Goal: Task Accomplishment & Management: Manage account settings

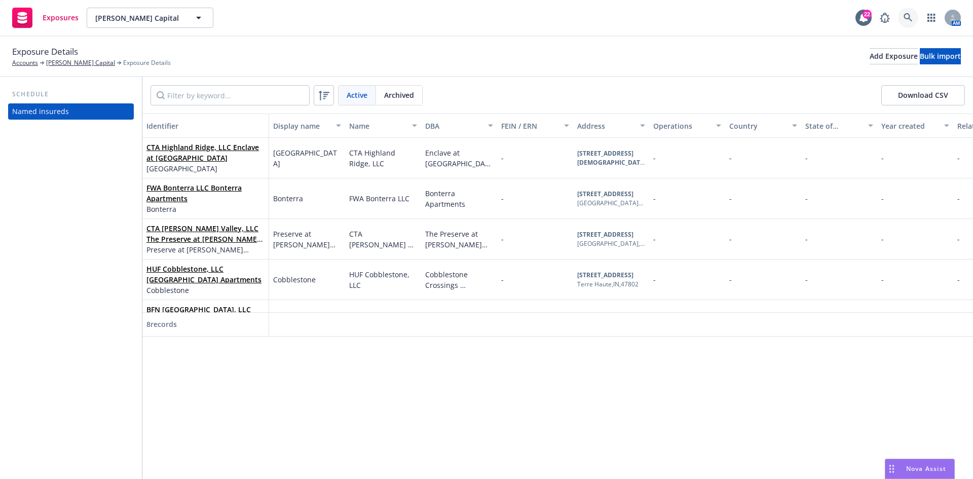
click at [904, 22] on link at bounding box center [908, 18] width 20 height 20
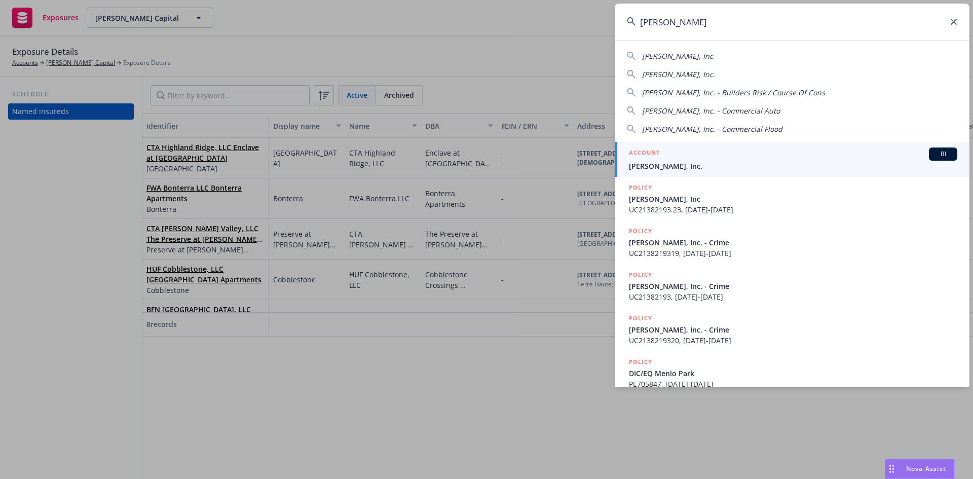
type input "jb matteson"
click at [674, 166] on span "[PERSON_NAME], Inc." at bounding box center [793, 166] width 329 height 11
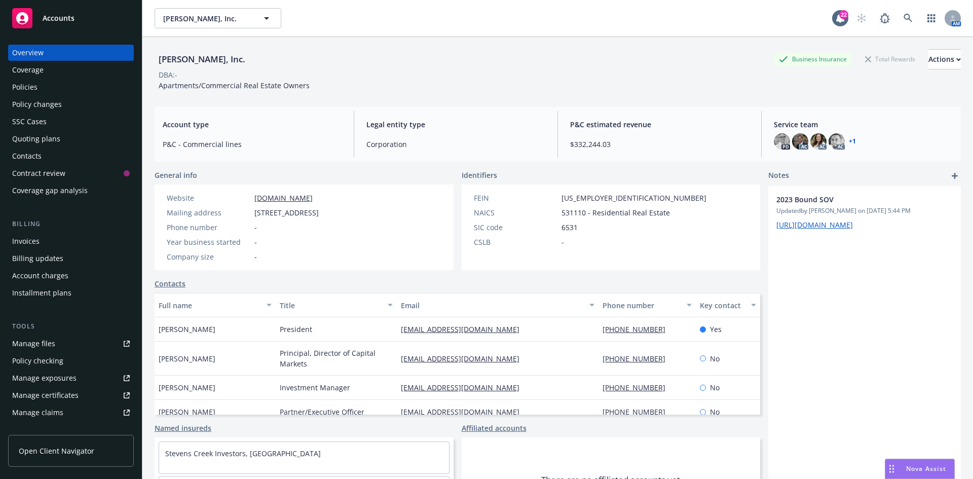
click at [63, 135] on div "Quoting plans" at bounding box center [71, 139] width 118 height 16
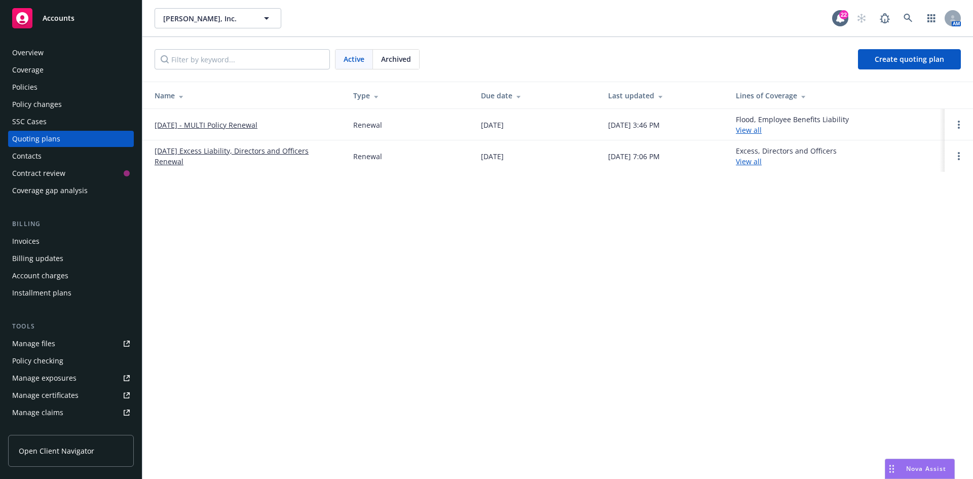
click at [201, 125] on link "[DATE] - MULTI Policy Renewal" at bounding box center [206, 125] width 103 height 11
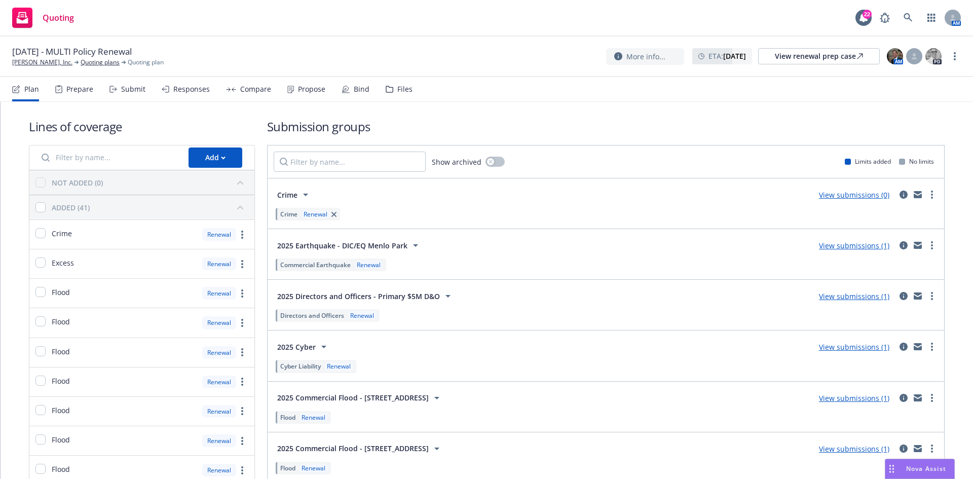
click at [831, 295] on link "View submissions (1)" at bounding box center [854, 297] width 70 height 10
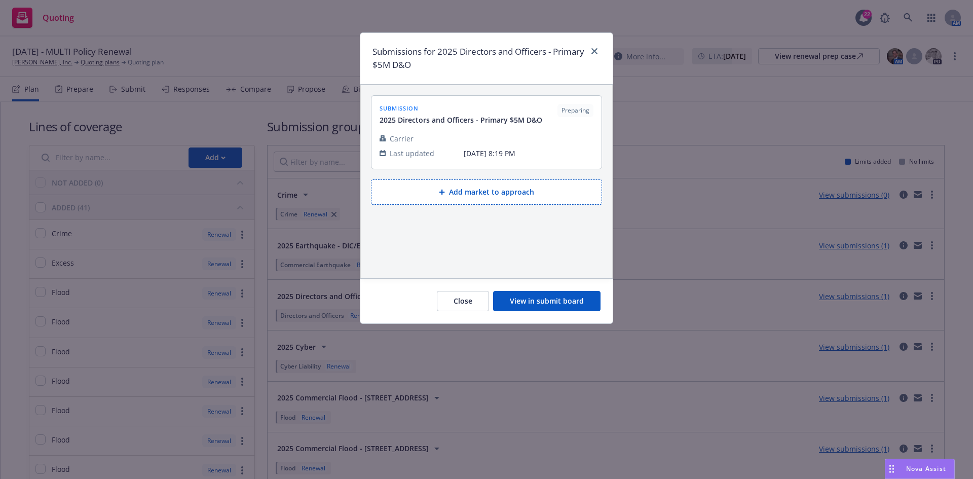
click at [577, 305] on button "View in submit board" at bounding box center [546, 301] width 107 height 20
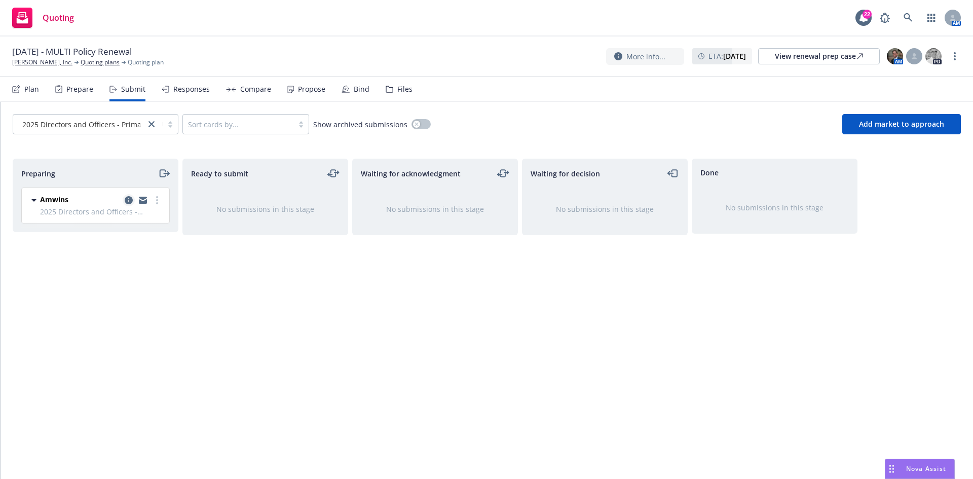
click at [129, 202] on icon "copy logging email" at bounding box center [129, 200] width 8 height 8
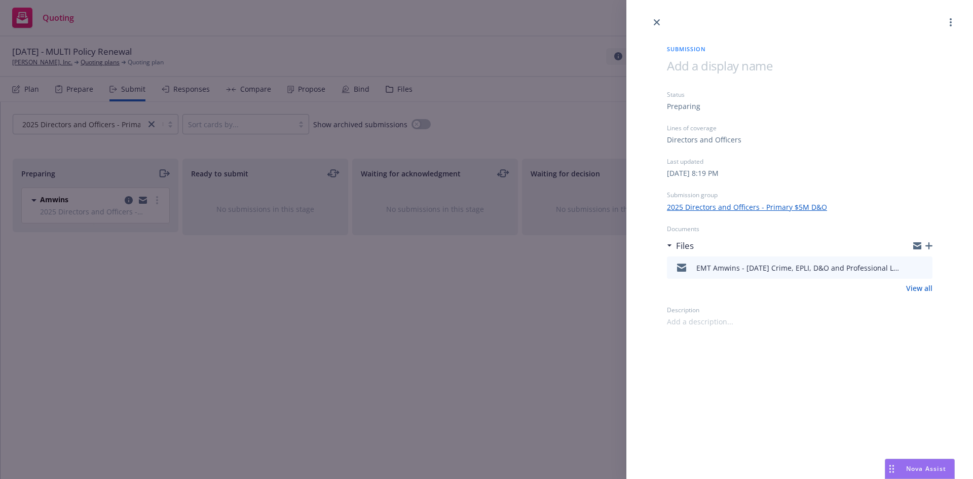
click at [411, 318] on div "Submission Status Preparing Lines of coverage Directors and Officers Last updat…" at bounding box center [486, 239] width 973 height 479
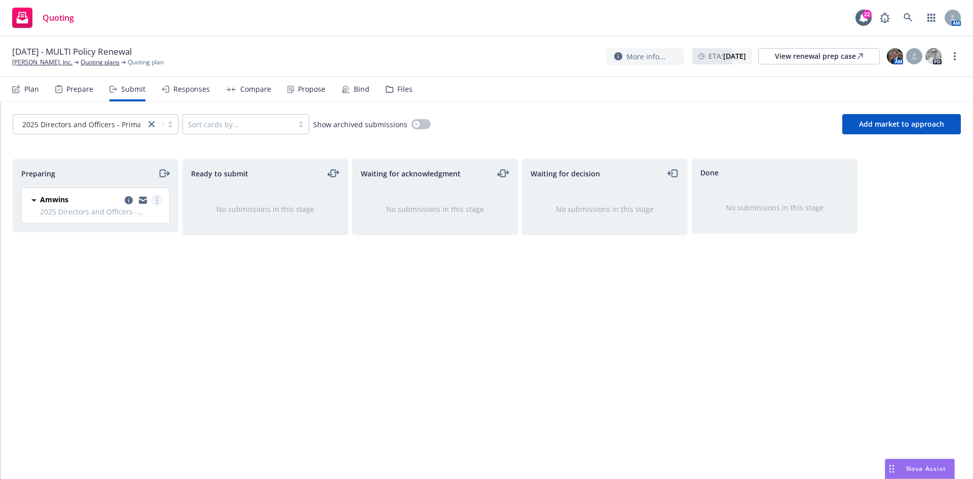
click at [159, 203] on link "more" at bounding box center [157, 200] width 12 height 12
click at [116, 282] on span "Add accepted decision" at bounding box center [111, 282] width 101 height 10
select select "12"
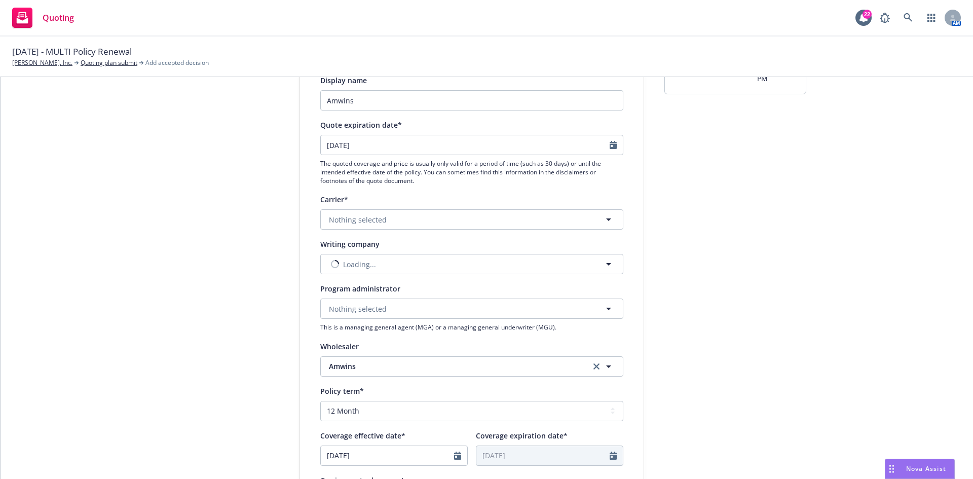
scroll to position [101, 0]
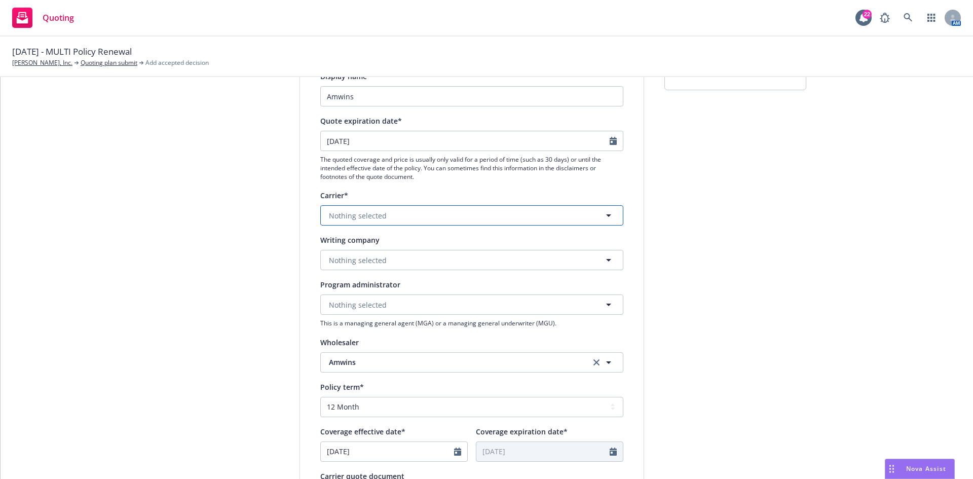
click at [403, 214] on button "Nothing selected" at bounding box center [471, 215] width 303 height 20
type input "e"
type input "somp"
click at [369, 272] on strong "Sompo International" at bounding box center [368, 269] width 72 height 10
click at [356, 267] on button "Nothing selected" at bounding box center [471, 260] width 303 height 20
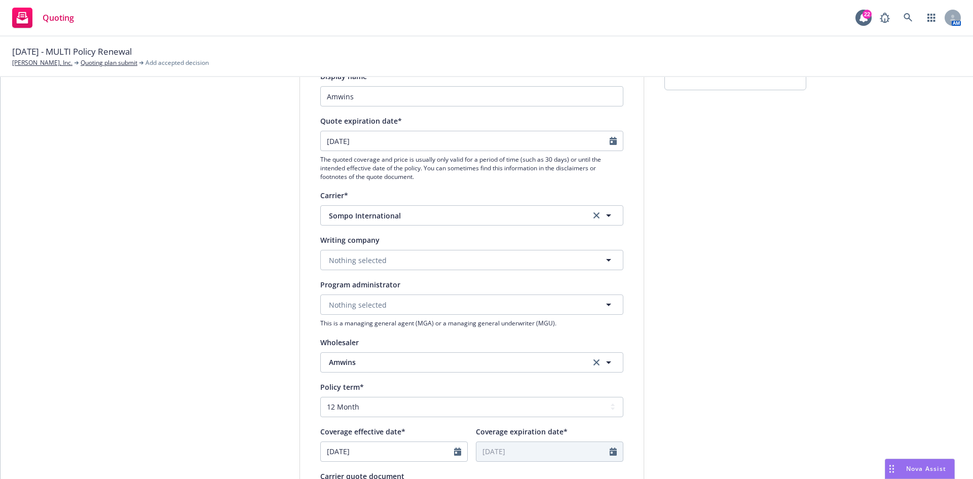
click at [842, 192] on div "1 Quote initiation 2 Coverage selection 3 Billing info Quote initiation Display…" at bounding box center [487, 356] width 949 height 680
click at [403, 268] on button "Nothing selected" at bounding box center [471, 260] width 303 height 20
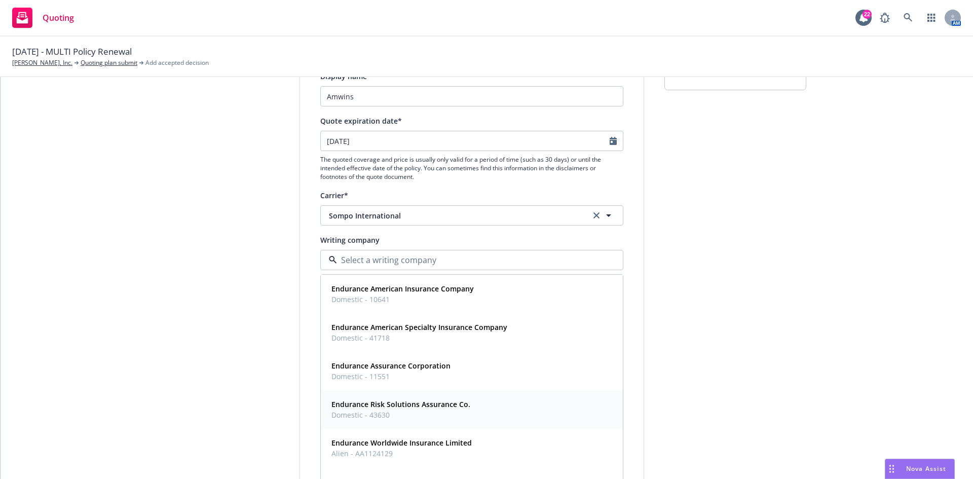
click at [419, 409] on strong "Endurance Risk Solutions Assurance Co." at bounding box center [401, 405] width 139 height 10
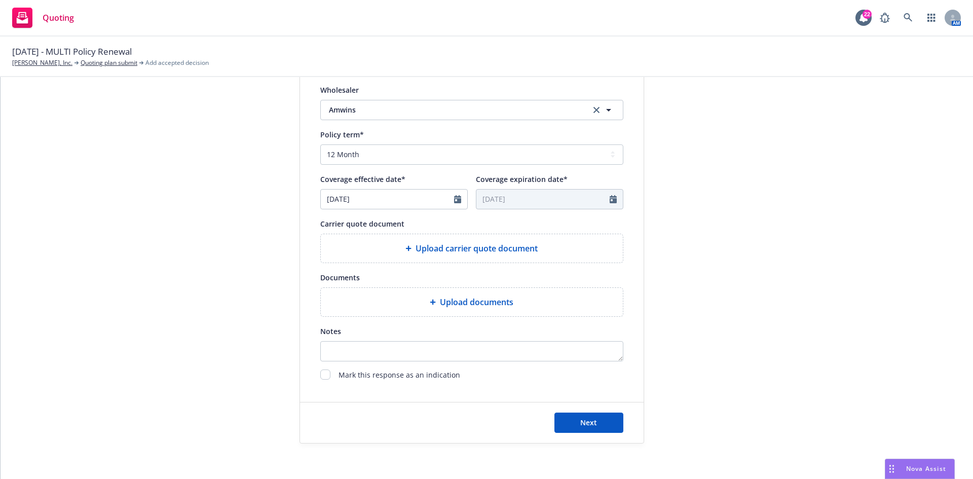
scroll to position [355, 0]
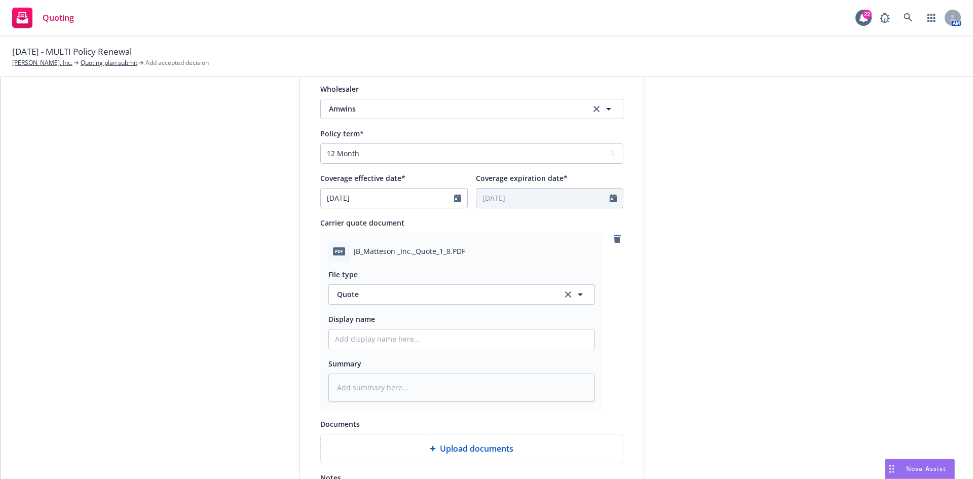
click at [425, 353] on div "File type Quote Quote Display name Summary" at bounding box center [462, 331] width 267 height 139
click at [428, 340] on input "Display name" at bounding box center [462, 339] width 266 height 19
type textarea "x"
type input "1"
type textarea "x"
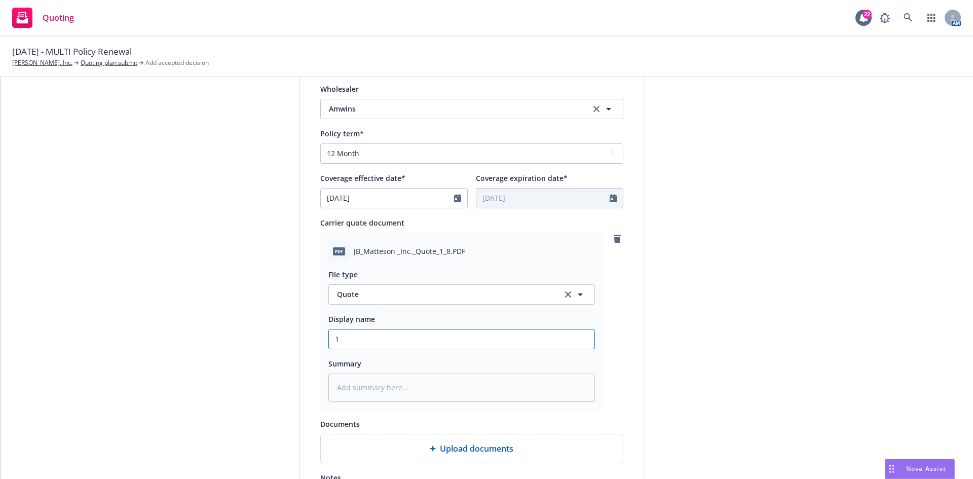
type input "10"
type textarea "x"
type input "10/"
type textarea "x"
type input "10/1"
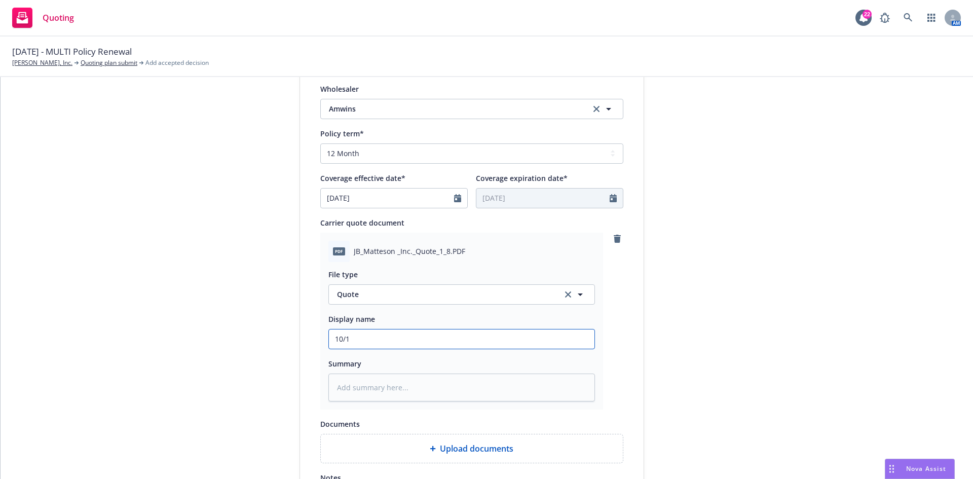
type textarea "x"
type input "10/1/"
type textarea "x"
type input "10/1/2"
type textarea "x"
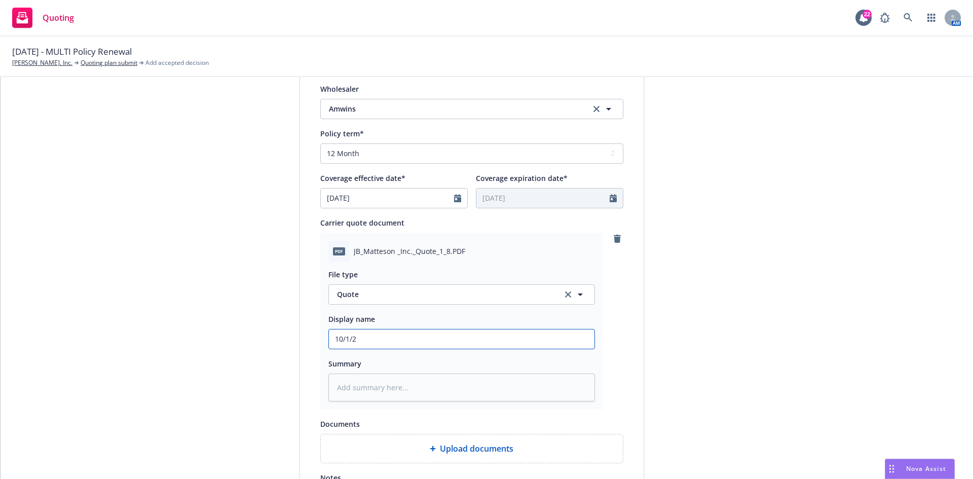
type input "10/1/20"
type textarea "x"
type input "10/1/202"
type textarea "x"
type input "10/1/2025"
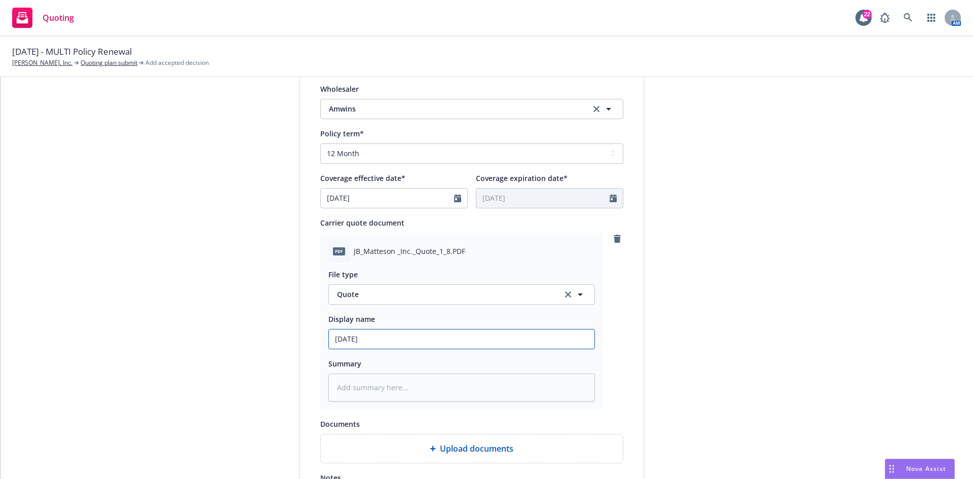
type textarea "x"
type input "10/1/2025-"
type textarea "x"
type input "10/1/2025-2"
type textarea "x"
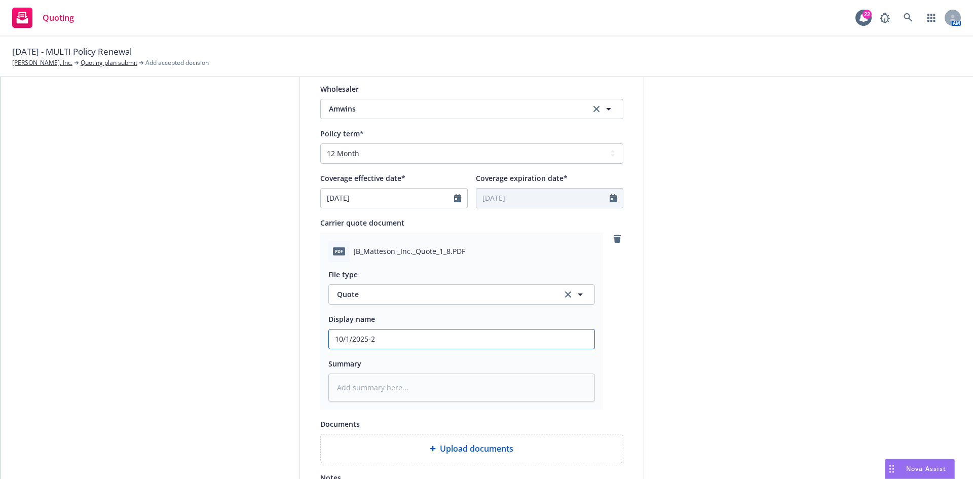
type input "10/1/2025-20"
type textarea "x"
type input "10/1/2025-202"
type textarea "x"
type input "10/1/2025-2026"
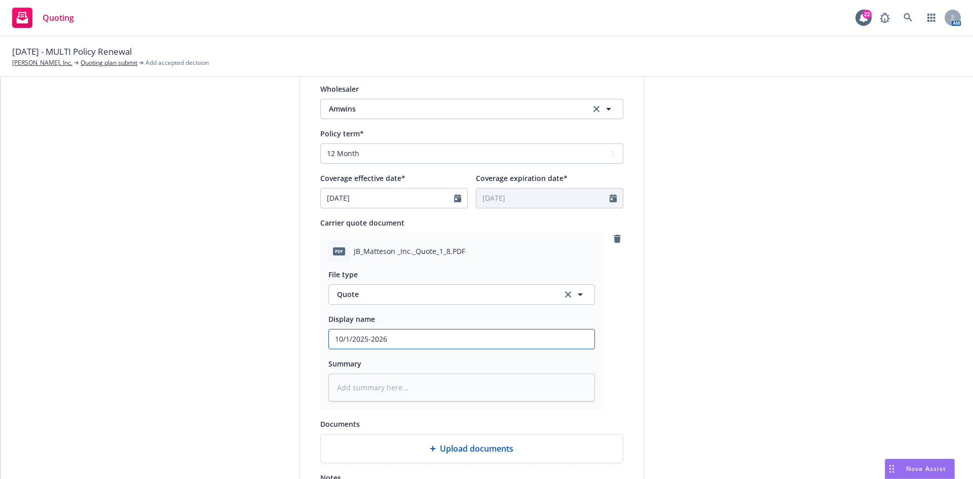
type textarea "x"
type input "10/1/2025-2026"
type textarea "x"
type input "10/1/2025-2026 P"
type textarea "x"
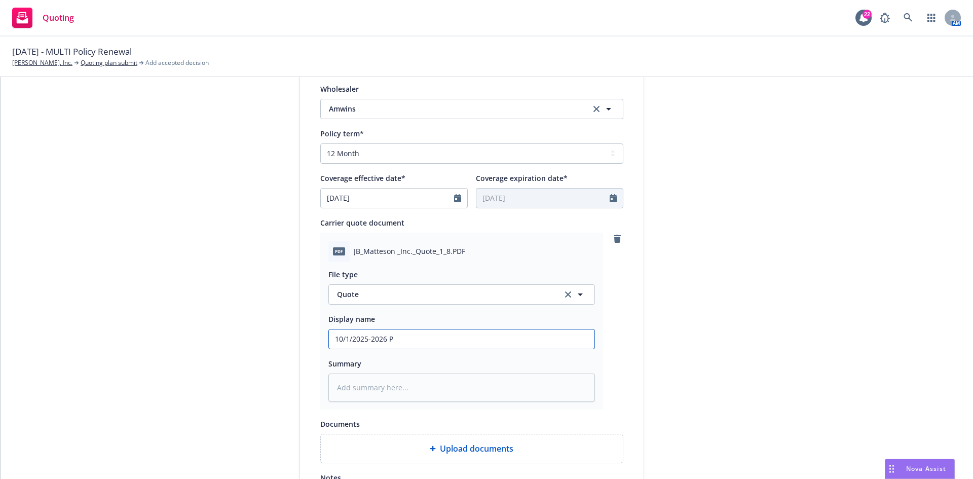
type input "10/1/2025-2026 Pr"
type textarea "x"
type input "10/1/2025-2026 Pri"
type textarea "x"
type input "10/1/2025-2026 Prim"
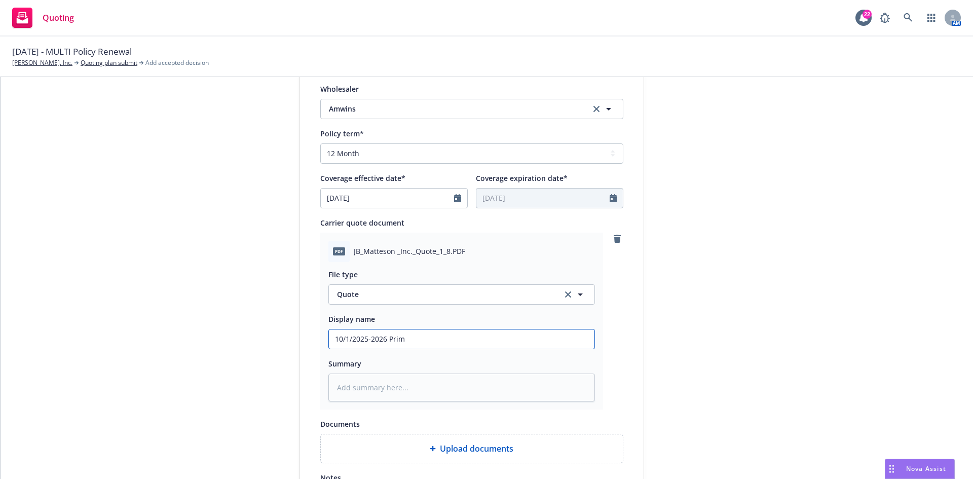
type textarea "x"
type input "10/1/2025-2026 Prima"
type textarea "x"
type input "10/1/2025-2026 Primar"
type textarea "x"
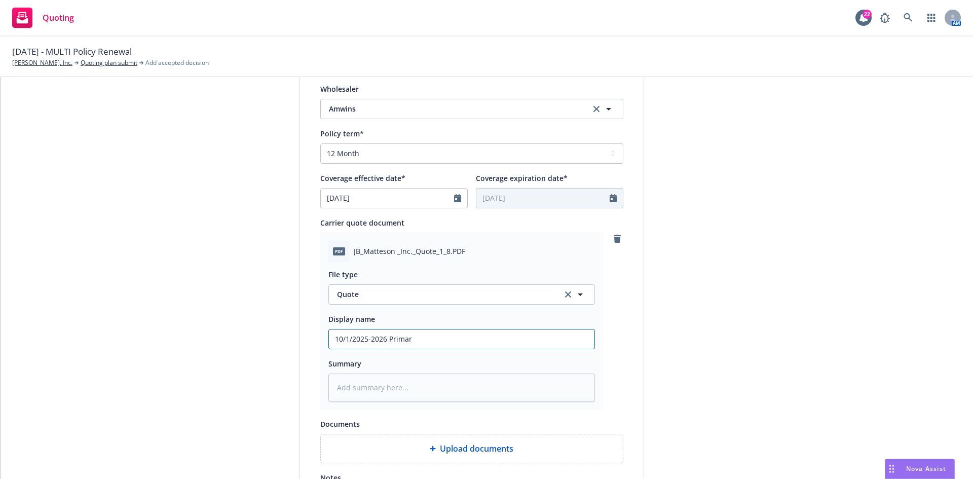
type input "10/1/2025-2026 Primary"
type textarea "x"
type input "10/1/2025-2026 Primary"
type textarea "x"
type input "10/1/2025-2026 Primary D"
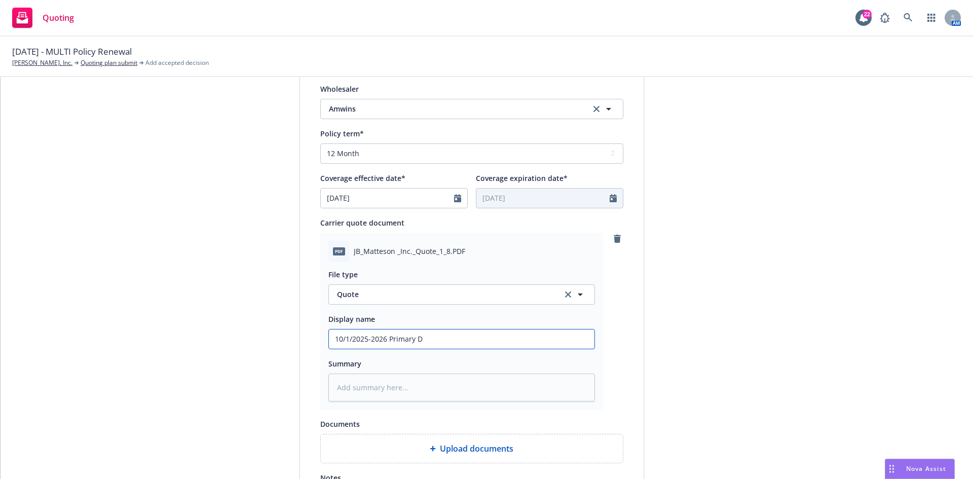
type textarea "x"
type input "10/1/2025-2026 Primary D&"
type textarea "x"
type input "10/1/2025-2026 Primary D&O"
type textarea "x"
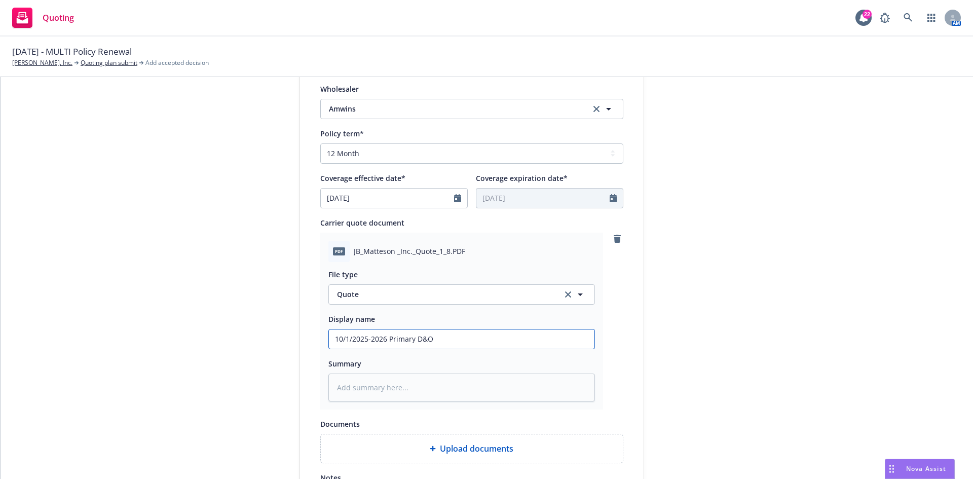
type input "10/1/2025-2026 Primary D&O"
type textarea "x"
type input "10/1/2025-2026 Primary D&O a"
type textarea "x"
type input "10/1/2025-2026 Primary D&O an"
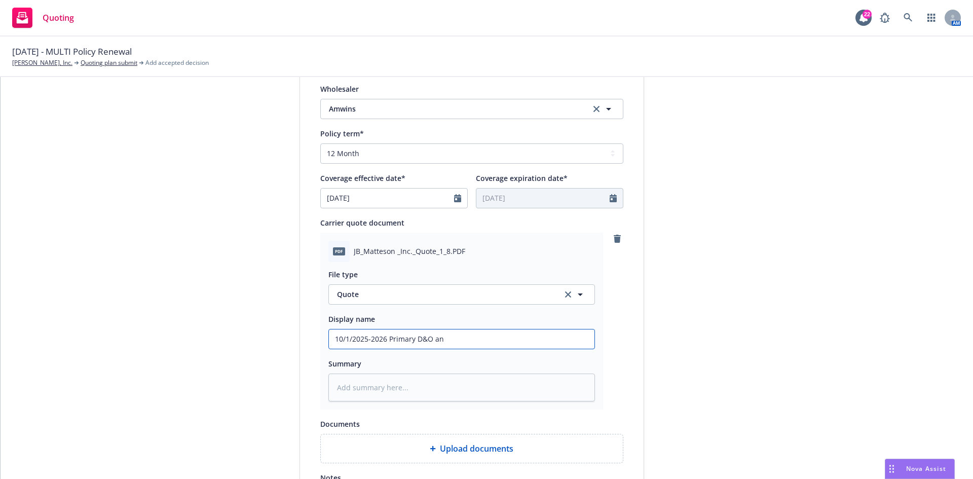
type textarea "x"
type input "10/1/2025-2026 Primary D&O and"
type textarea "x"
type input "10/1/2025-2026 Primary D&O and"
type textarea "x"
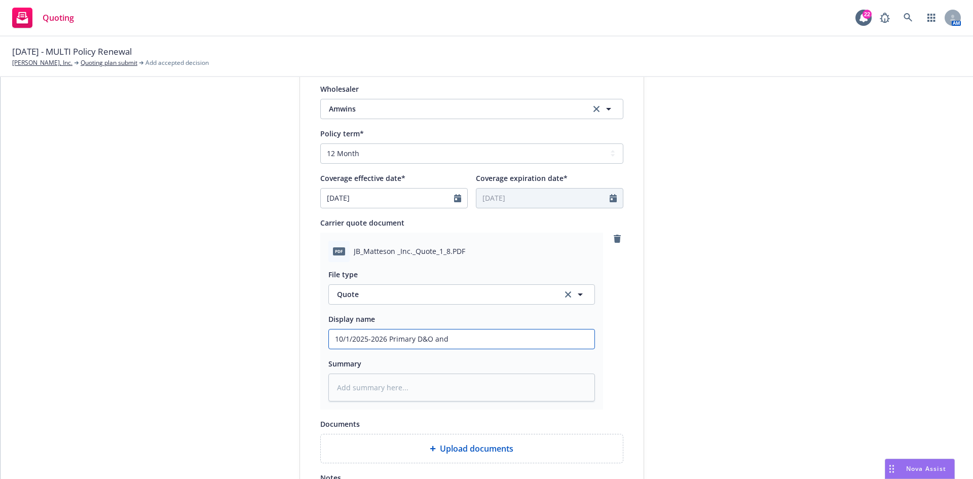
type input "10/1/2025-2026 Primary D&O and E"
type textarea "x"
type input "10/1/2025-2026 Primary D&O and Ex"
type textarea "x"
type input "10/1/2025-2026 Primary D&O and Exc"
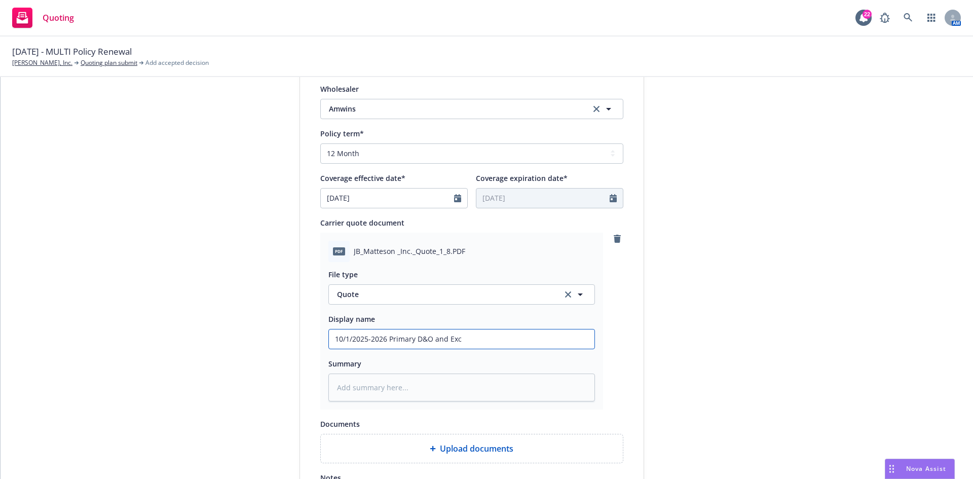
type textarea "x"
type input "10/1/2025-2026 Primary D&O and Exce"
type textarea "x"
type input "10/1/2025-2026 Primary D&O and Exces"
type textarea "x"
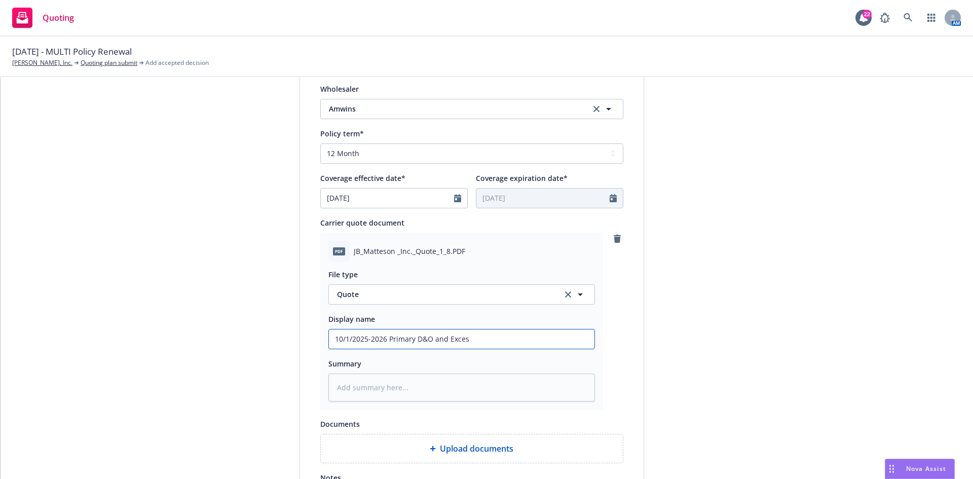
type input "10/1/2025-2026 Primary D&O and Excess"
type textarea "x"
type input "10/1/2025-2026 Primary D&O and Excess"
type textarea "x"
type input "10/1/2025-2026 Primary D&O and Excess D"
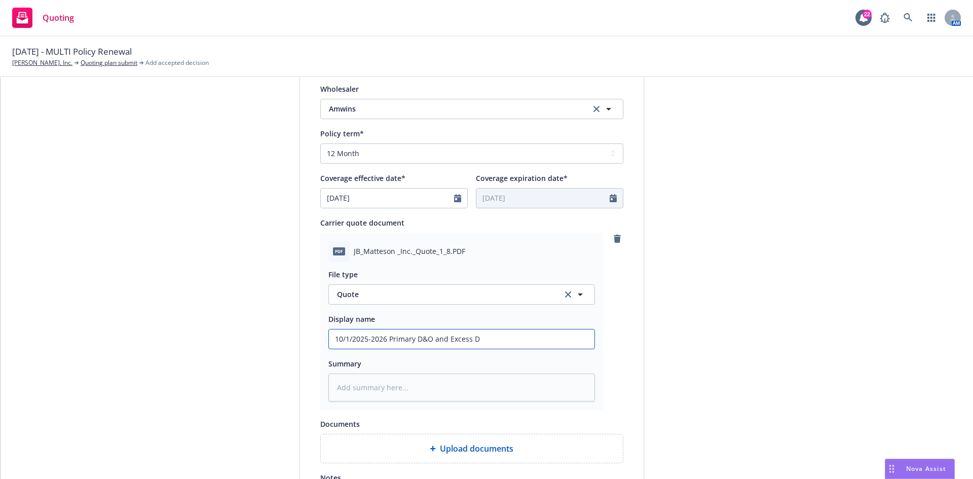
type textarea "x"
type input "10/1/2025-2026 Primary D&O and Excess D&"
type textarea "x"
type input "10/1/2025-2026 Primary D&O and Excess D&O"
type textarea "x"
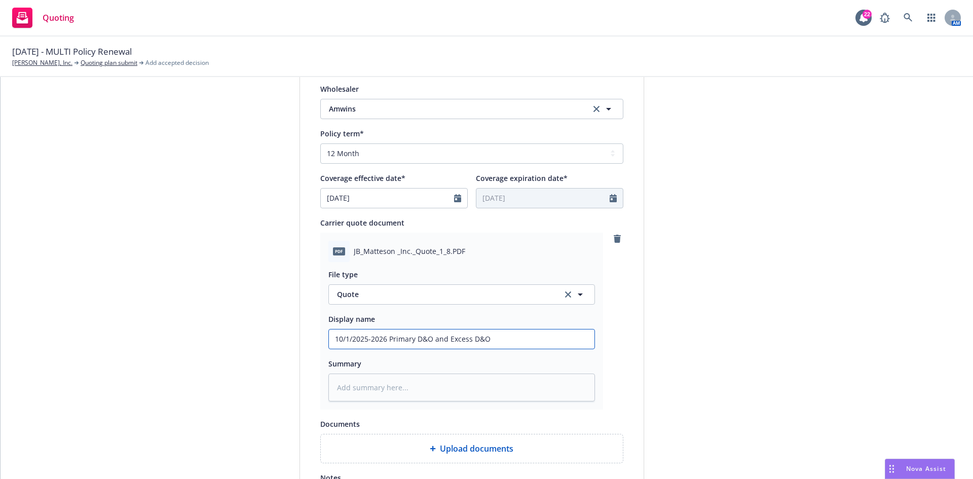
type input "10/1/2025-2026 Primary D&O and Excess D&O"
type textarea "x"
type input "10/1/2025-2026 Primary D&O and Excess D&O Qi"
type textarea "x"
type input "10/1/2025-2026 Primary D&O and Excess D&O Qiu"
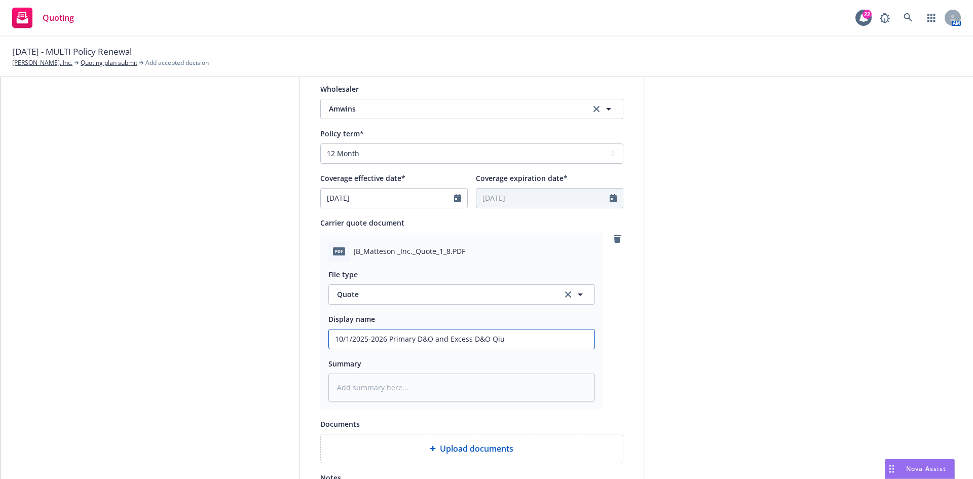
type textarea "x"
type input "10/1/2025-2026 Primary D&O and Excess D&O Qi"
type textarea "x"
type input "10/1/2025-2026 Primary D&O and Excess D&O Q"
type textarea "x"
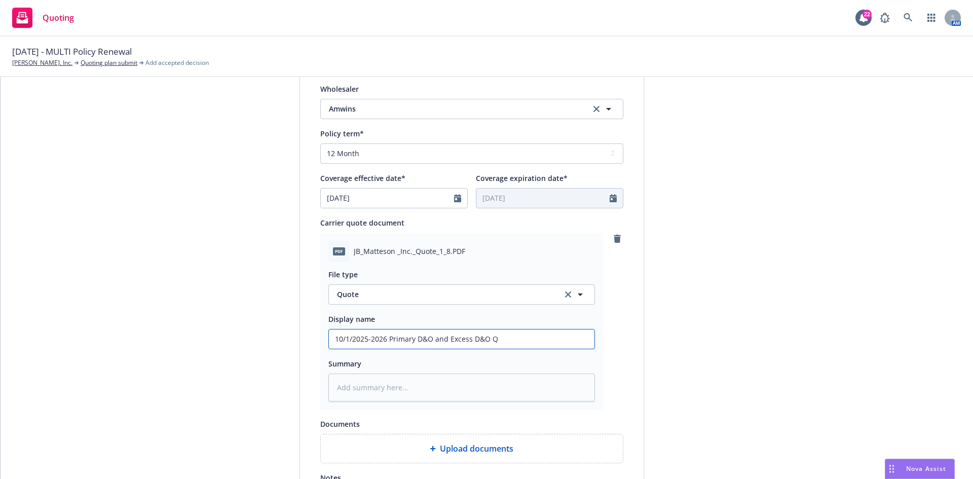
type input "10/1/2025-2026 Primary D&O and Excess D&O Qu"
type textarea "x"
type input "10/1/2025-2026 Primary D&O and Excess D&O Quo"
type textarea "x"
type input "10/1/2025-2026 Primary D&O and Excess D&O Quot"
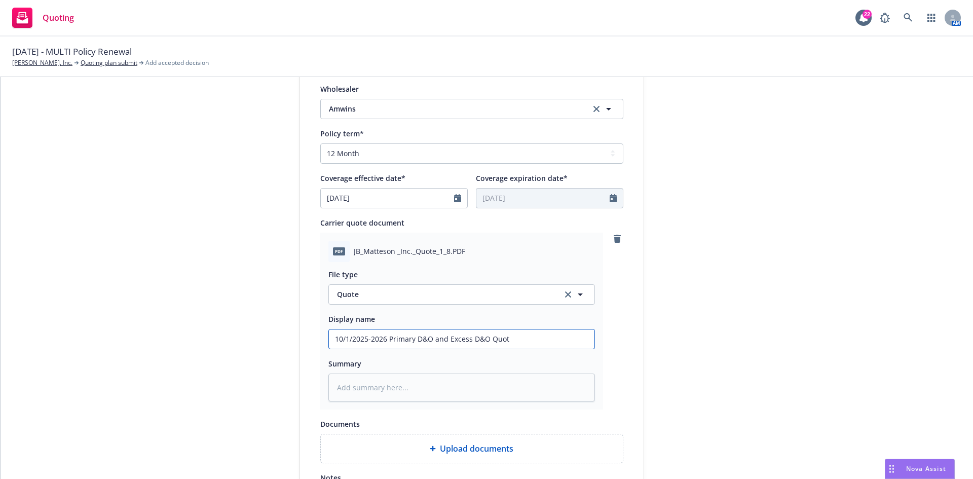
type textarea "x"
type input "10/1/2025-2026 Primary D&O and Excess D&O Quote"
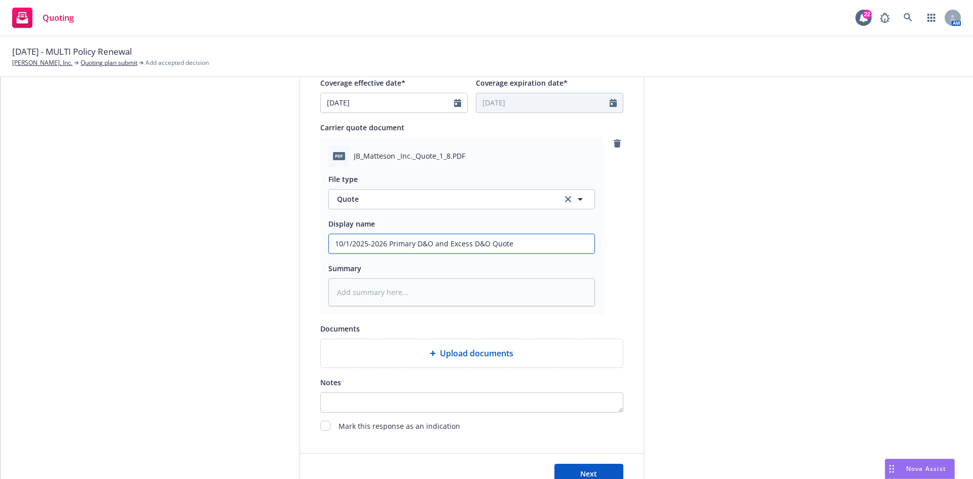
scroll to position [456, 0]
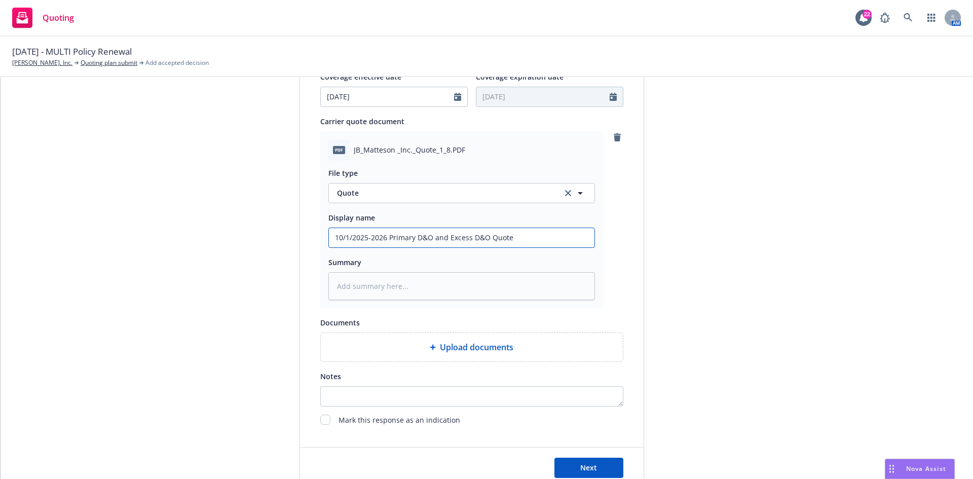
drag, startPoint x: 530, startPoint y: 242, endPoint x: 324, endPoint y: 244, distance: 205.9
click at [324, 244] on div "PDF JB_Matteson _Inc._Quote_1_8.PDF File type Quote Quote Display name 10/1/202…" at bounding box center [461, 219] width 283 height 177
click at [527, 242] on input "10/1/2025-2026 Primary D&O and Excess D&O Quote" at bounding box center [462, 237] width 266 height 19
type textarea "x"
type input "10/1/2025-2026 Primary D&O and Excess D&O Quote"
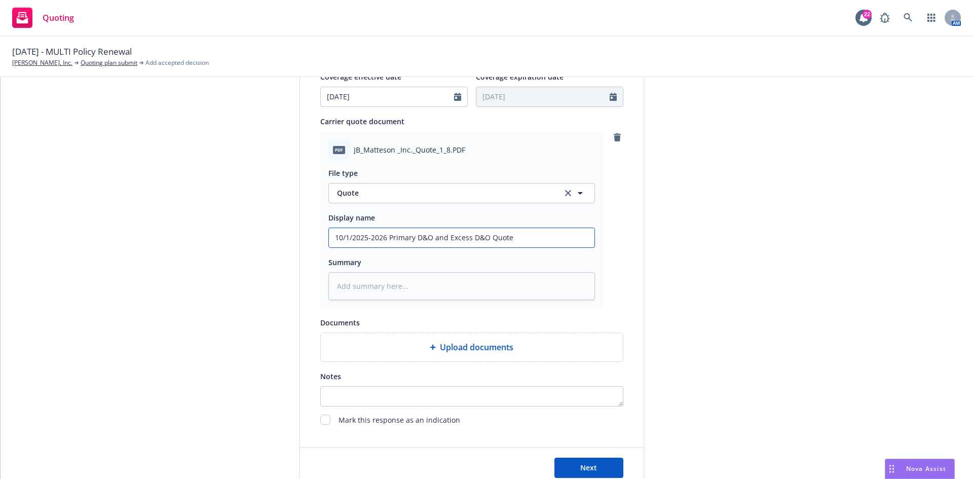
type textarea "x"
type input "10/1/2025-2026 Primary D&O and Excess D&O Quote -"
type textarea "x"
type input "10/1/2025-2026 Primary D&O and Excess D&O Quote -"
type textarea "x"
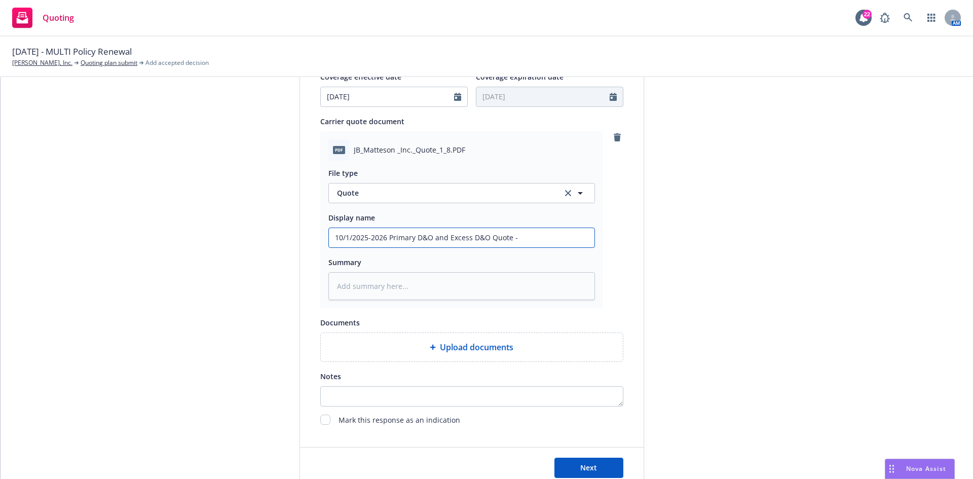
type input "10/1/2025-2026 Primary D&O and Excess D&O Quote - A"
type textarea "x"
type input "10/1/2025-2026 Primary D&O and Excess D&O Quote - Am"
type textarea "x"
type input "10/1/2025-2026 Primary D&O and Excess D&O Quote - AmW"
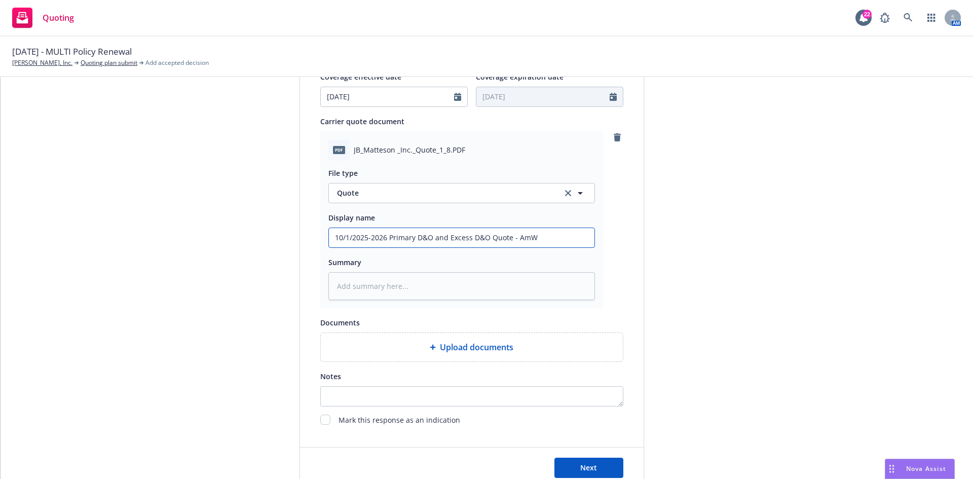
type textarea "x"
type input "10/1/2025-2026 Primary D&O and Excess D&O Quote - AmWI"
type textarea "x"
type input "10/1/2025-2026 Primary D&O and Excess D&O Quote - AmWIN"
type textarea "x"
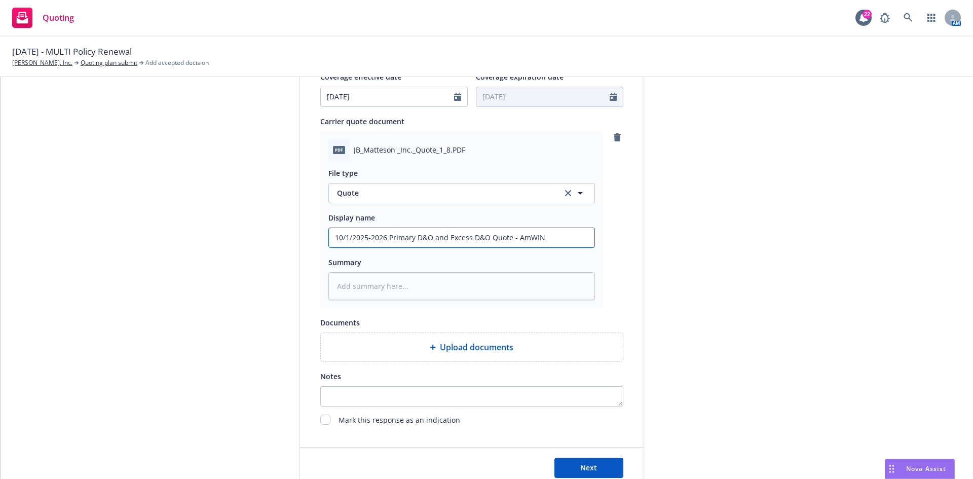
type input "10/1/2025-2026 Primary D&O and Excess D&O Quote - AmWINS"
type textarea "x"
type input "10/1/2025-2026 Primary D&O and Excess D&O Quote - AmWINS."
type textarea "x"
type input "10/1/2025-2026 Primary D&O and Excess D&O Quote - AmWINS"
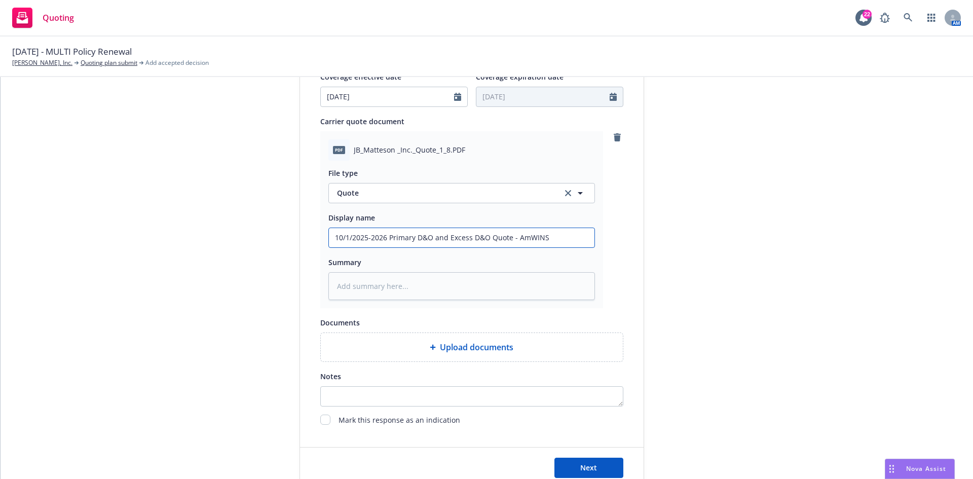
type textarea "x"
type input "10/1/2025-2026 Primary D&O and Excess D&O Quote - AmWINS/"
type textarea "x"
type input "10/1/2025-2026 Primary D&O and Excess D&O Quote - AmWINS/S"
type textarea "x"
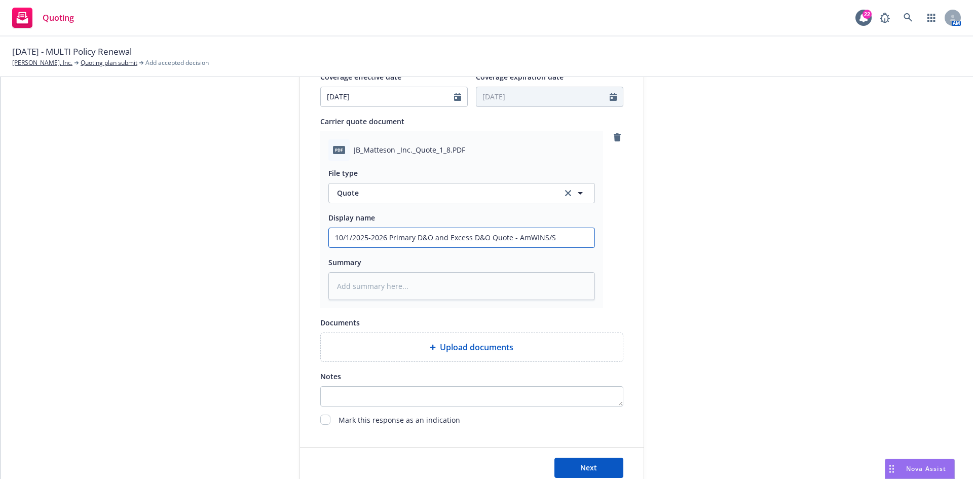
type input "10/1/2025-2026 Primary D&O and Excess D&O Quote - AmWINS/So"
type textarea "x"
type input "10/1/2025-2026 Primary D&O and Excess D&O Quote - AmWINS/Som"
type textarea "x"
type input "10/1/2025-2026 Primary D&O and Excess D&O Quote - AmWINS/Somp"
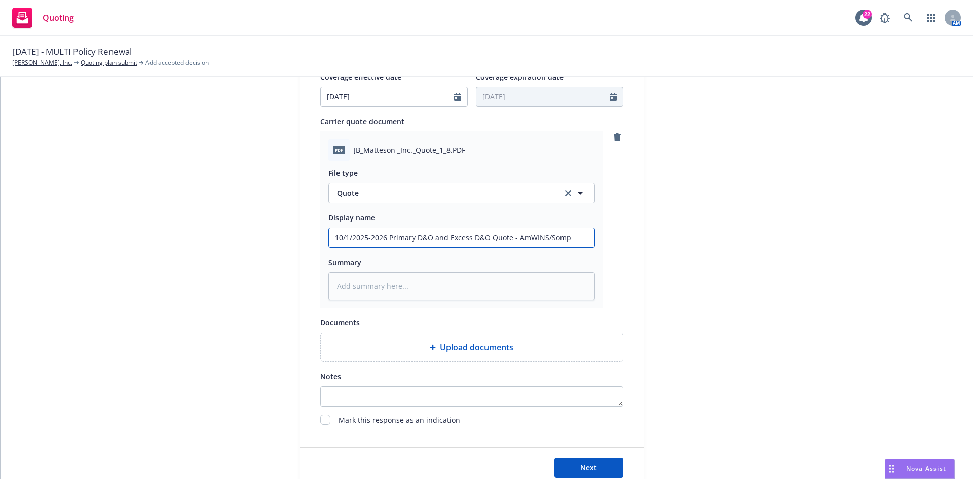
type textarea "x"
type input "10/1/2025-2026 Primary D&O and Excess D&O Quote - AmWINS/Sompo"
type textarea "x"
type input "10/1/2025-2026 Primary D&O and Excess D&O Quote - AmWINS/Somp"
type textarea "x"
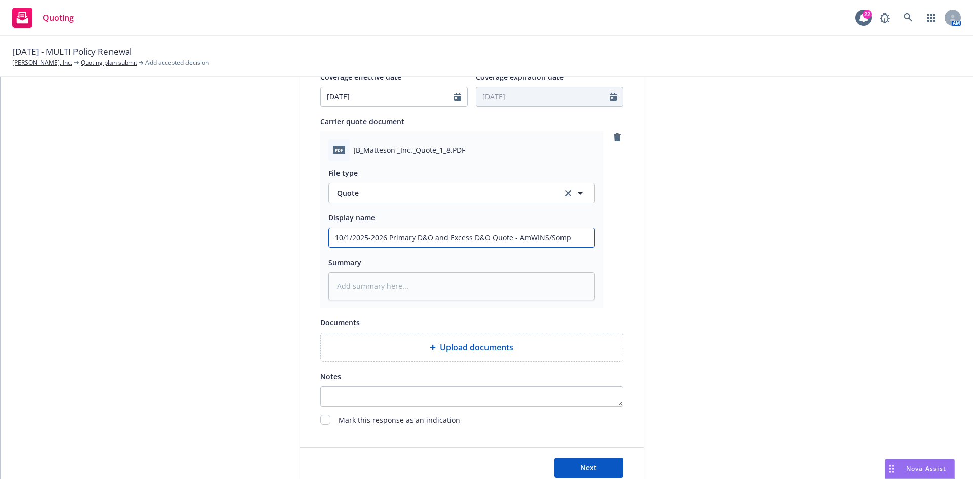
type input "10/1/2025-2026 Primary D&O and Excess D&O Quote - AmWINS/Som"
type textarea "x"
type input "10/1/2025-2026 Primary D&O and Excess D&O Quote - AmWINS/So"
type textarea "x"
type input "10/1/2025-2026 Primary D&O and Excess D&O Quote - AmWINS/S"
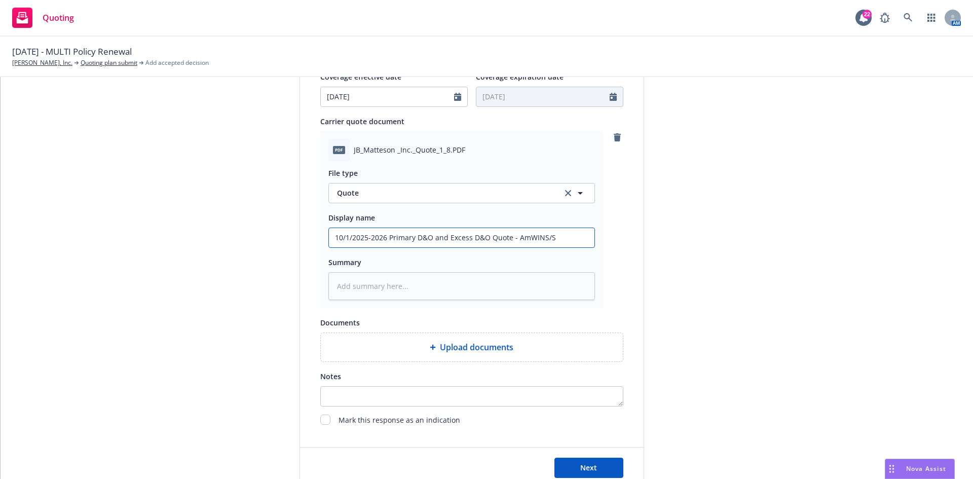
type textarea "x"
type input "10/1/2025-2026 Primary D&O and Excess D&O Quote - AmWINS/"
type textarea "x"
type input "10/1/2025-2026 Primary D&O and Excess D&O Quote - AmWINS/E"
type textarea "x"
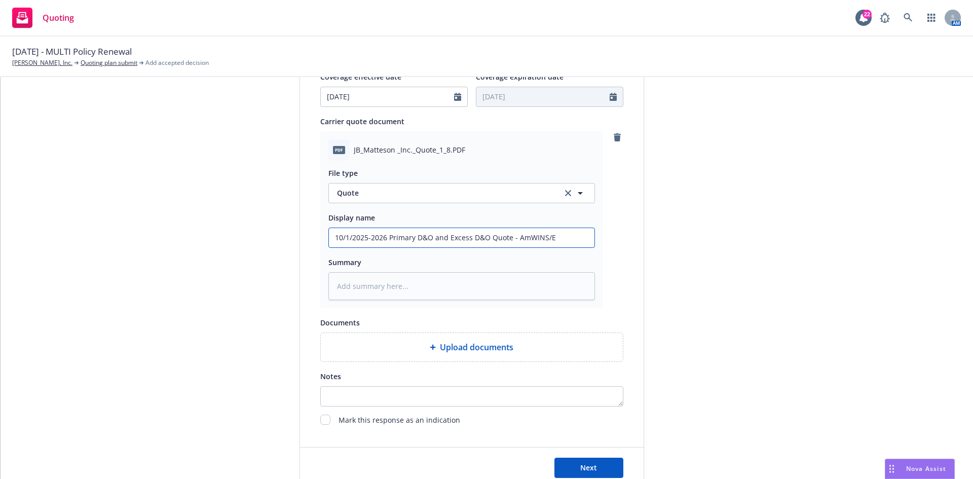
type input "10/1/2025-2026 Primary D&O and Excess D&O Quote - AmWINS/En"
type textarea "x"
type input "10/1/2025-2026 Primary D&O and Excess D&O Quote - AmWINS/End"
type textarea "x"
type input "10/1/2025-2026 Primary D&O and Excess D&O Quote - AmWINS/Endur"
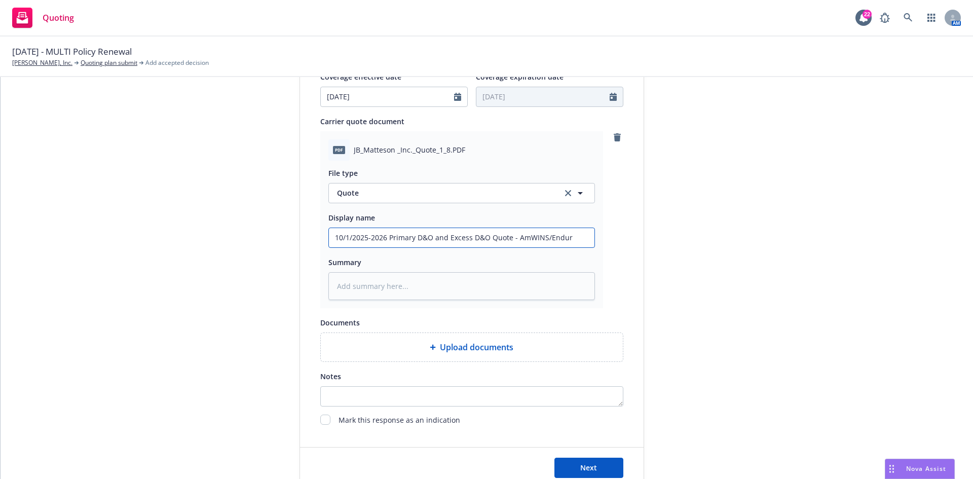
type textarea "x"
type input "10/1/2025-2026 Primary D&O and Excess D&O Quote - AmWINS/Endura"
type textarea "x"
type input "10/1/2025-2026 Primary D&O and Excess D&O Quote - AmWINS/Enduran"
type textarea "x"
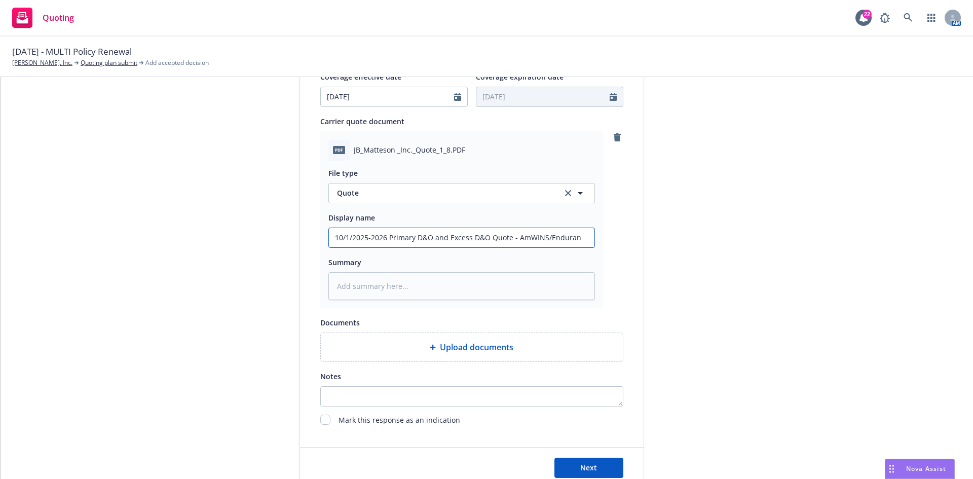
type input "10/1/2025-2026 Primary D&O and Excess D&O Quote - AmWINS/Enduranc"
type textarea "x"
drag, startPoint x: 586, startPoint y: 239, endPoint x: 291, endPoint y: 244, distance: 295.1
click at [291, 244] on div "1 Quote initiation 2 Coverage selection 3 Billing info Quote initiation Display…" at bounding box center [487, 74] width 949 height 827
type input "10/1/2025-2026 Primary D&O and Excess D&O Quote - AmWINS/Endurance"
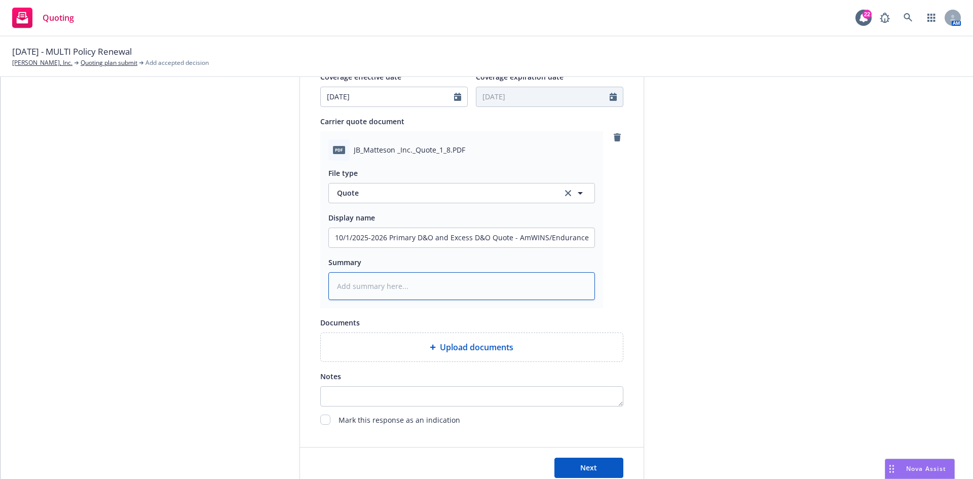
click at [413, 287] on textarea at bounding box center [462, 286] width 267 height 28
paste textarea "10/1/2025-2026 Primary D&O and Excess D&O Quote - AmWINS/Endurance"
type textarea "x"
type textarea "10/1/2025-2026 Primary D&O and Excess D&O Quote - AmWINS/Endurance"
type textarea "x"
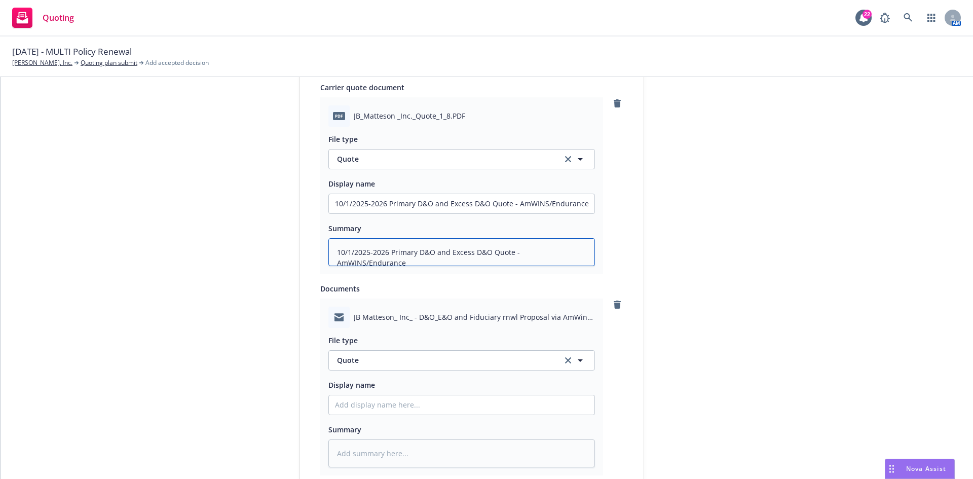
scroll to position [507, 0]
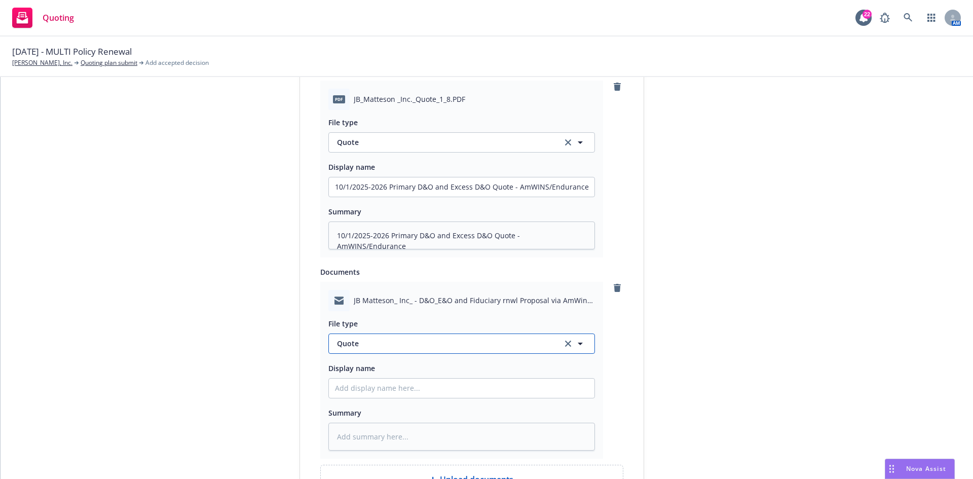
click at [350, 347] on span "Quote" at bounding box center [443, 343] width 213 height 11
type input "em"
click at [427, 389] on input "Display name" at bounding box center [462, 388] width 266 height 19
type textarea "x"
type input "E"
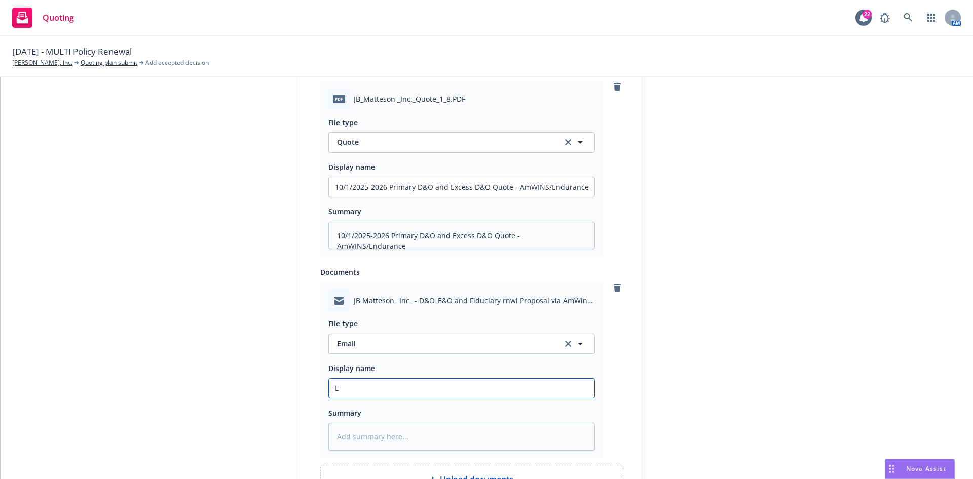
type textarea "x"
type input "EM"
type textarea "x"
type input "EMF"
type textarea "x"
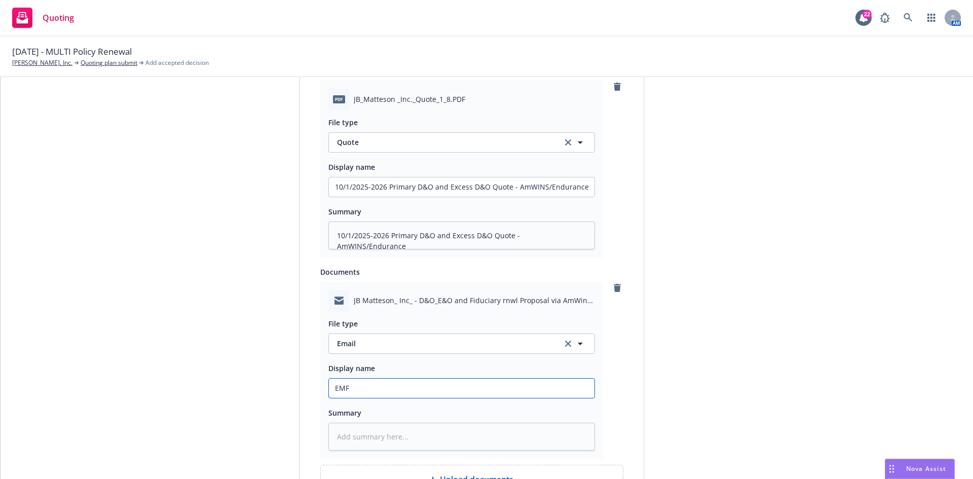
type input "EMF"
type textarea "x"
type input "EMF A"
type textarea "x"
type input "EMF Am"
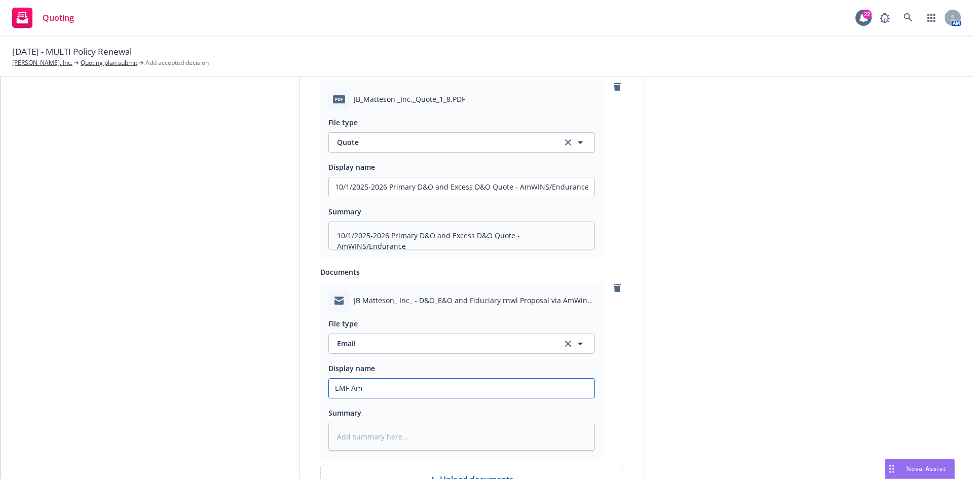
type textarea "x"
type input "EMF AmW"
type textarea "x"
type input "EMF AmWI"
type textarea "x"
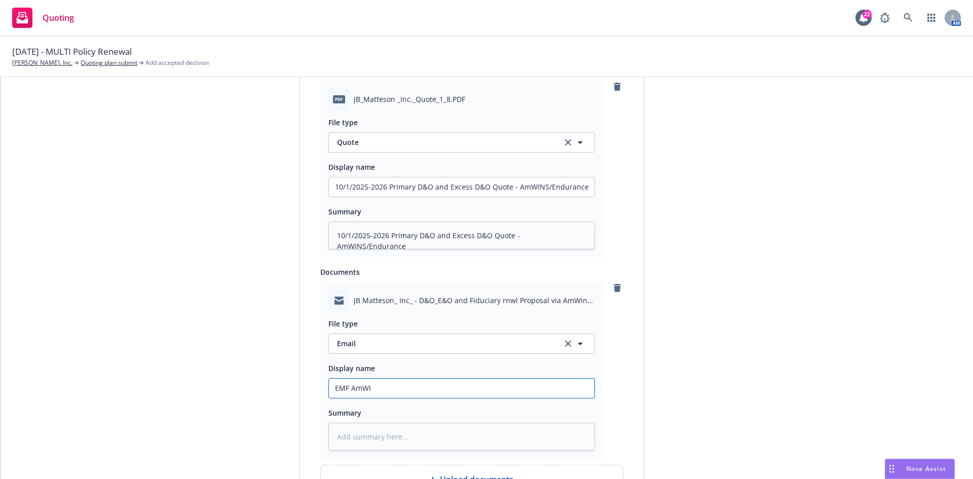
type input "EMF AmWIN"
type textarea "x"
type input "EMF AmWINS"
type textarea "x"
type input "EMF AmWINS"
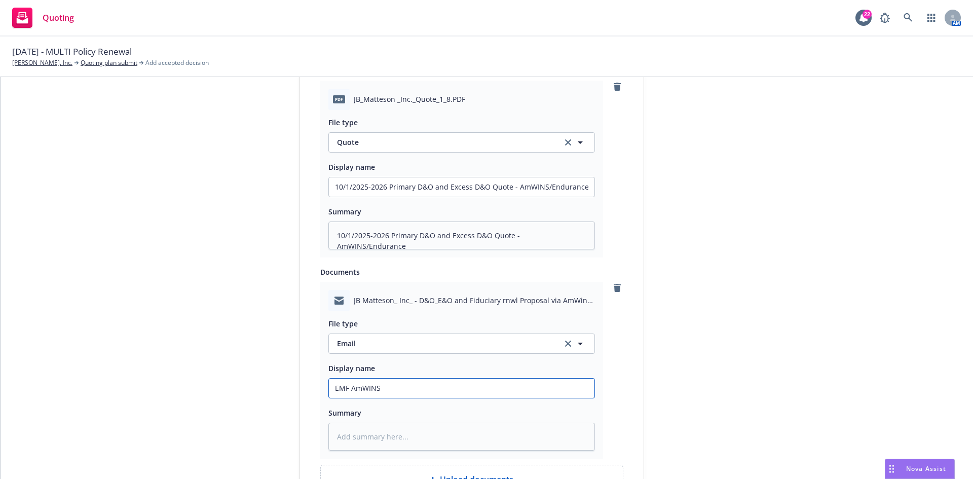
type textarea "x"
type input "EMF AmWINS -"
type textarea "x"
type input "EMF AmWINS -"
type textarea "x"
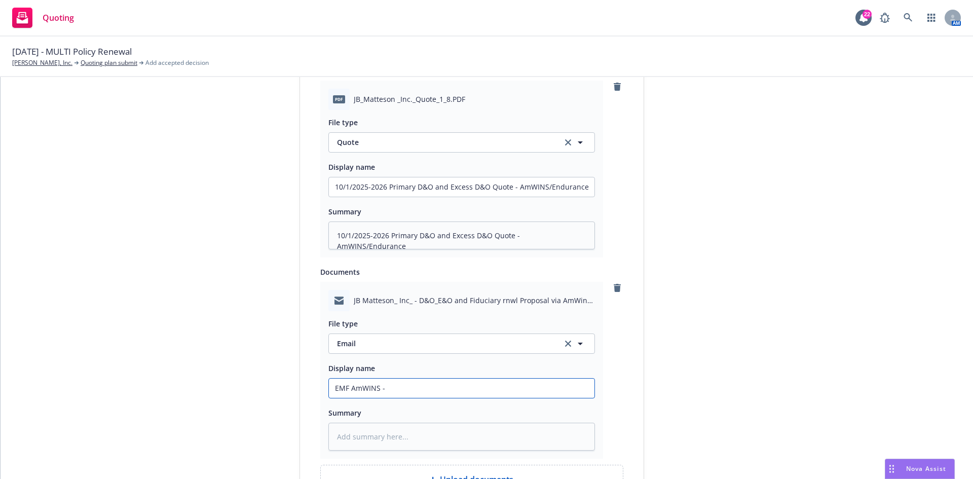
type input "EMF AmWINS - 2"
type textarea "x"
type input "EMF AmWINS - 25"
type textarea "x"
type input "EMF AmWINS - 25/"
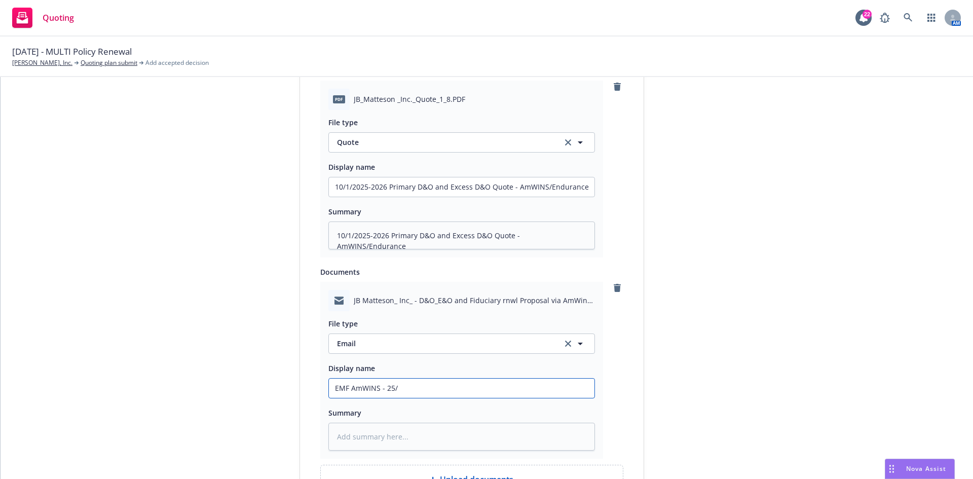
type textarea "x"
click at [440, 387] on input "EMF AmWINS - 25/26" at bounding box center [462, 388] width 266 height 19
click at [512, 393] on input "EMF AmWINS - 25/26 D&O and Excess" at bounding box center [462, 388] width 266 height 19
drag, startPoint x: 585, startPoint y: 386, endPoint x: 301, endPoint y: 406, distance: 285.1
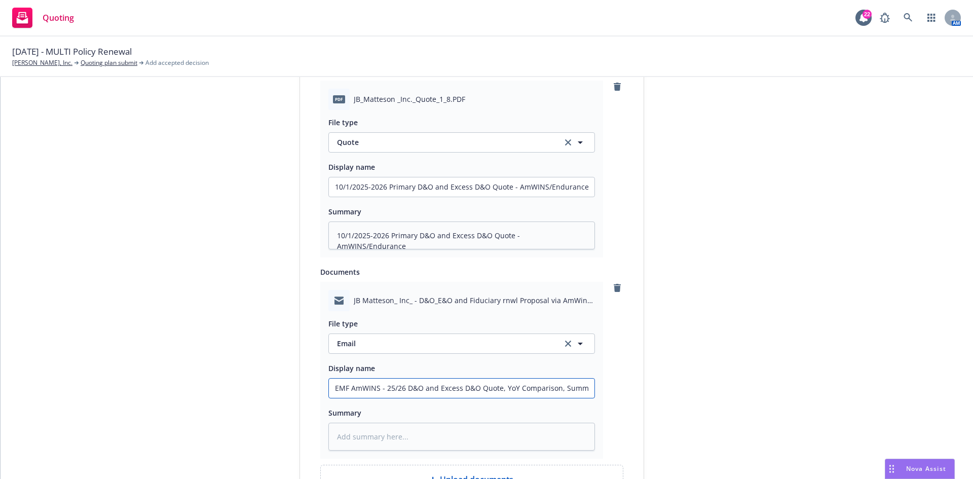
click at [301, 406] on div "Display name Amwins Quote expiration date* 10/10/2025 The quoted coverage and p…" at bounding box center [472, 111] width 344 height 895
click at [411, 435] on textarea at bounding box center [462, 437] width 267 height 28
paste textarea "EMF AmWINS - 25/26 D&O and Excess D&O Quote, YoY Comparison, Summary"
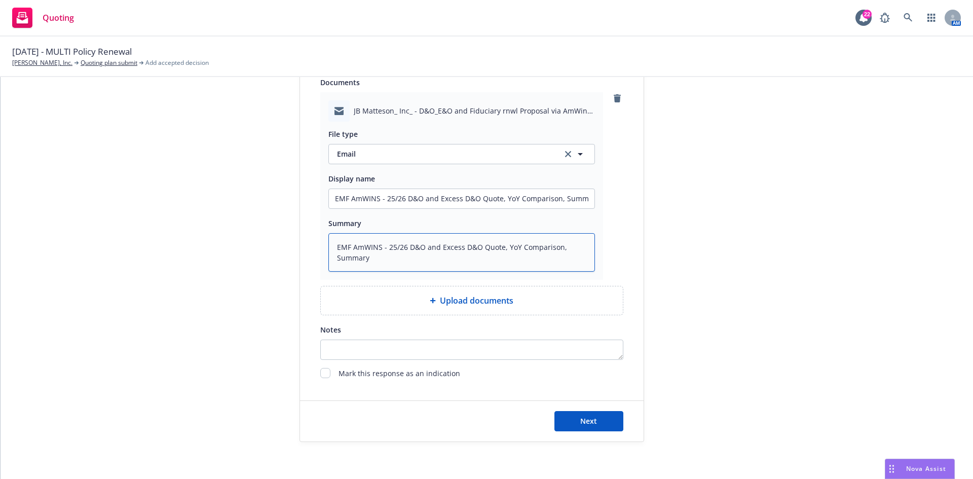
scroll to position [700, 0]
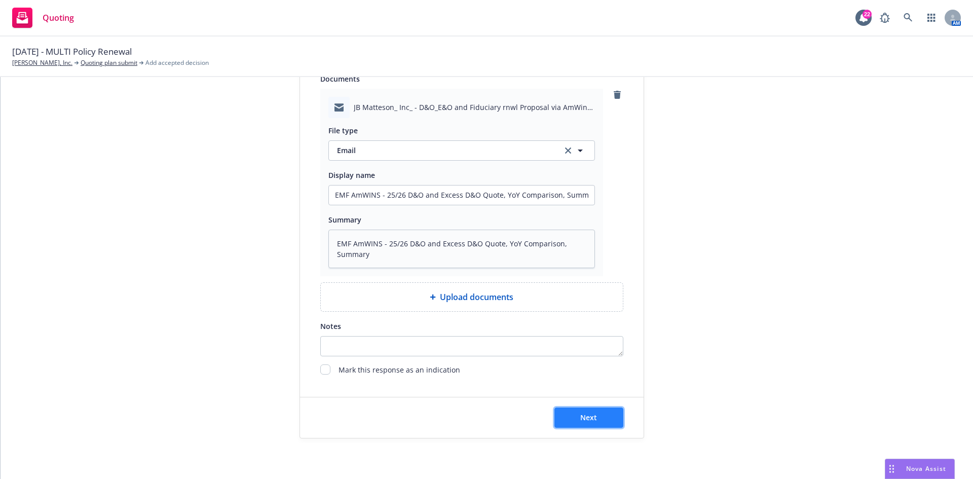
click at [563, 415] on button "Next" at bounding box center [589, 418] width 69 height 20
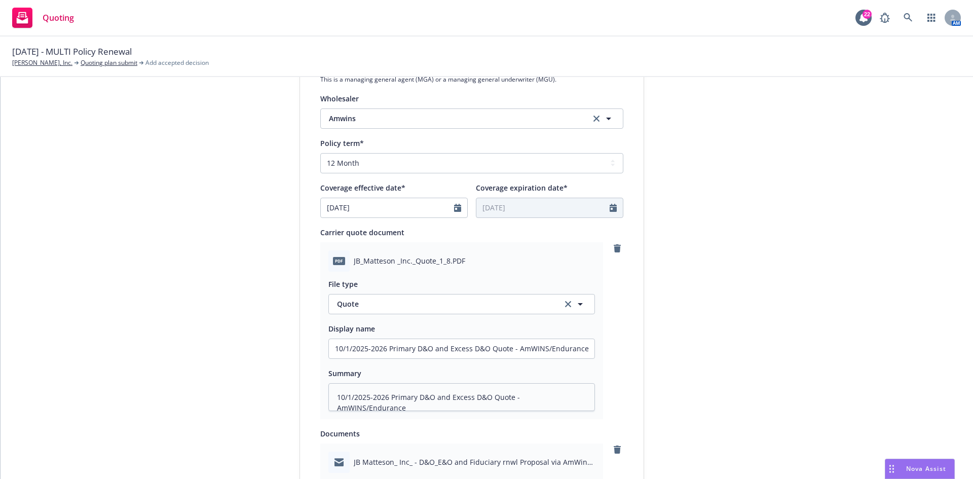
scroll to position [0, 0]
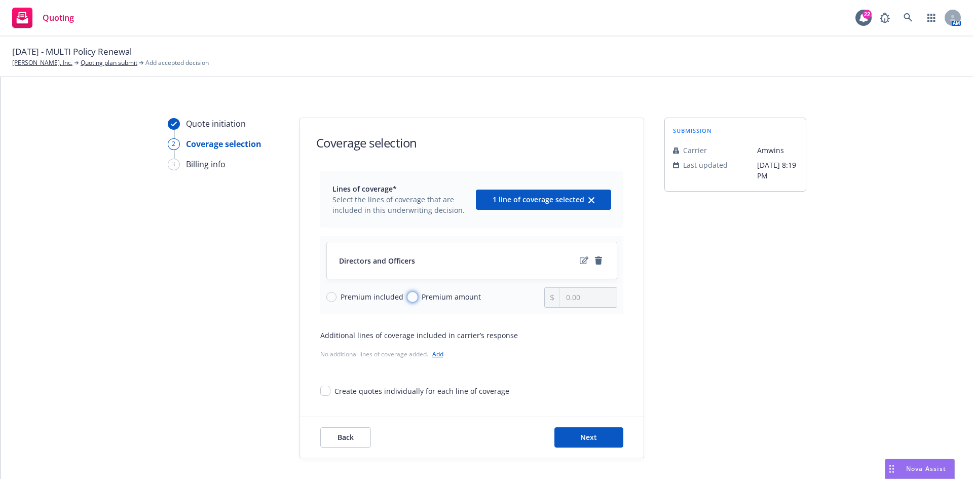
click at [408, 300] on input "Premium amount" at bounding box center [413, 297] width 10 height 10
click at [572, 296] on input "0.00" at bounding box center [588, 297] width 56 height 19
drag, startPoint x: 553, startPoint y: 304, endPoint x: 543, endPoint y: 305, distance: 9.1
click at [545, 305] on div "0.00" at bounding box center [581, 297] width 73 height 20
drag, startPoint x: 609, startPoint y: 338, endPoint x: 610, endPoint y: 344, distance: 6.1
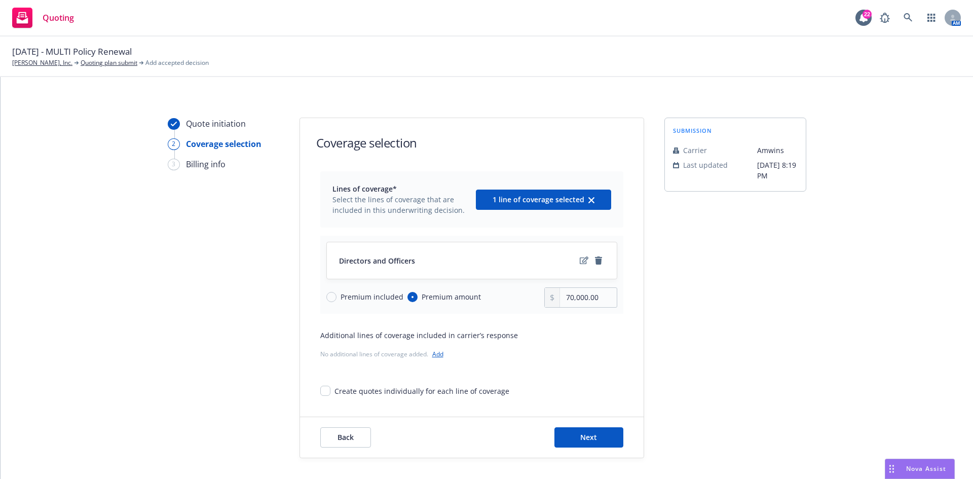
click at [610, 338] on div "Additional lines of coverage included in carrier’s response" at bounding box center [471, 335] width 303 height 11
click at [595, 434] on button "Next" at bounding box center [589, 437] width 69 height 20
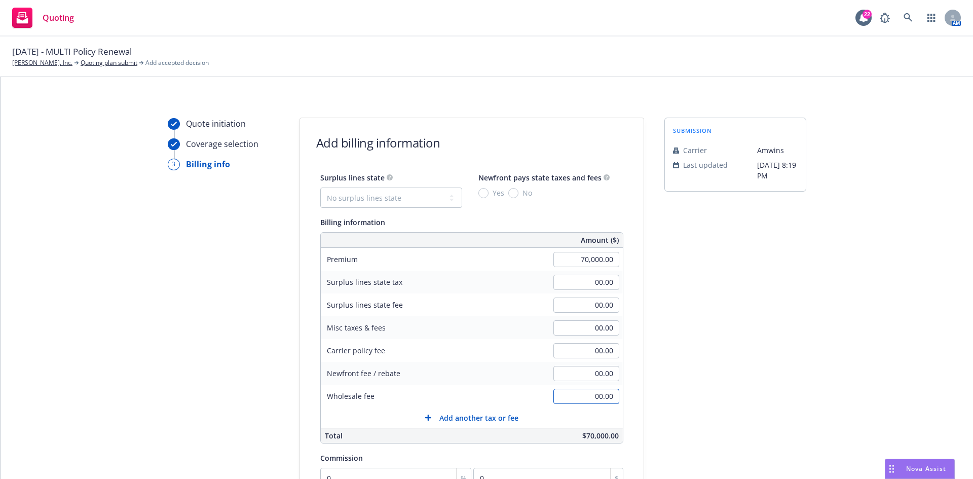
click at [600, 399] on input "00.00" at bounding box center [587, 396] width 66 height 15
click at [498, 380] on div "Newfront fee / rebate 00.00" at bounding box center [472, 373] width 302 height 23
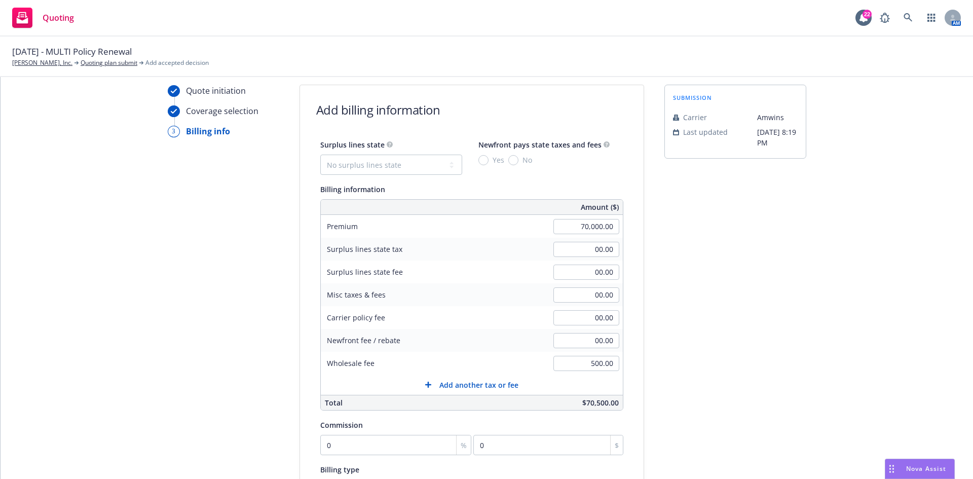
scroll to position [51, 0]
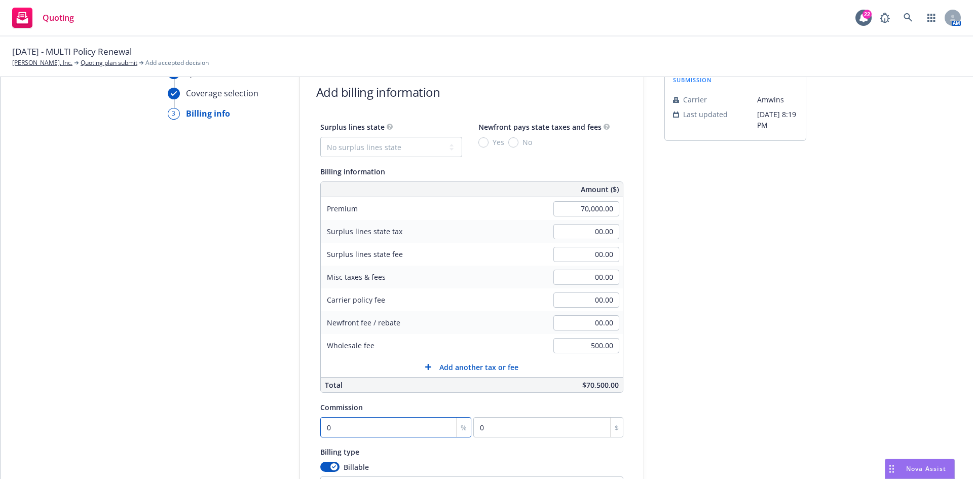
click at [417, 430] on input "0" at bounding box center [396, 427] width 152 height 20
click at [249, 406] on div "Quote initiation Coverage selection 3 Billing info" at bounding box center [224, 326] width 112 height 519
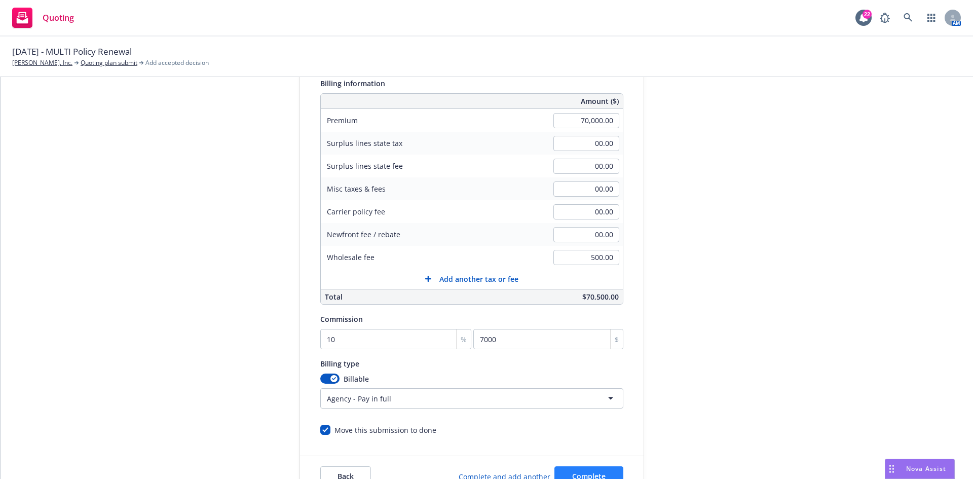
scroll to position [152, 0]
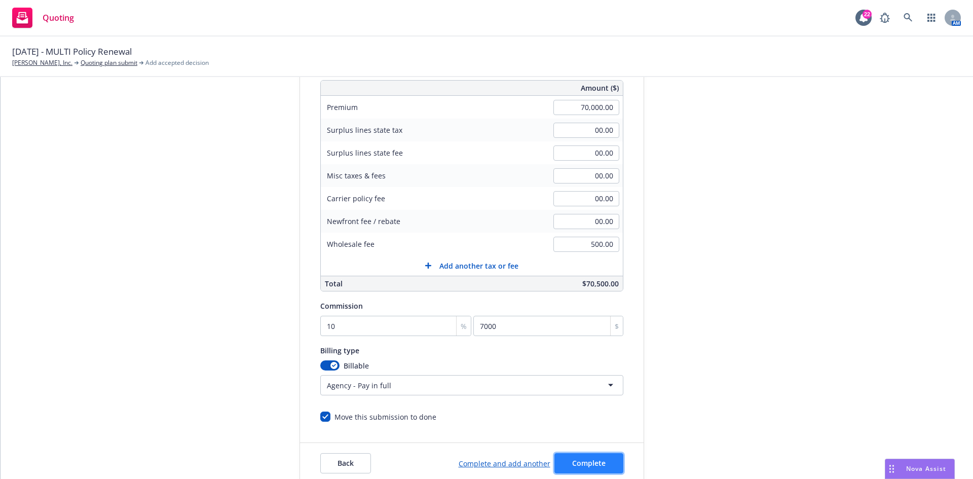
click at [597, 464] on span "Complete" at bounding box center [588, 463] width 33 height 10
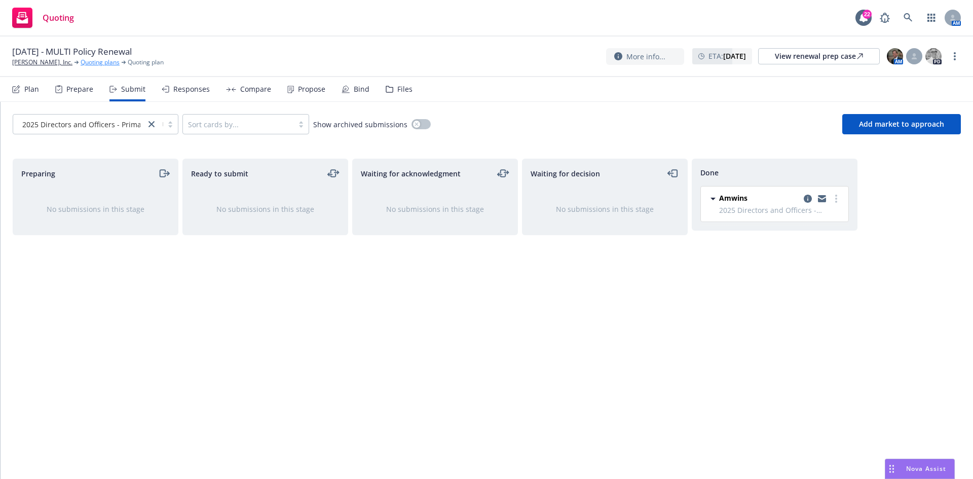
click at [87, 65] on link "Quoting plans" at bounding box center [100, 62] width 39 height 9
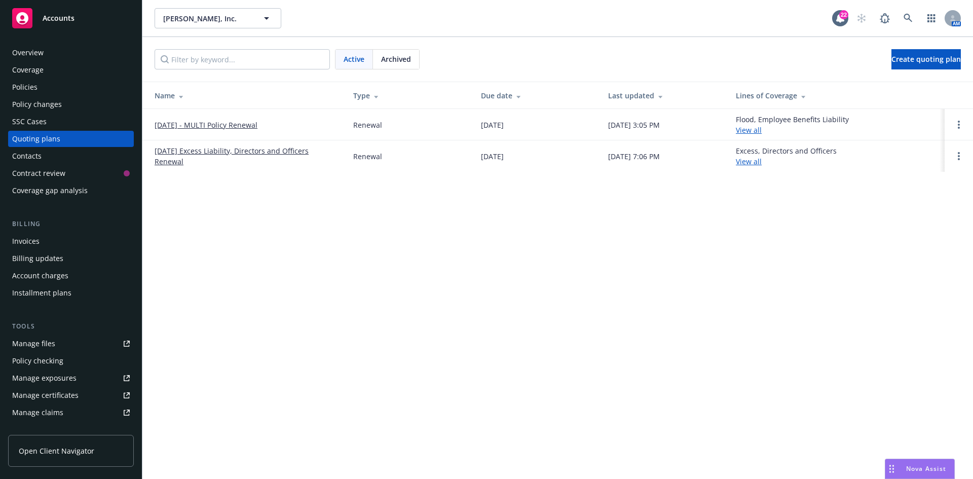
click at [745, 379] on div "JB Matteson, Inc. JB Matteson, Inc. 22 AM Active Archived Create quoting plan N…" at bounding box center [557, 239] width 831 height 479
click at [184, 124] on link "[DATE] - MULTI Policy Renewal" at bounding box center [206, 125] width 103 height 11
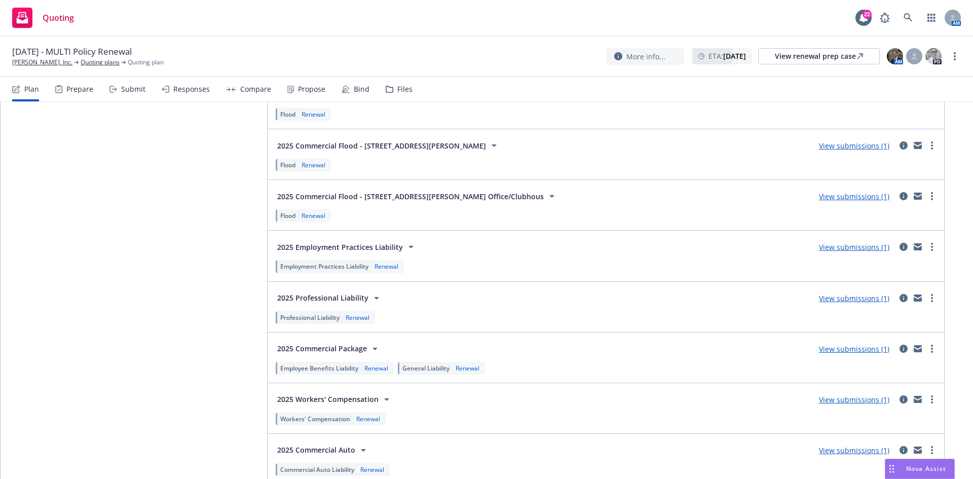
scroll to position [1775, 0]
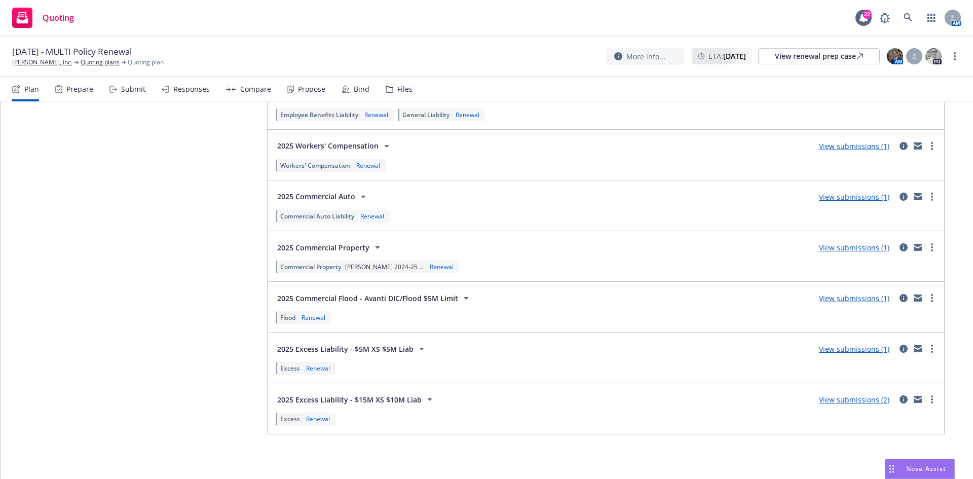
click at [416, 349] on icon at bounding box center [422, 349] width 12 height 12
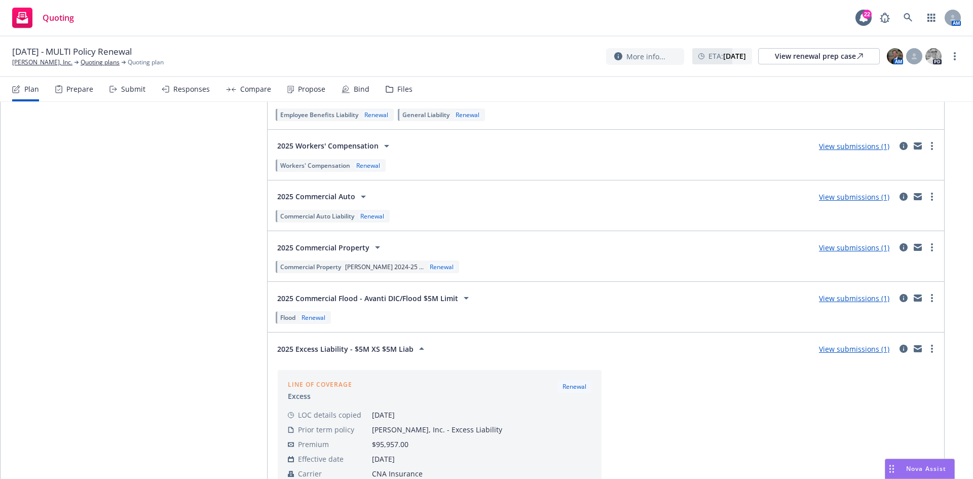
scroll to position [1876, 0]
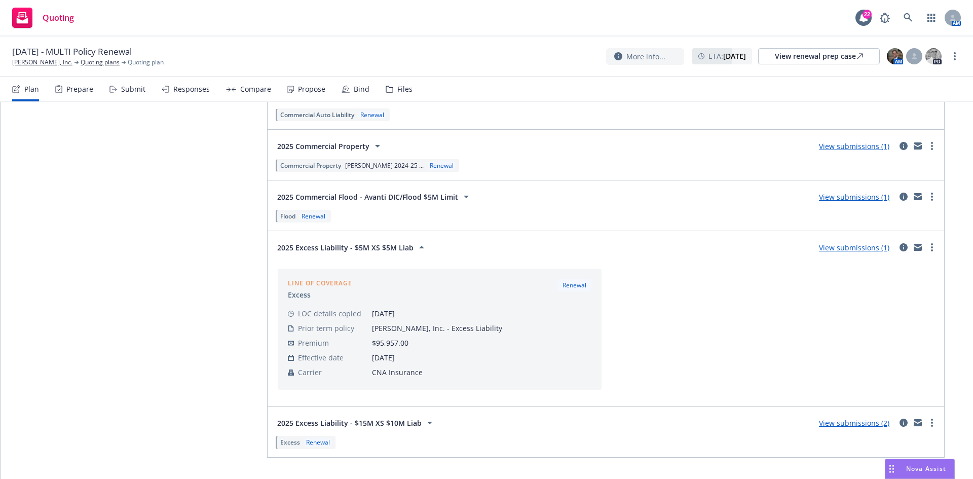
click at [416, 251] on icon at bounding box center [422, 247] width 12 height 12
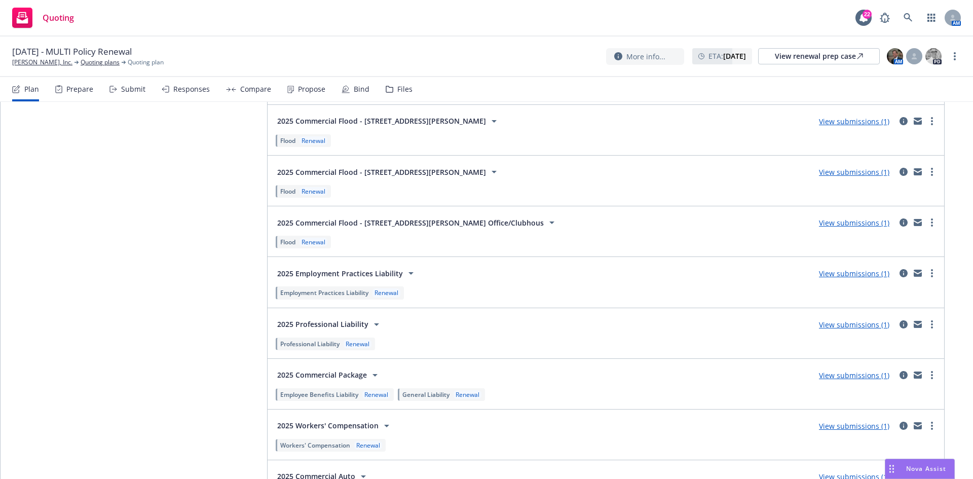
scroll to position [1471, 0]
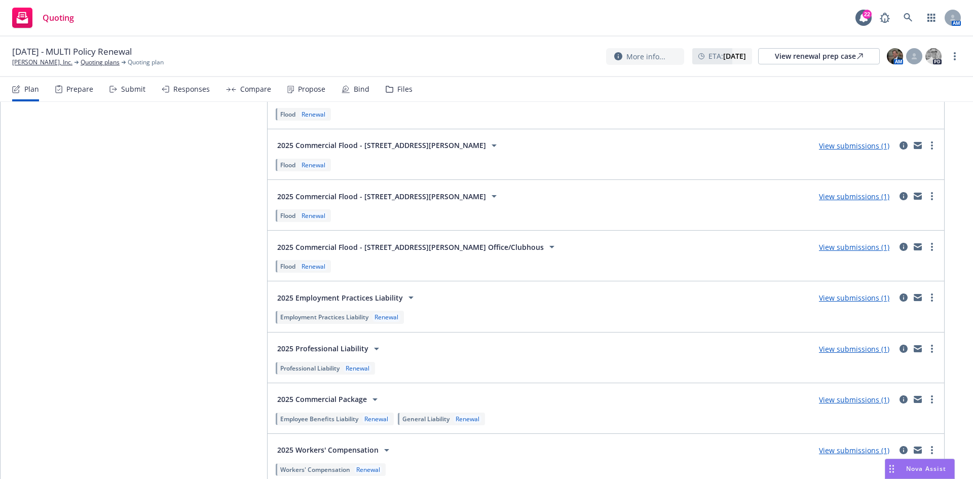
click at [371, 353] on icon at bounding box center [377, 349] width 12 height 12
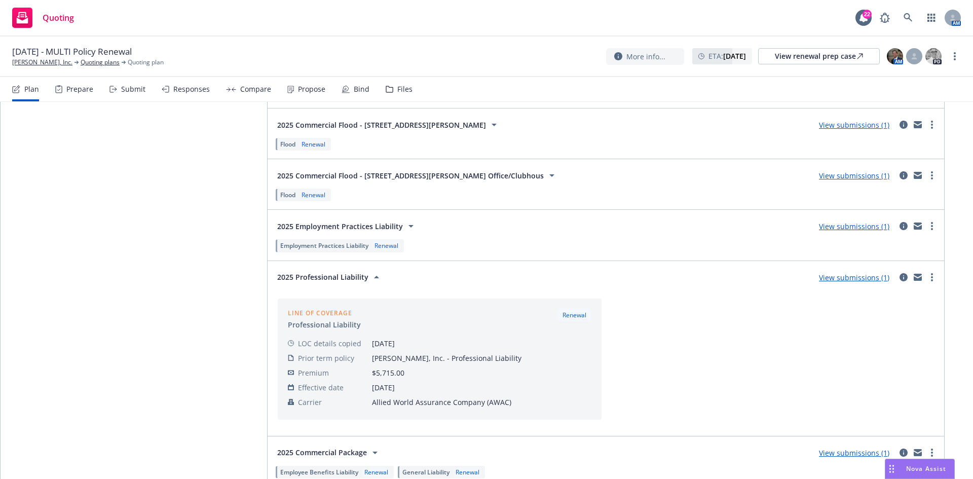
scroll to position [1572, 0]
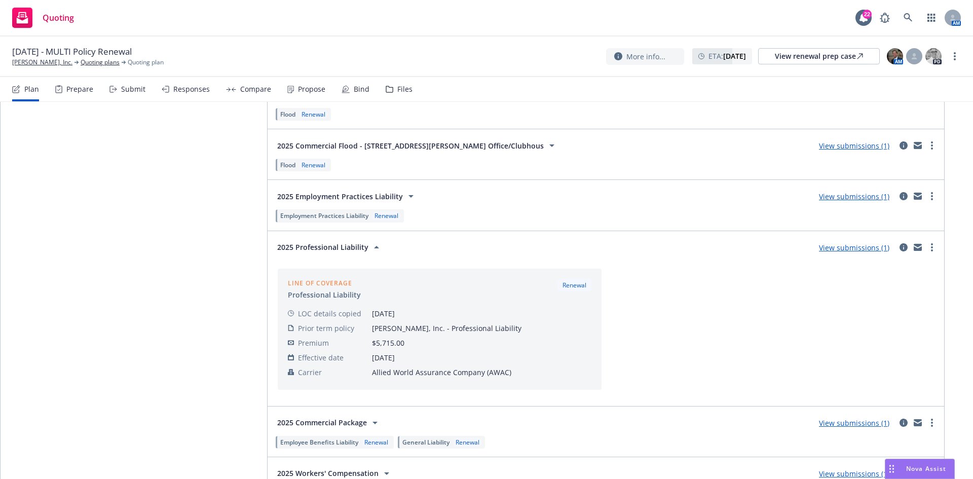
click at [422, 255] on div "2025 Professional Liability View submissions (1)" at bounding box center [606, 247] width 665 height 20
click at [371, 249] on icon at bounding box center [377, 247] width 12 height 12
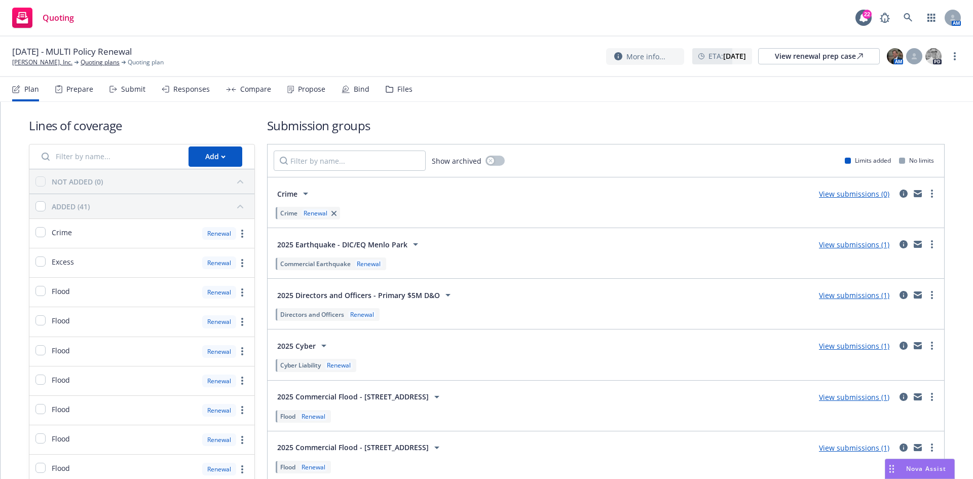
scroll to position [1, 0]
click at [222, 158] on icon "button" at bounding box center [224, 157] width 4 height 2
click at [228, 205] on span "Pull in policy to be renewed" at bounding box center [246, 204] width 119 height 10
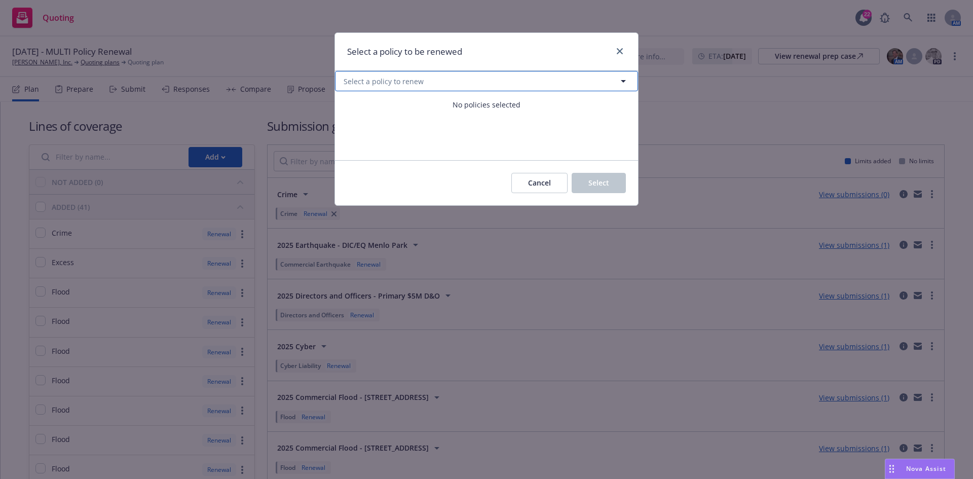
click at [418, 84] on span "Select a policy to renew" at bounding box center [384, 81] width 80 height 11
select select "ACTIVE"
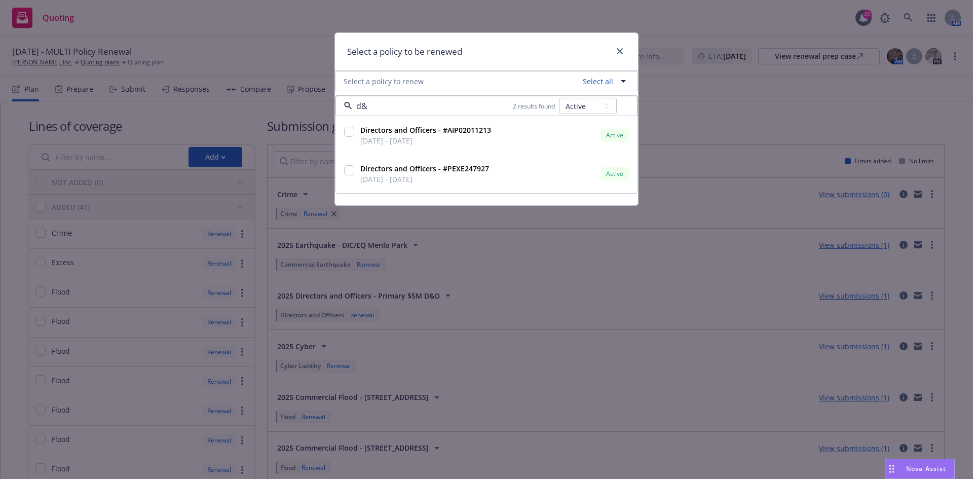
type input "d&o"
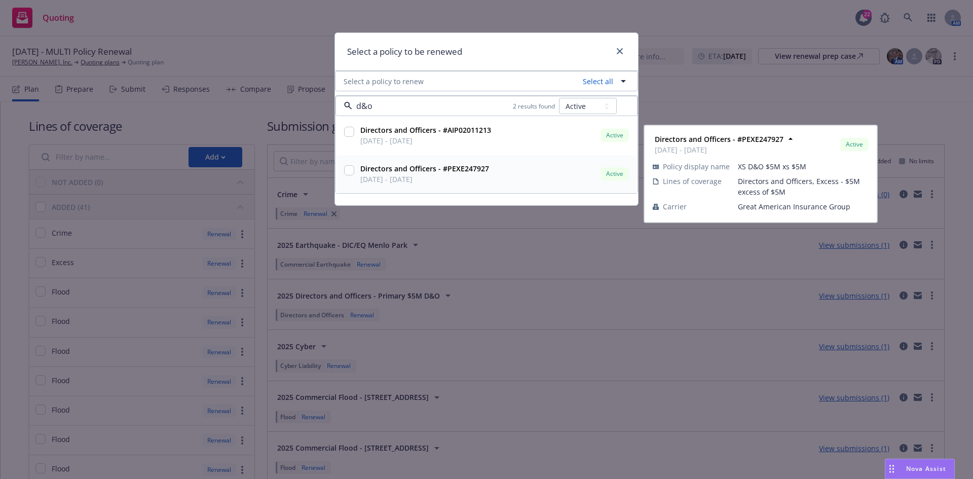
click at [346, 168] on input "checkbox" at bounding box center [349, 170] width 10 height 10
checkbox input "true"
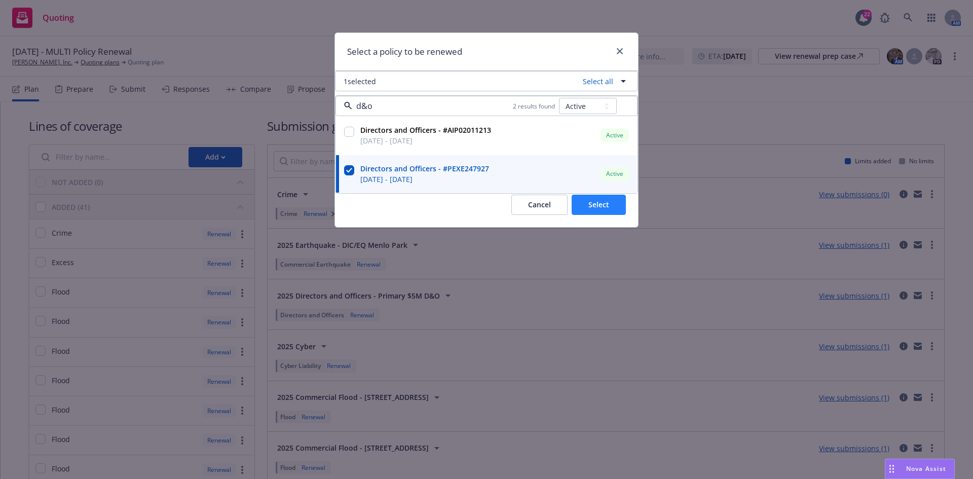
type input "d&o"
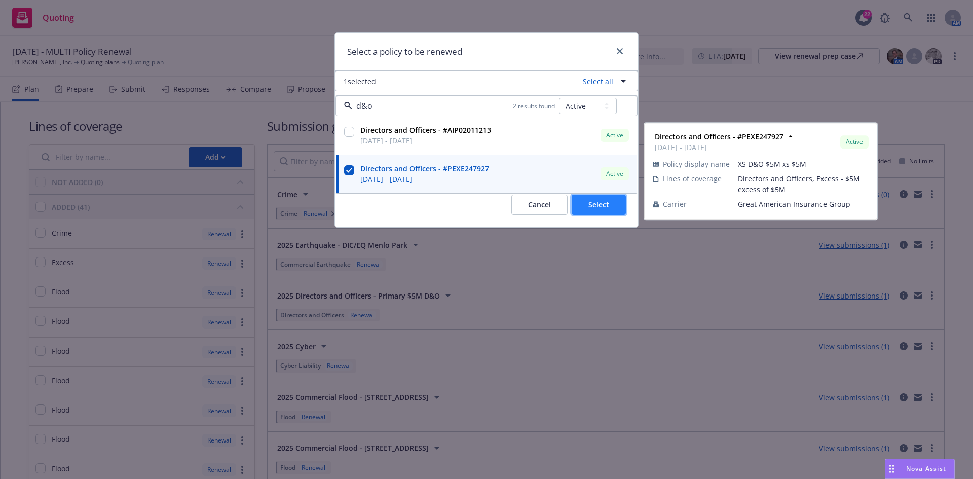
click at [579, 203] on button "Select" at bounding box center [599, 205] width 54 height 20
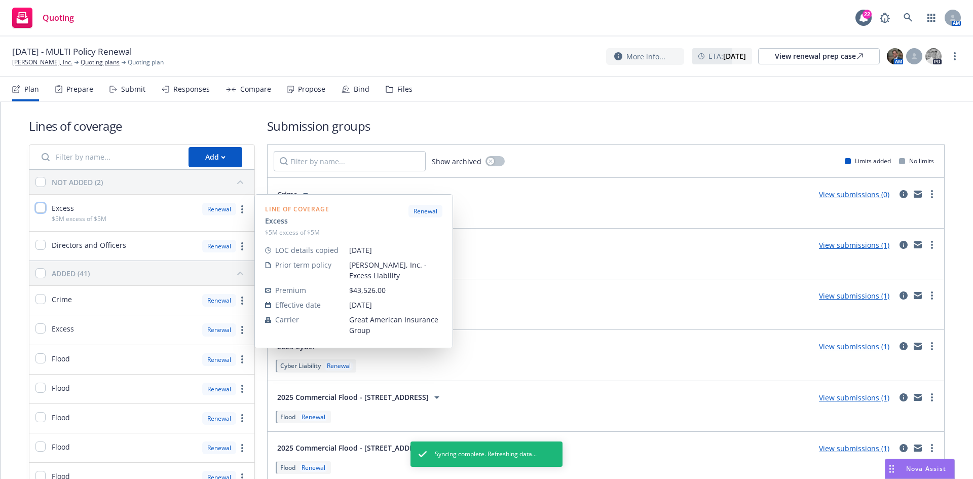
click at [40, 204] on input "checkbox" at bounding box center [40, 208] width 10 height 10
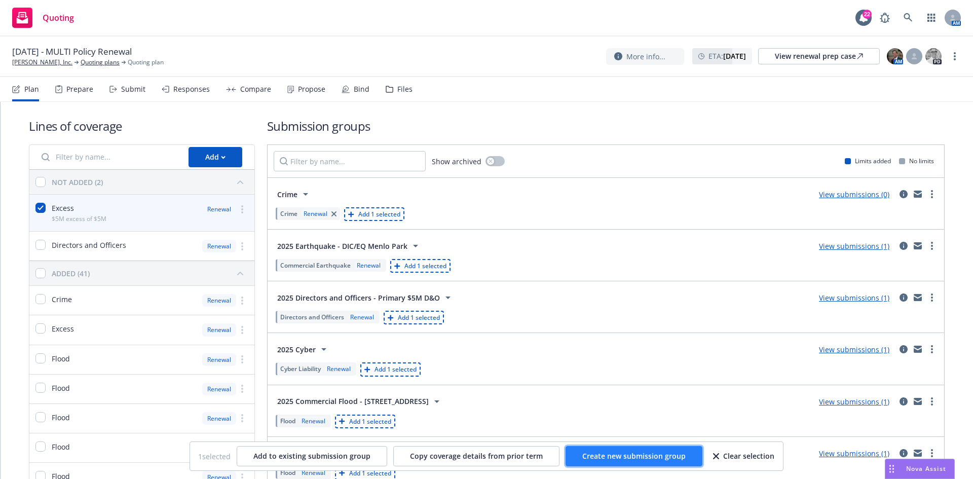
click at [596, 457] on span "Create new submission group" at bounding box center [634, 456] width 103 height 10
checkbox input "false"
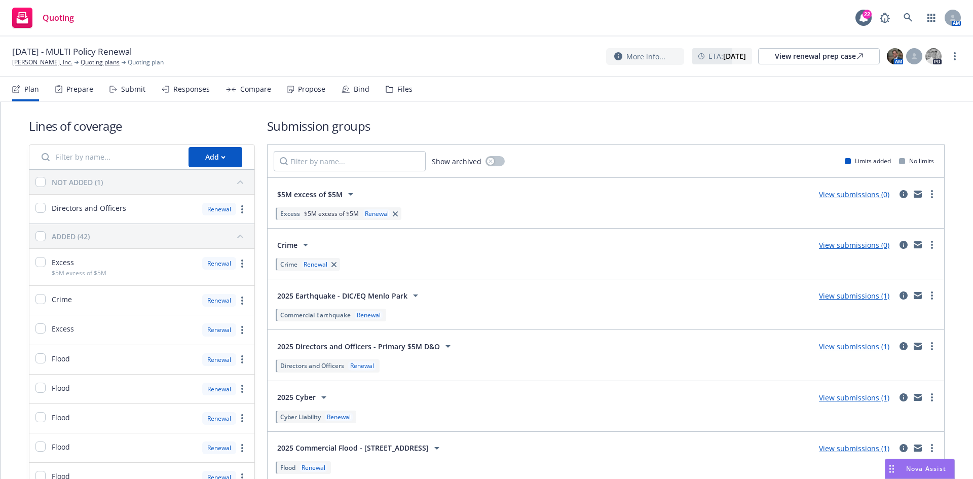
click at [348, 194] on icon at bounding box center [350, 194] width 5 height 3
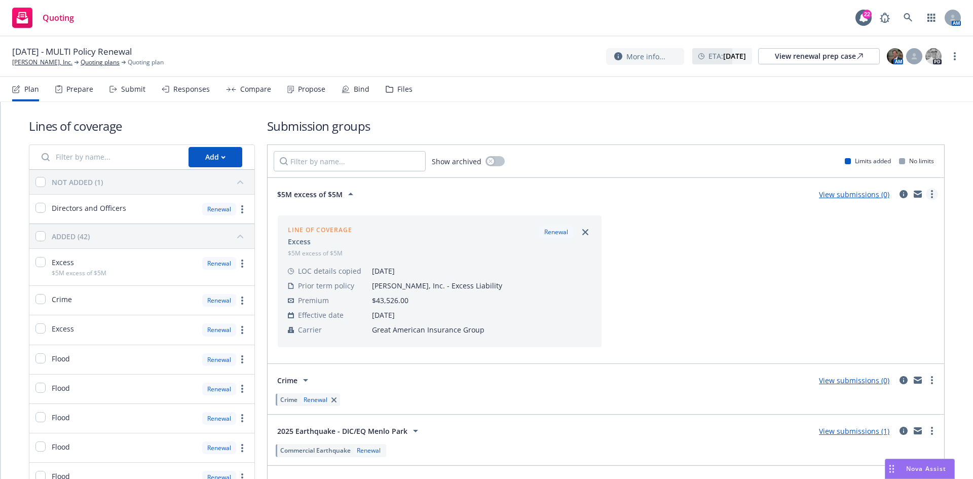
click at [931, 192] on circle "more" at bounding box center [932, 191] width 2 height 2
click at [900, 193] on icon "circleInformation" at bounding box center [904, 194] width 8 height 8
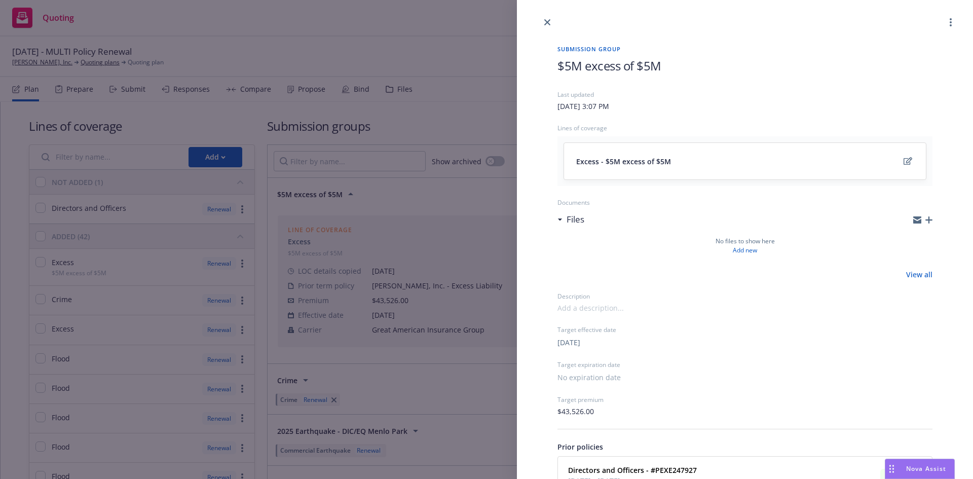
click at [598, 62] on span "$5M excess of $5M" at bounding box center [610, 65] width 104 height 17
click at [668, 65] on h1 "$5M excess of $5M" at bounding box center [745, 65] width 375 height 17
click at [560, 65] on span "$5M excess of $5M" at bounding box center [610, 65] width 104 height 17
click at [576, 26] on div at bounding box center [745, 14] width 456 height 28
click at [754, 303] on div at bounding box center [745, 308] width 375 height 11
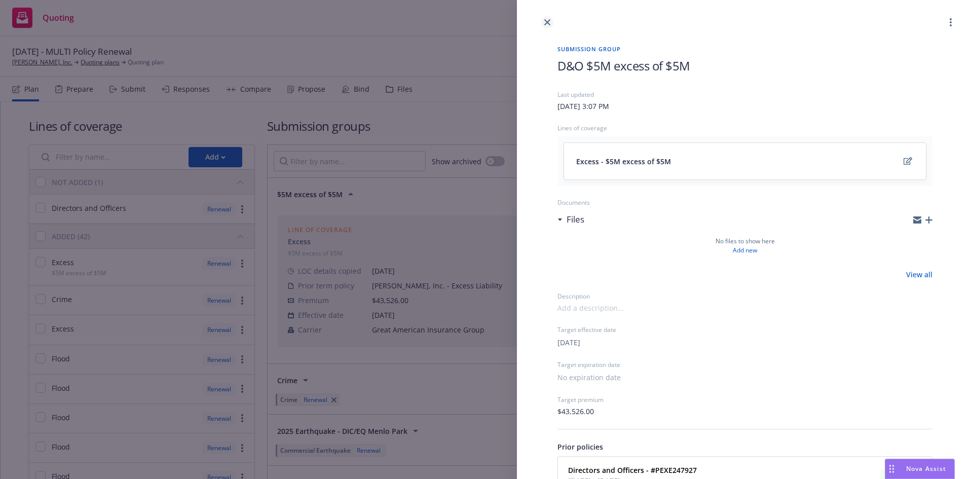
click at [550, 19] on icon "close" at bounding box center [548, 22] width 6 height 6
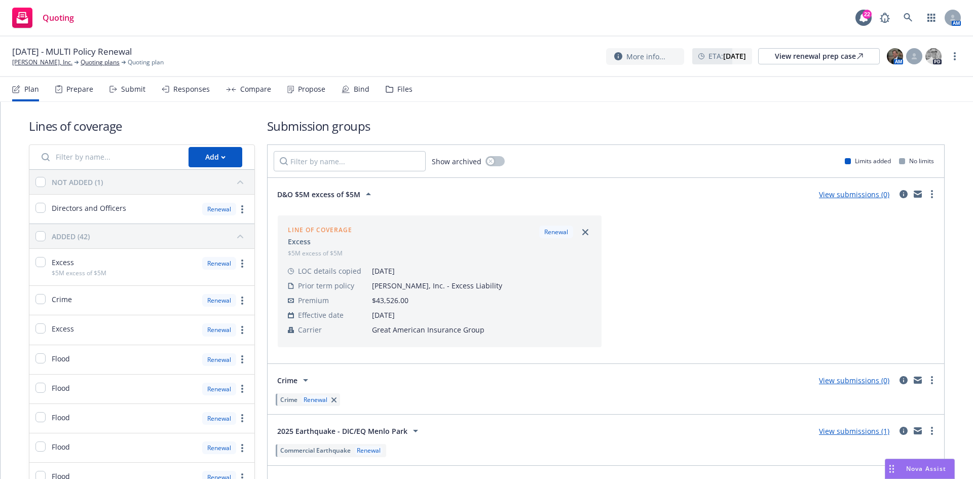
click at [864, 191] on link "View submissions (0)" at bounding box center [854, 195] width 70 height 10
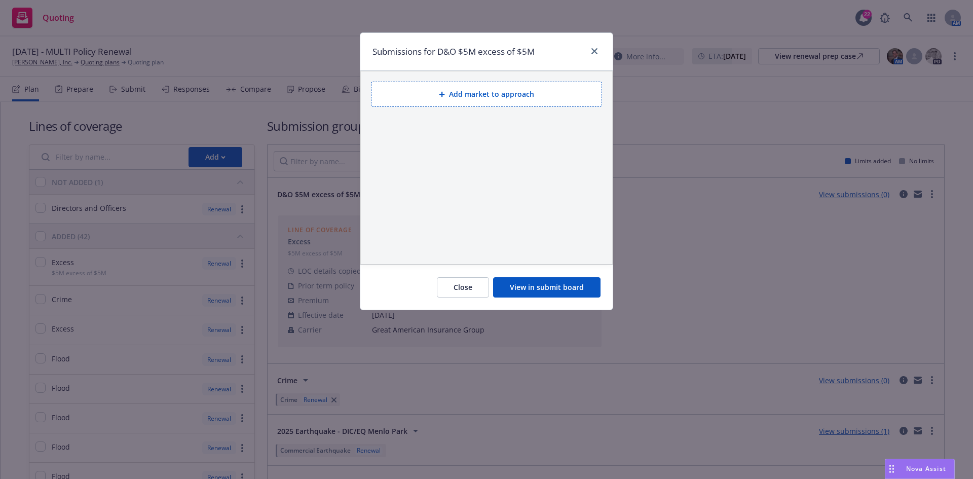
click at [460, 95] on button "Add market to approach" at bounding box center [486, 94] width 231 height 25
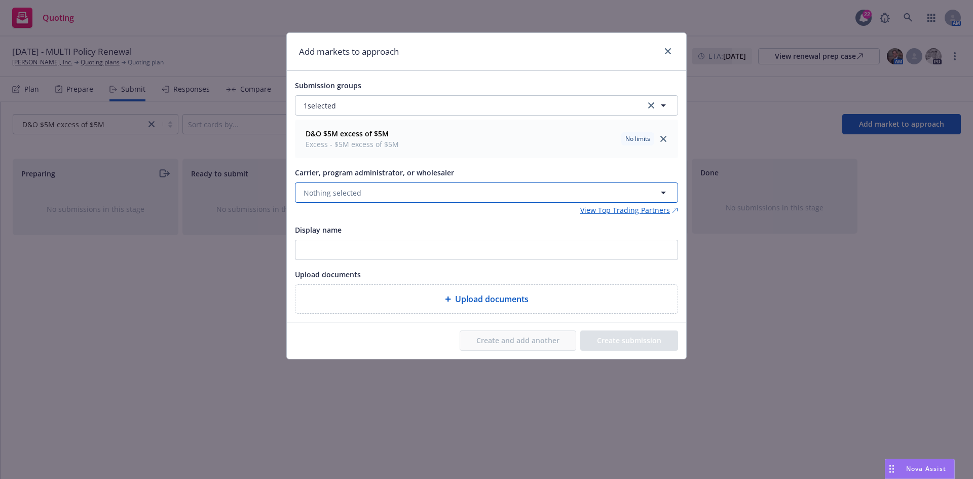
click at [419, 191] on button "Nothing selected" at bounding box center [486, 193] width 383 height 20
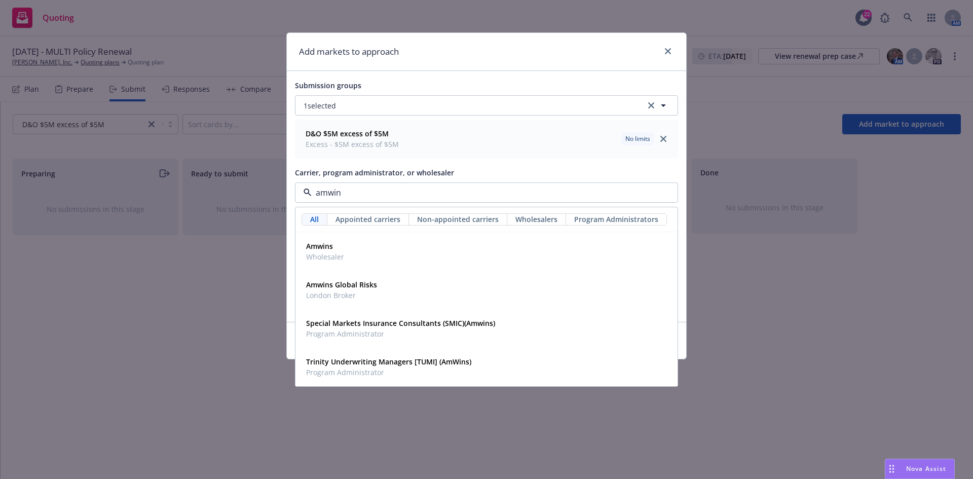
type input "amwins"
click at [361, 253] on div "Amwins Wholesaler" at bounding box center [486, 251] width 369 height 25
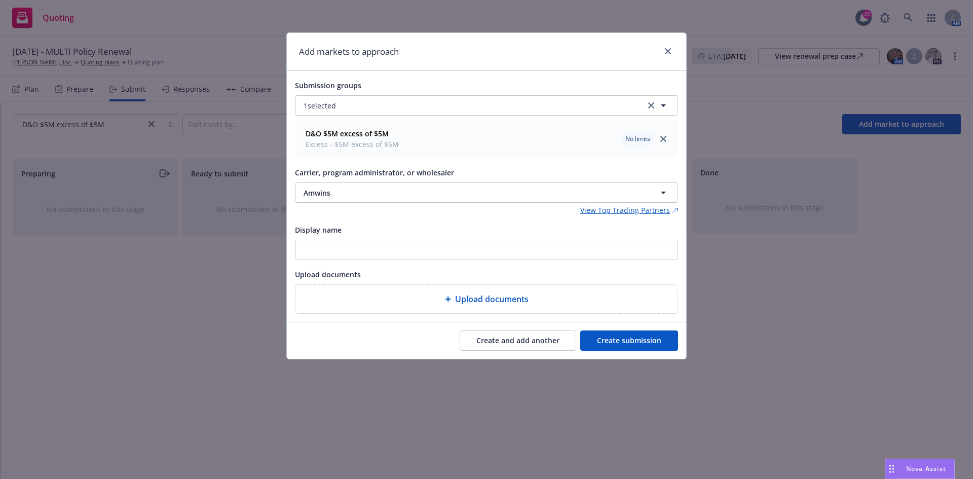
click at [630, 339] on button "Create submission" at bounding box center [630, 341] width 98 height 20
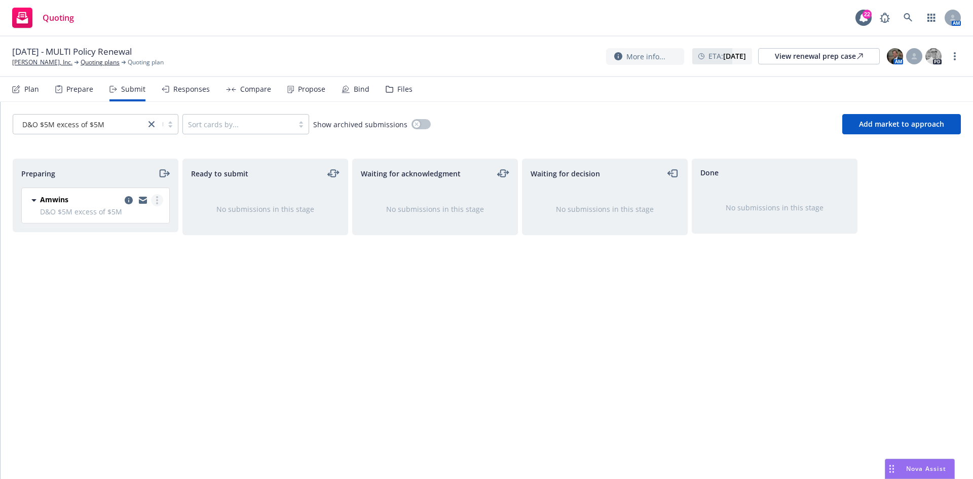
click at [157, 199] on icon "more" at bounding box center [157, 200] width 2 height 8
click at [125, 279] on span "Add accepted decision" at bounding box center [111, 282] width 101 height 10
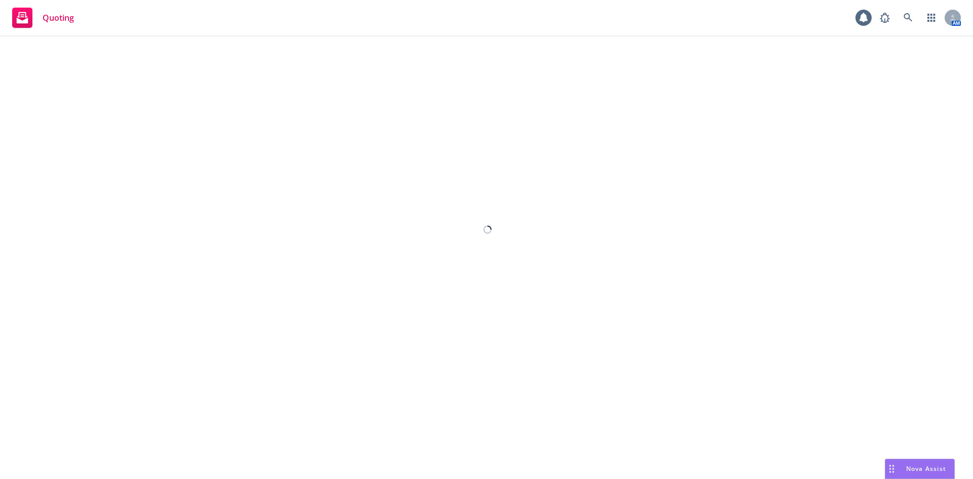
select select "12"
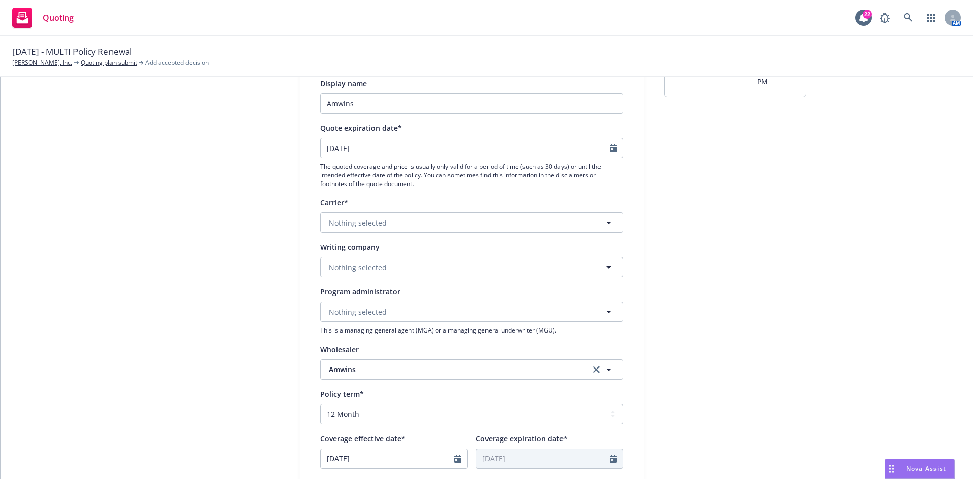
scroll to position [101, 0]
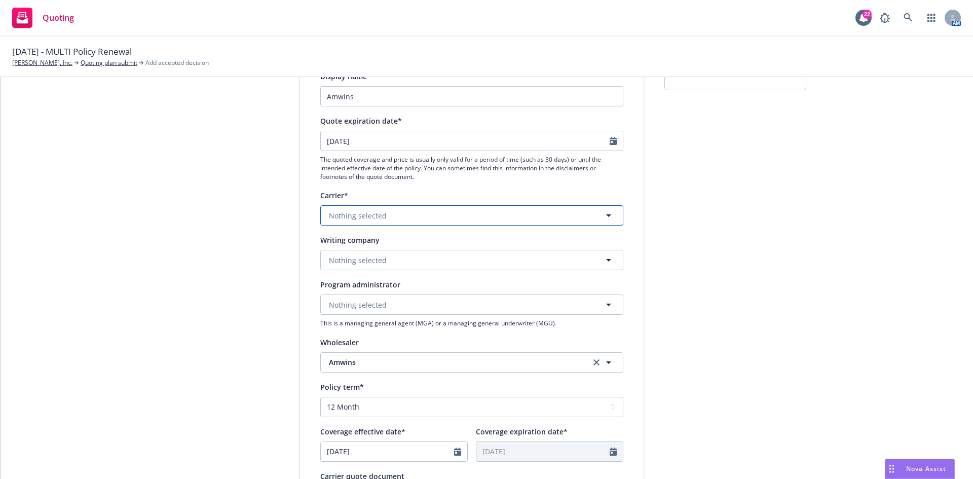
click at [405, 212] on button "Nothing selected" at bounding box center [471, 215] width 303 height 20
type input "great american"
click at [421, 273] on strong "Great American Insurance Group" at bounding box center [389, 269] width 114 height 10
click at [377, 262] on span "Nothing selected" at bounding box center [358, 260] width 58 height 11
click at [422, 271] on div "Display name [PERSON_NAME] Quote expiration date* [DATE] The quoted coverage an…" at bounding box center [471, 352] width 303 height 564
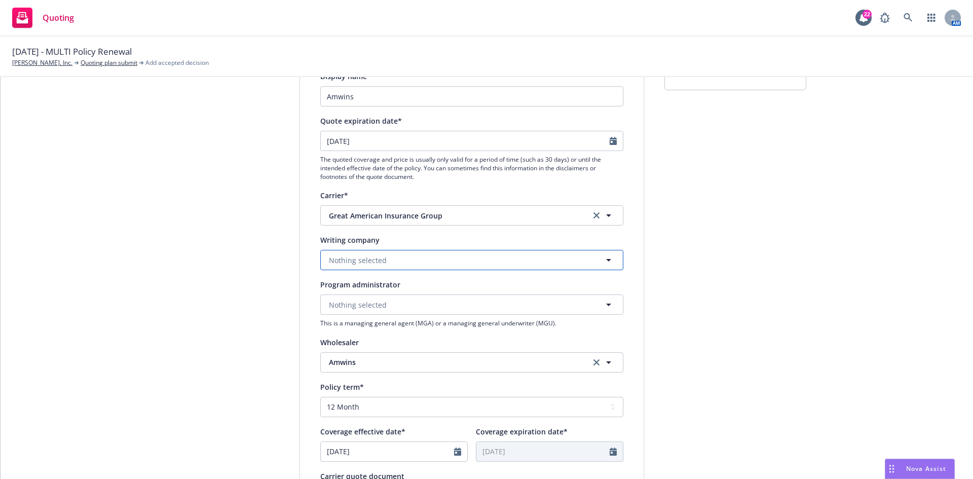
click at [422, 266] on button "Nothing selected" at bounding box center [471, 260] width 303 height 20
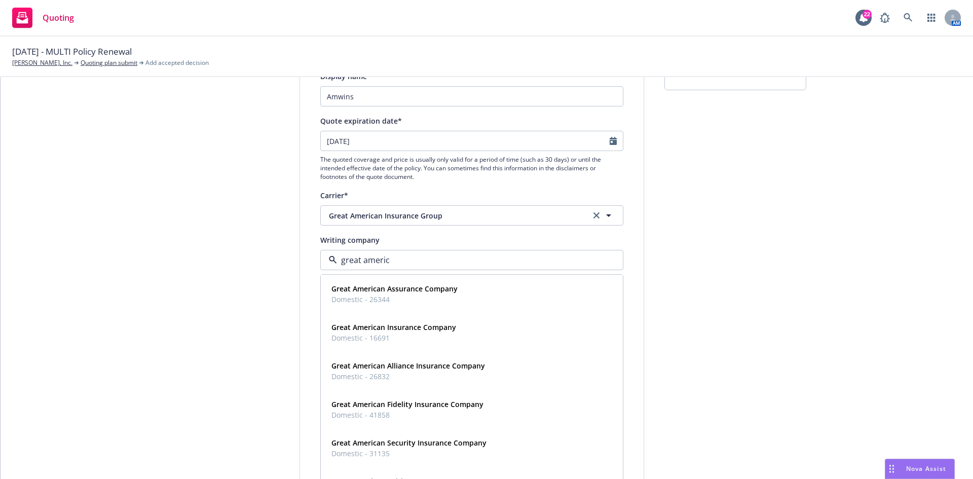
type input "great america"
click at [448, 323] on strong "Great American Insurance Company" at bounding box center [394, 327] width 125 height 10
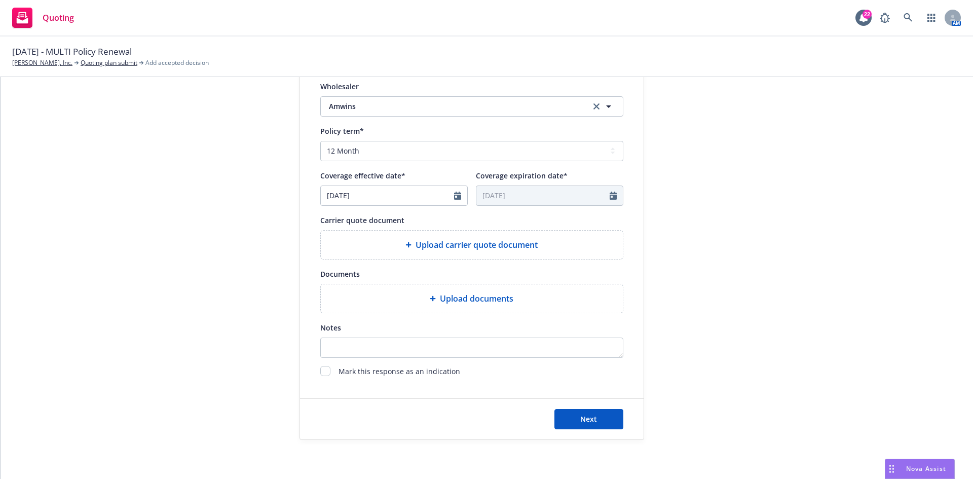
scroll to position [359, 0]
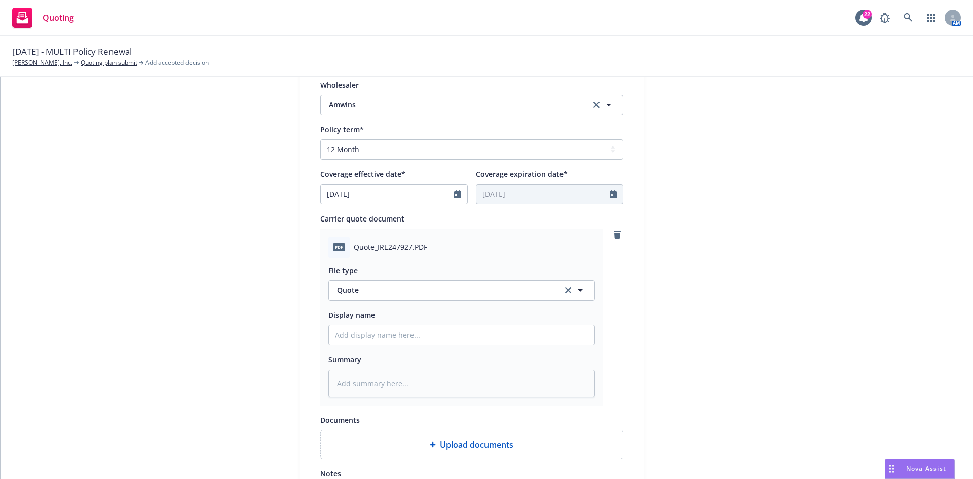
type textarea "x"
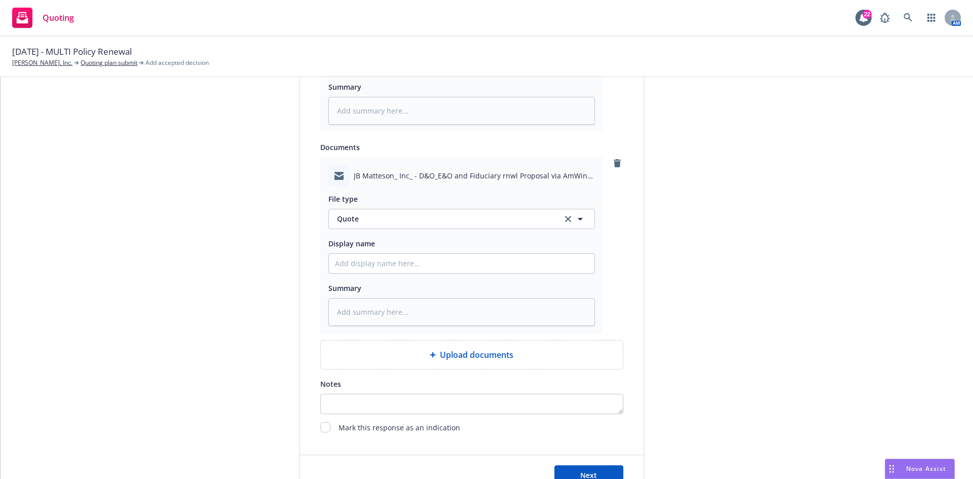
scroll to position [639, 0]
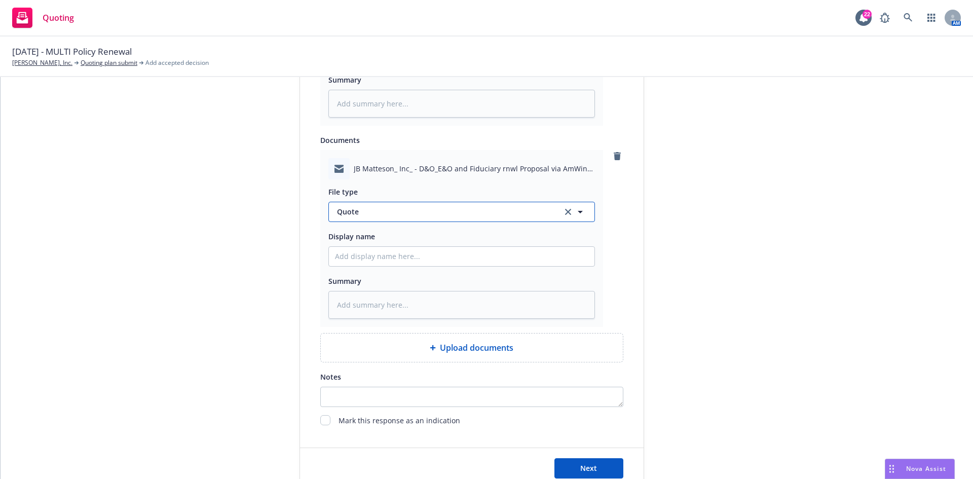
drag, startPoint x: 410, startPoint y: 221, endPoint x: 411, endPoint y: 214, distance: 7.1
click at [410, 221] on button "Quote" at bounding box center [462, 212] width 267 height 20
type input "email"
click at [402, 246] on div "Email" at bounding box center [461, 240] width 253 height 15
click at [402, 250] on div "File type Email Display name Summary" at bounding box center [462, 248] width 267 height 139
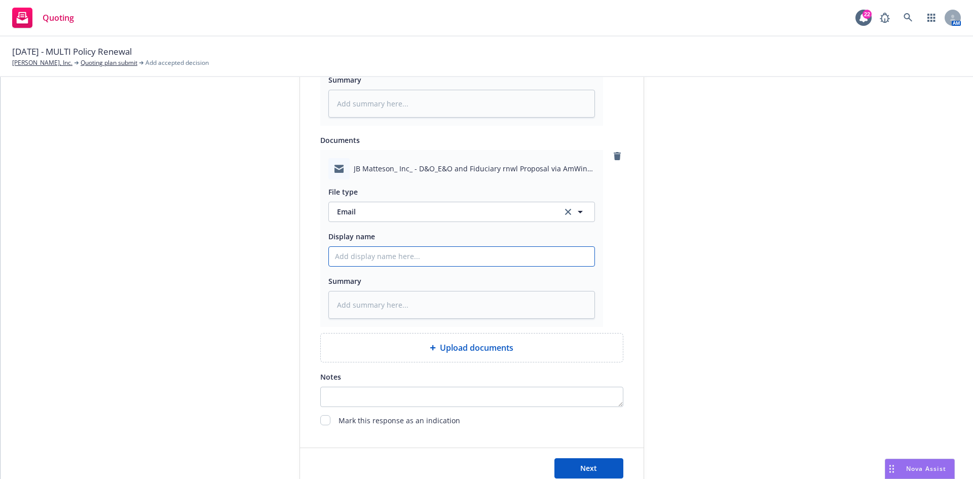
click at [402, 255] on input "Display name" at bounding box center [462, 256] width 266 height 19
type textarea "x"
type input "E"
type textarea "x"
type input "EM"
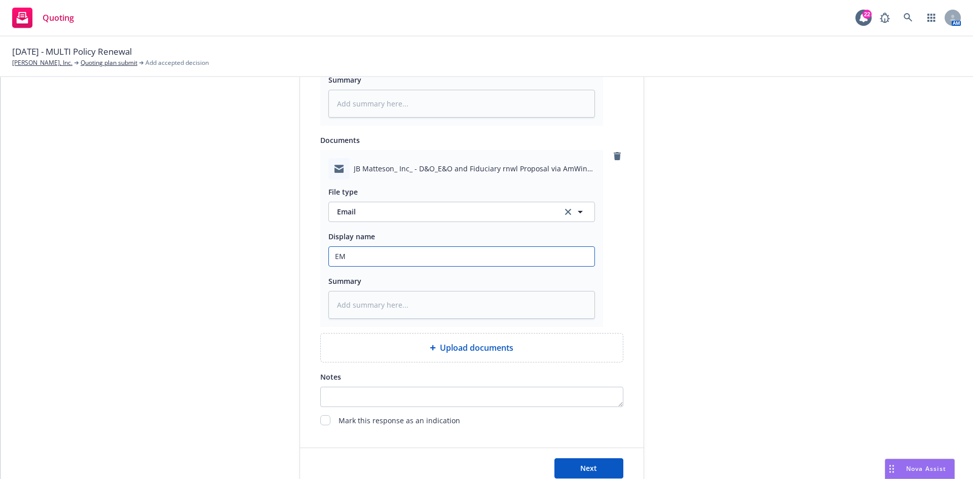
type textarea "x"
type input "EMF"
type textarea "x"
type input "EMF A"
type textarea "x"
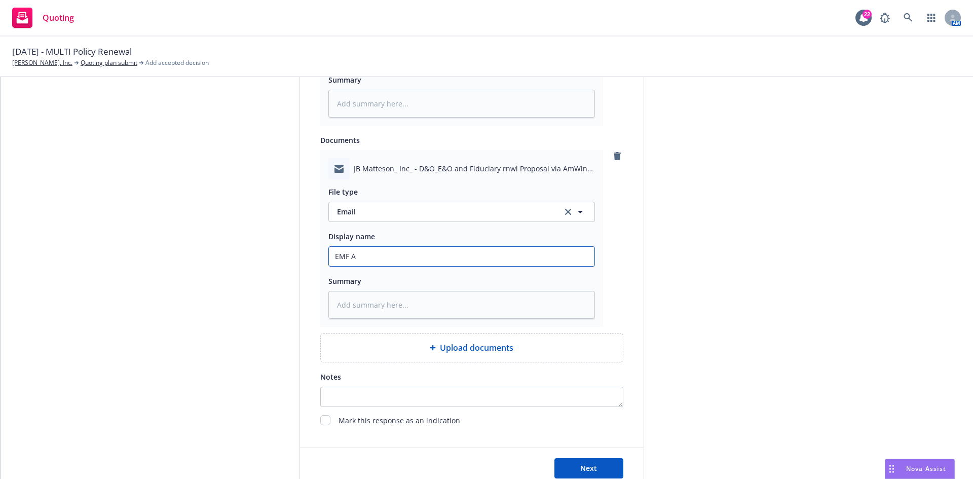
type input "EMF Am"
type textarea "x"
type input "EMF AmW"
type textarea "x"
type input "EMF AmWI"
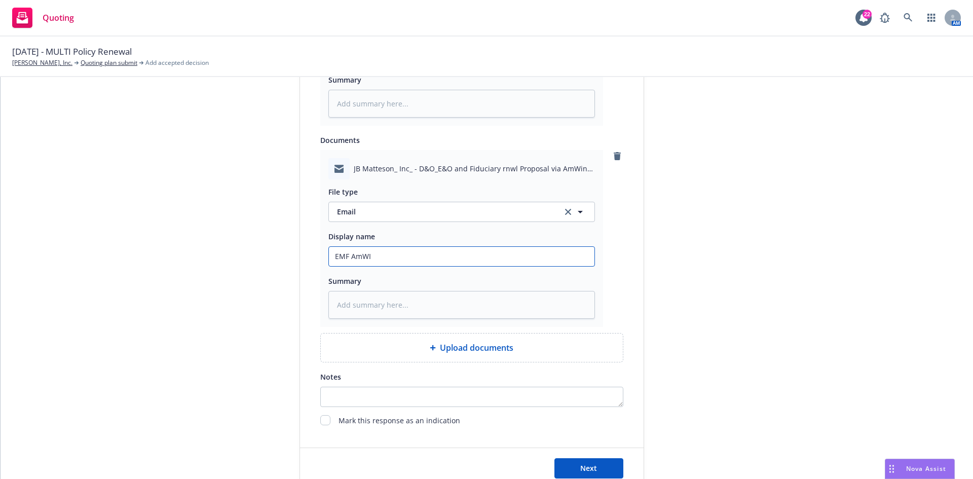
type textarea "x"
type input "EMF AmWIN"
type textarea "x"
type input "EMF AmWINS"
type textarea "x"
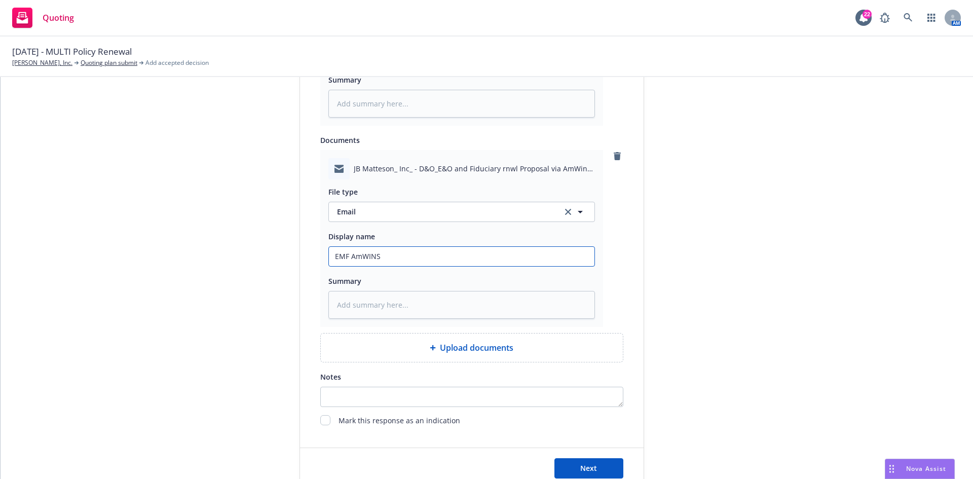
type input "EMF AmWINS"
type textarea "x"
type input "EMF AmWINS -"
type textarea "x"
type input "EMF AmWINS -"
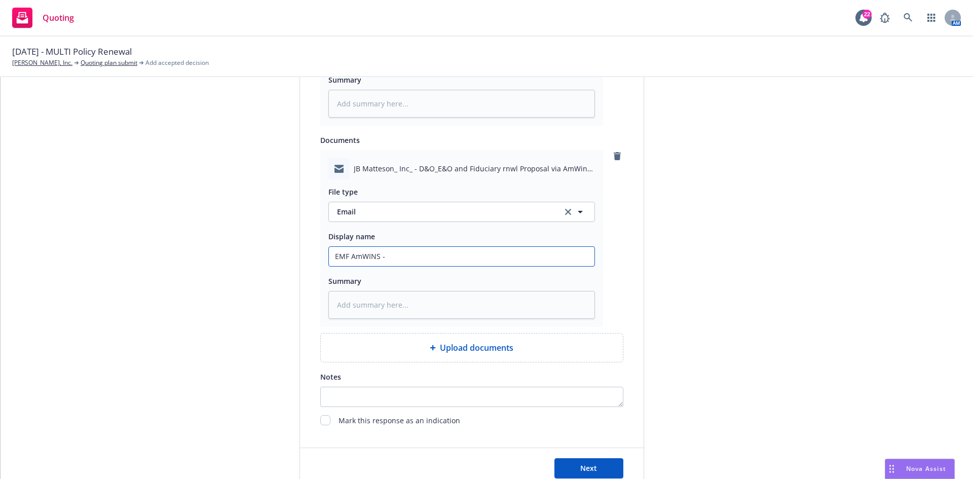
type textarea "x"
type input "EMF AmWINS - 2"
type textarea "x"
type input "EMF AmWINS - 25"
type textarea "x"
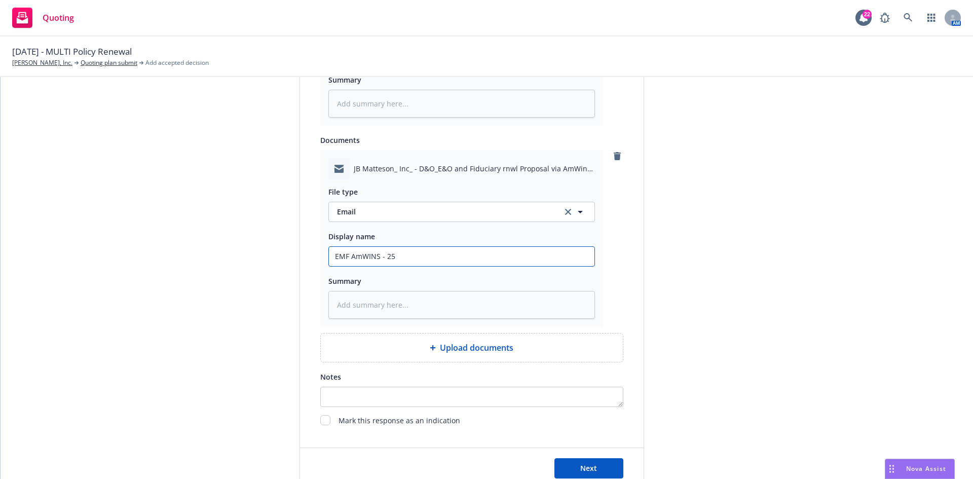
type input "EMF AmWINS - 25/"
type textarea "x"
type input "EMF AmWINS - 25/2"
type textarea "x"
type input "EMF AmWINS - 25/26"
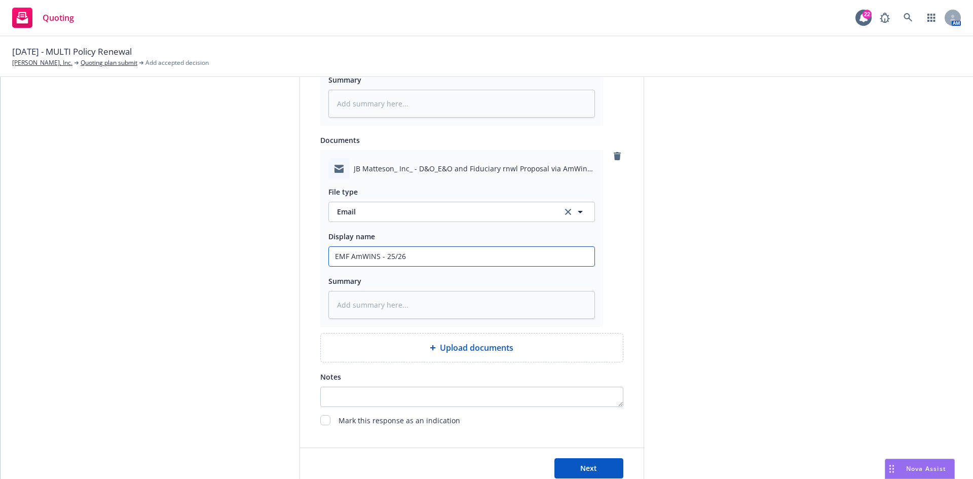
type textarea "x"
type input "EMF AmWINS - 25/26"
type textarea "x"
type input "EMF AmWINS - 25/26 E"
type textarea "x"
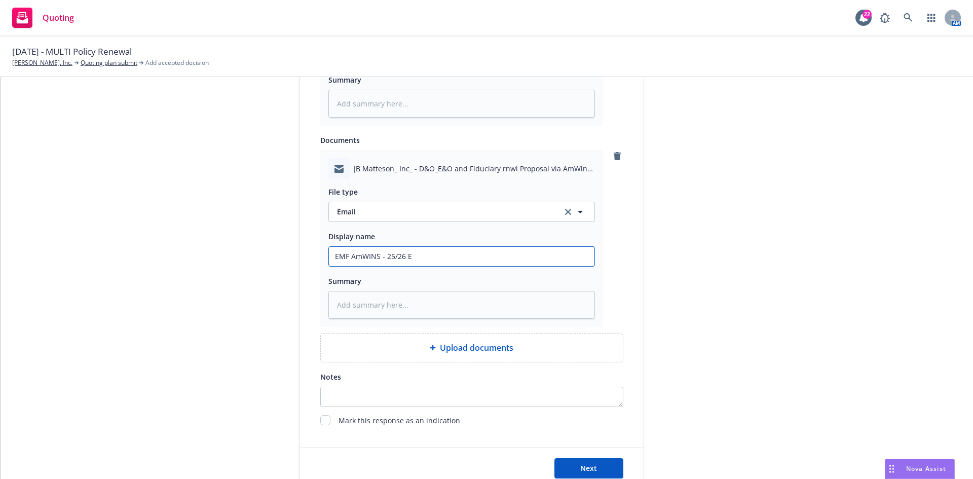
type input "EMF AmWINS - 25/26 Ex"
type textarea "x"
type input "EMF AmWINS - 25/26 Exc"
type textarea "x"
type input "EMF AmWINS - 25/26 Exce"
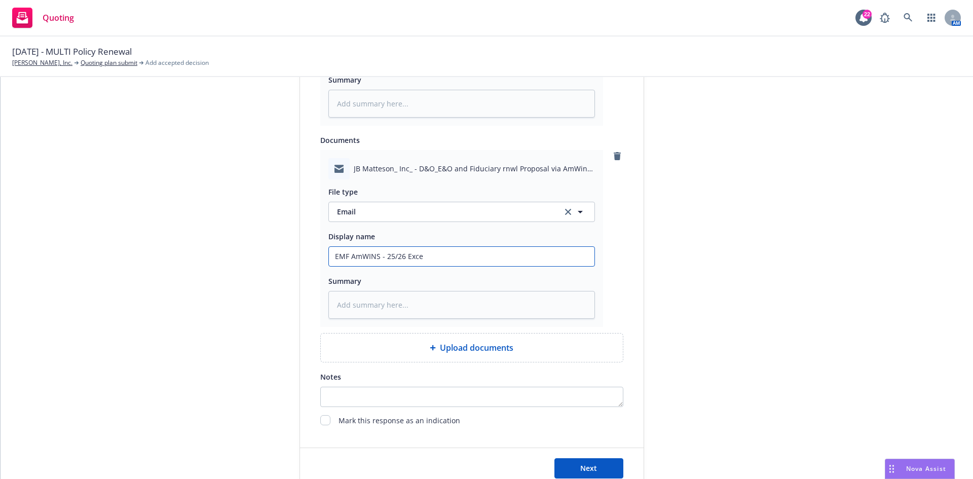
type textarea "x"
type input "EMF AmWINS - 25/26 Exces"
type textarea "x"
type input "EMF AmWINS - 25/26 Excess"
type textarea "x"
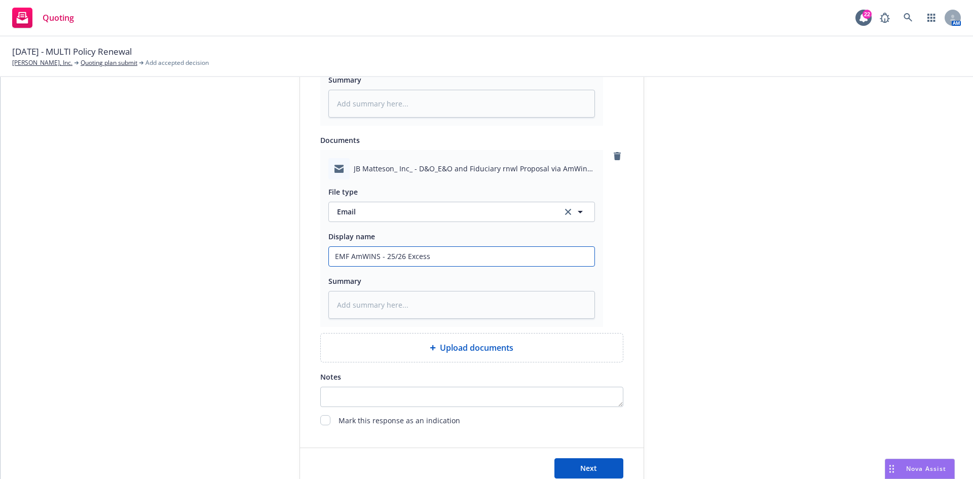
type input "EMF AmWINS - 25/26 Excess"
type textarea "x"
type input "EMF AmWINS - 25/26 Excess D"
type textarea "x"
type input "EMF AmWINS - 25/26 Excess D&"
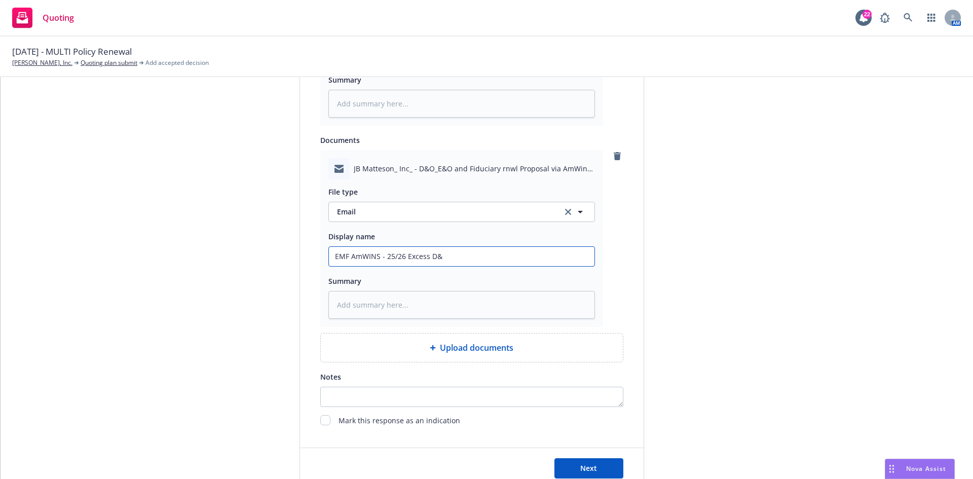
type textarea "x"
type input "EMF AmWINS - 25/26 Excess D&O"
type textarea "x"
type input "EMF AmWINS - 25/26 Excess D&O"
type textarea "x"
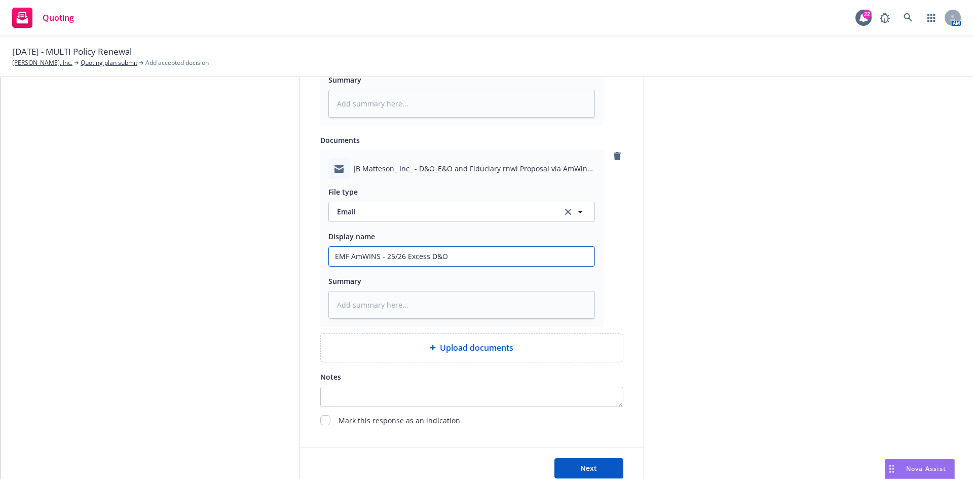
type input "EMF AmWINS - 25/26 Excess D&O a"
type textarea "x"
type input "EMF AmWINS - 25/26 Excess D&O an"
type textarea "x"
type input "EMF AmWINS - 25/26 Excess D&O and"
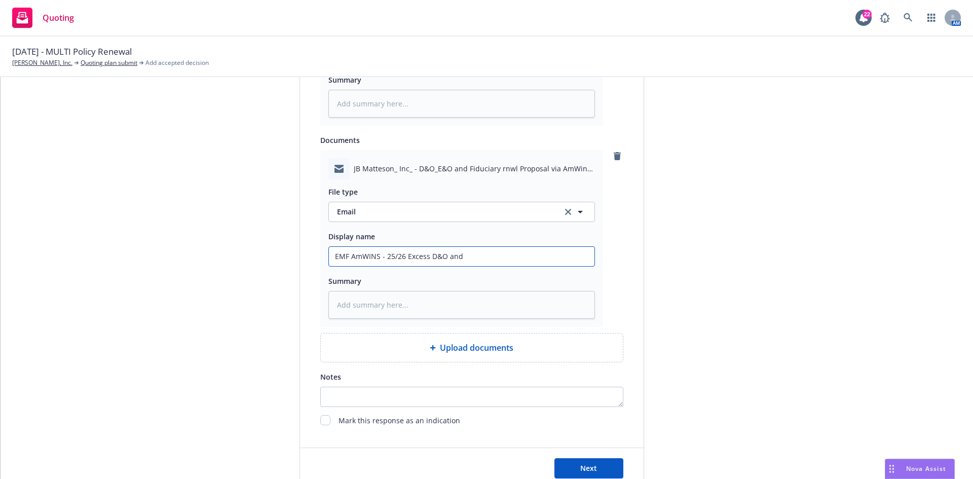
type textarea "x"
type input "EMF AmWINS - 25/26 Excess D&O and"
type textarea "x"
type input "EMF AmWINS - 25/26 Excess D&O and p"
type textarea "x"
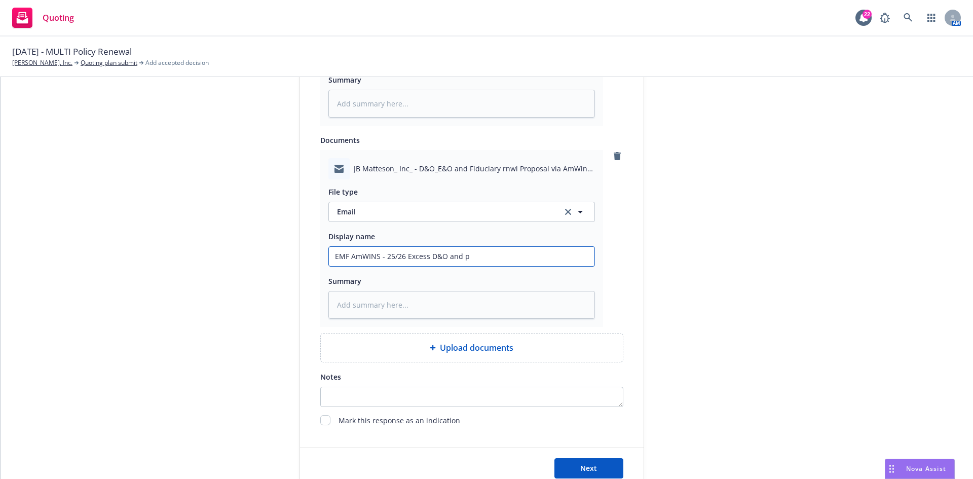
type input "EMF AmWINS - 25/26 Excess D&O and pr"
type textarea "x"
type input "EMF AmWINS - 25/26 Excess D&O and pri"
type textarea "x"
type input "EMF AmWINS - 25/26 Excess D&O and prim"
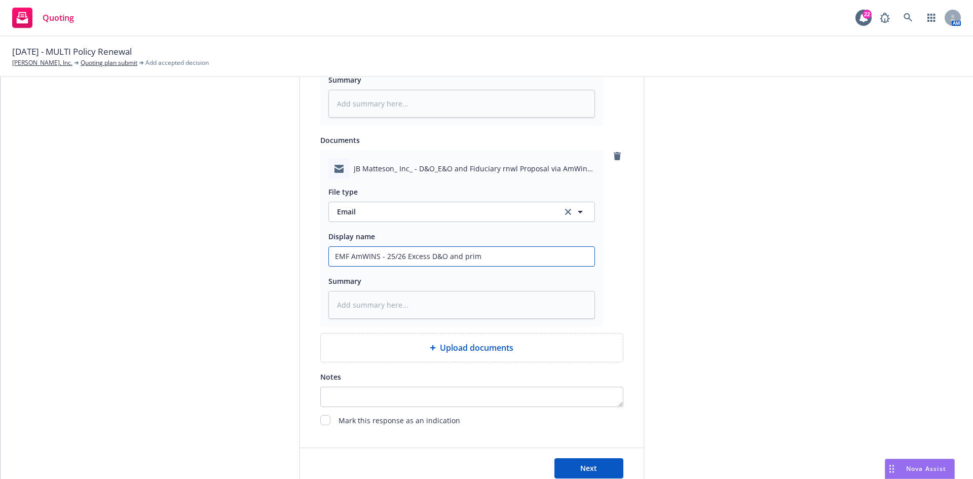
type textarea "x"
type input "EMF AmWINS - 25/26 Excess D&O and prima"
type textarea "x"
type input "EMF AmWINS - 25/26 Excess D&O and primar"
type textarea "x"
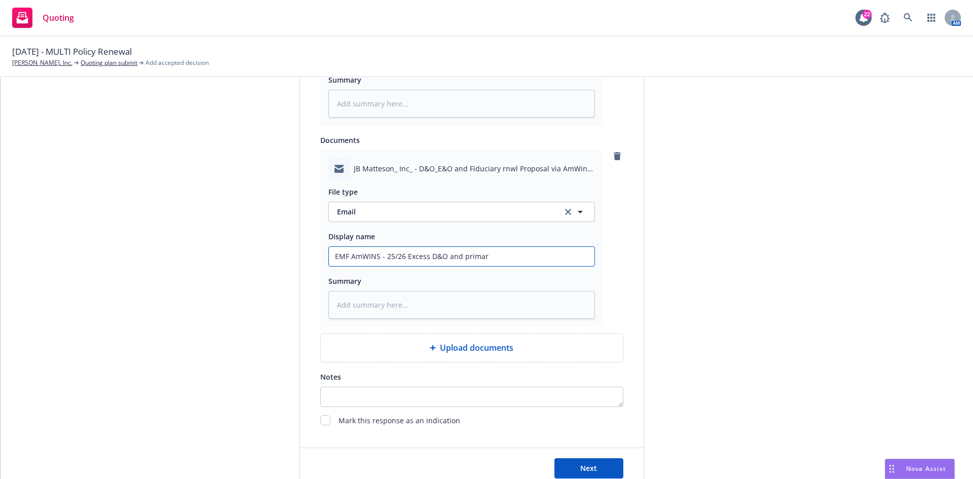
type input "EMF AmWINS - 25/26 Excess D&O and primary"
type textarea "x"
type input "EMF AmWINS - 25/26 Excess D&O and primary"
type textarea "x"
type input "EMF AmWINS - 25/26 Excess D&O and primary D"
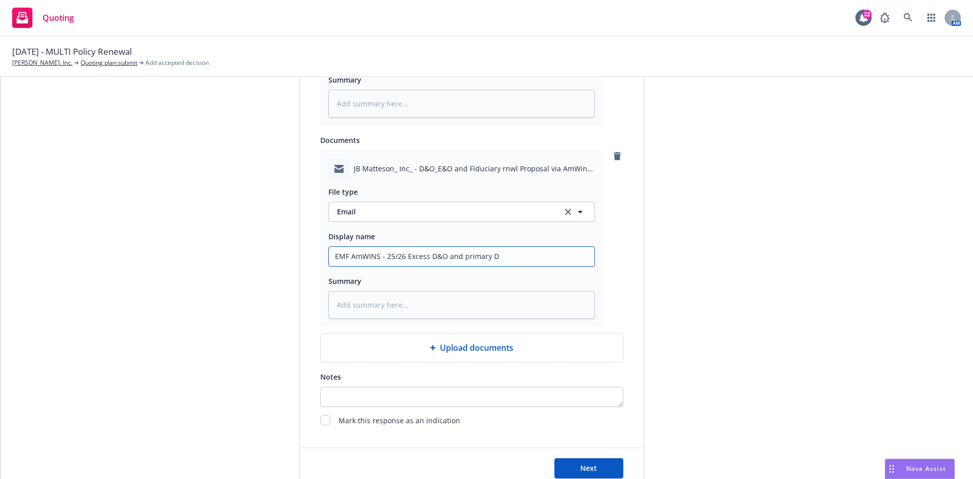
type textarea "x"
type input "EMF AmWINS - 25/26 Excess D&O and primary D&"
type textarea "x"
type input "EMF AmWINS - 25/26 Excess D&O and primary D&O"
type textarea "x"
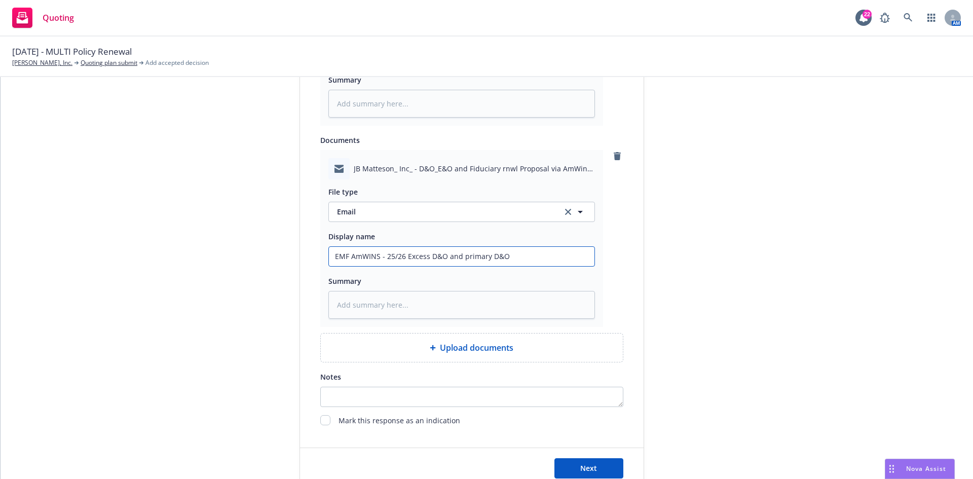
type input "EMF AmWINS - 25/26 Excess D&O and primary D&O"
type textarea "x"
type input "EMF AmWINS - 25/26 Excess D&O and primary D&O q"
type textarea "x"
type input "EMF AmWINS - 25/26 Excess D&O and primary D&O qu"
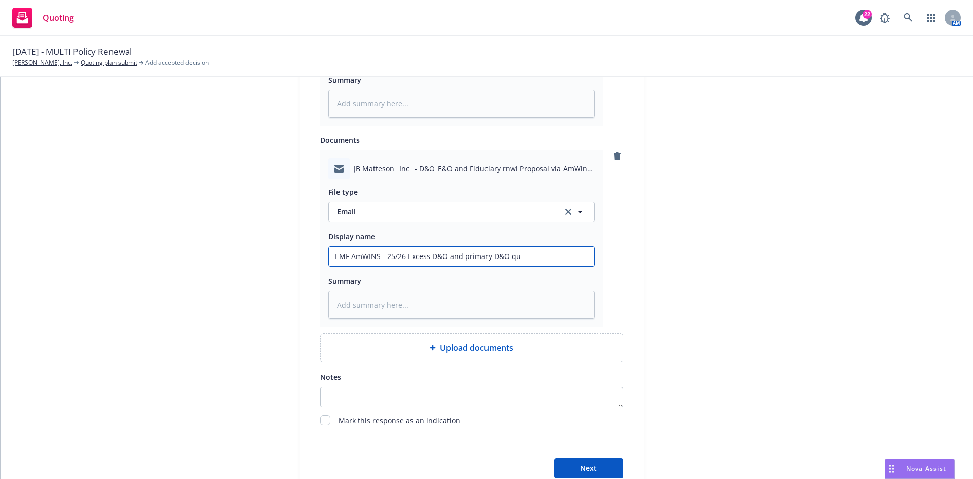
type textarea "x"
type input "EMF AmWINS - 25/26 Excess D&O and primary D&O quo"
type textarea "x"
type input "EMF AmWINS - 25/26 Excess D&O and primary D&O quot"
type textarea "x"
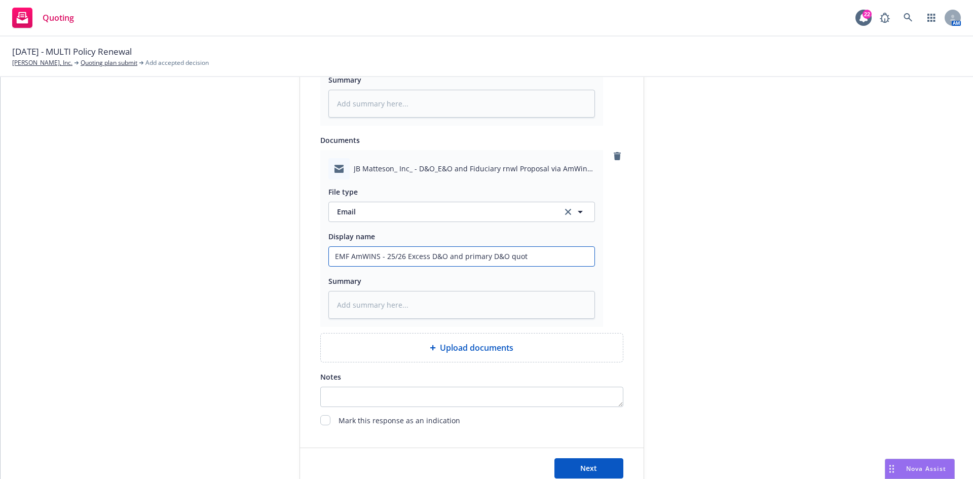
type input "EMF AmWINS - 25/26 Excess D&O and primary D&O quote"
type textarea "x"
type input "EMF AmWINS - 25/26 Excess D&O and primary D&O quote"
type textarea "x"
type input "EMF AmWINS - 25/26 Excess D&O and primary D&O quote -"
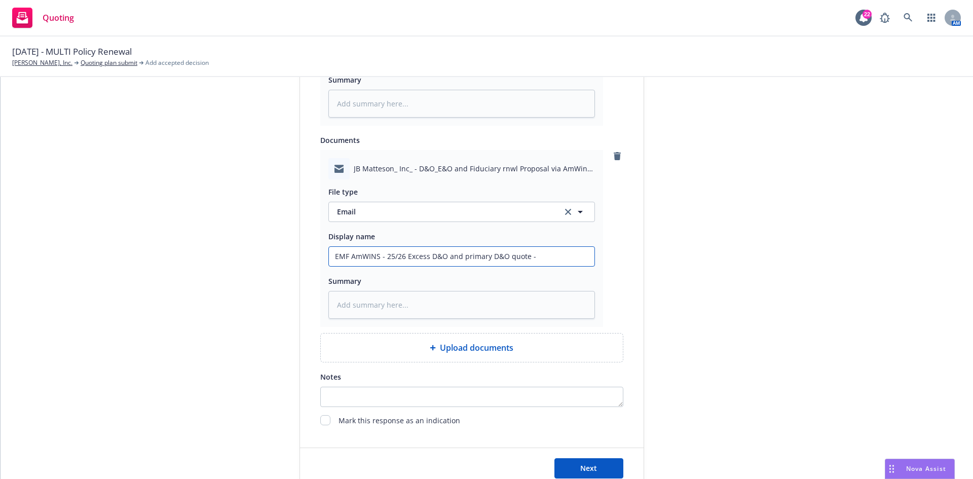
type textarea "x"
type input "EMF AmWINS - 25/26 Excess D&O and primary D&O quote -"
type textarea "x"
type input "EMF AmWINS - 25/26 Excess D&O and primary D&O quote -"
type textarea "x"
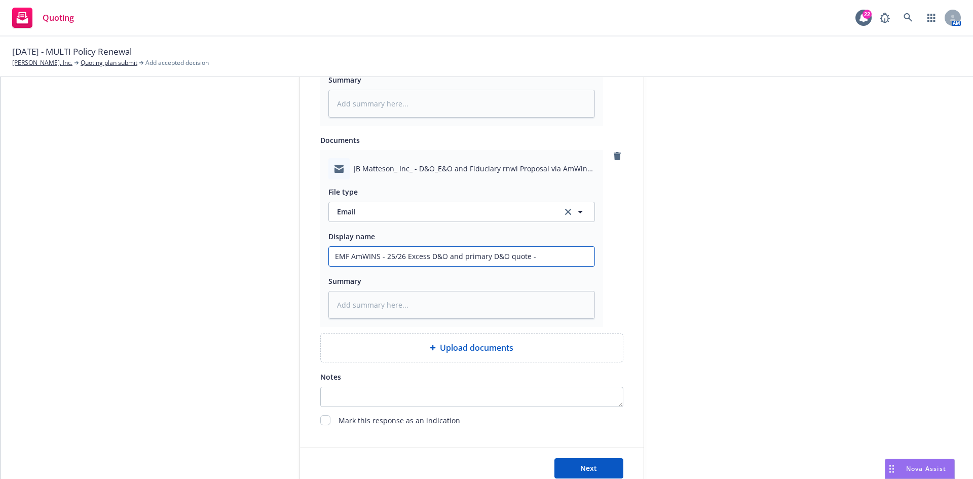
type input "EMF AmWINS - 25/26 Excess D&O and primary D&O quote"
type textarea "x"
type input "EMF AmWINS - 25/26 Excess D&O and primary D&O quote w"
type textarea "x"
type input "EMF AmWINS - 25/26 Excess D&O and primary D&O quote wi"
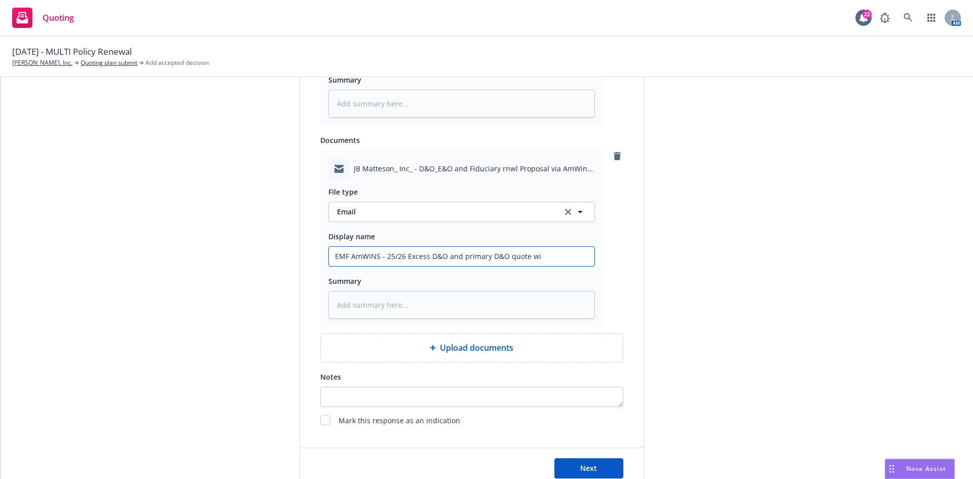
type textarea "x"
type input "EMF AmWINS - 25/26 Excess D&O and primary D&O quote wit"
type textarea "x"
type input "EMF AmWINS - 25/26 Excess D&O and primary D&O quote with"
type textarea "x"
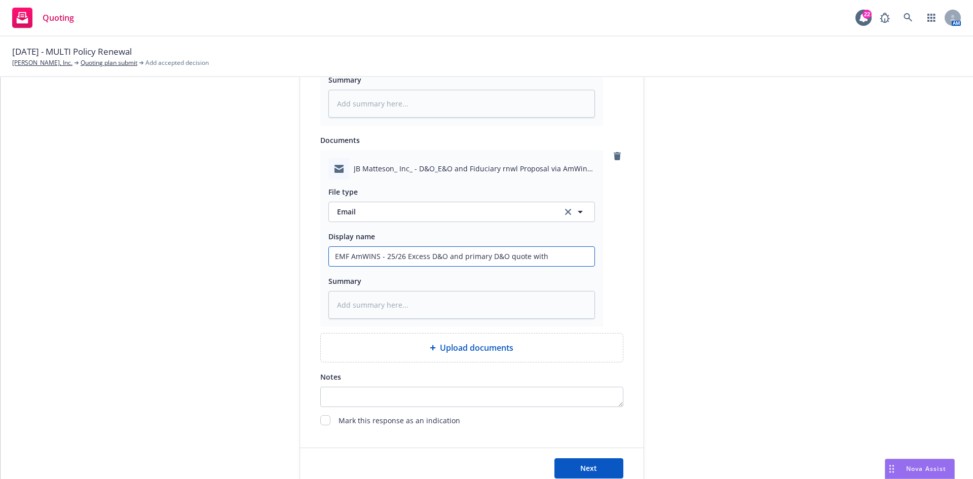
type input "EMF AmWINS - 25/26 Excess D&O and primary D&O quote with"
type textarea "x"
type input "EMF AmWINS - 25/26 Excess D&O and primary D&O quote with s"
type textarea "x"
type input "EMF AmWINS - 25/26 Excess D&O and primary D&O quote with su"
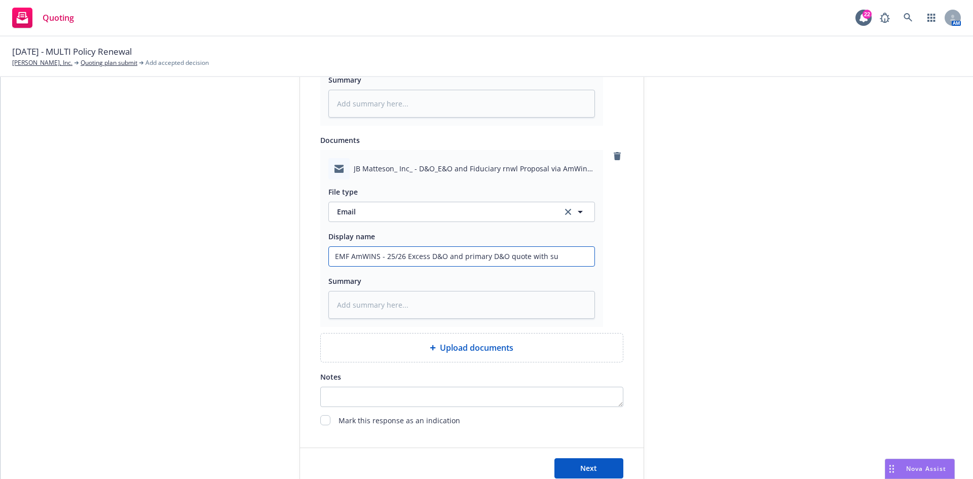
type textarea "x"
type input "EMF AmWINS - 25/26 Excess D&O and primary D&O quote with sum"
type textarea "x"
type input "EMF AmWINS - 25/26 Excess D&O and primary D&O quote with summ"
type textarea "x"
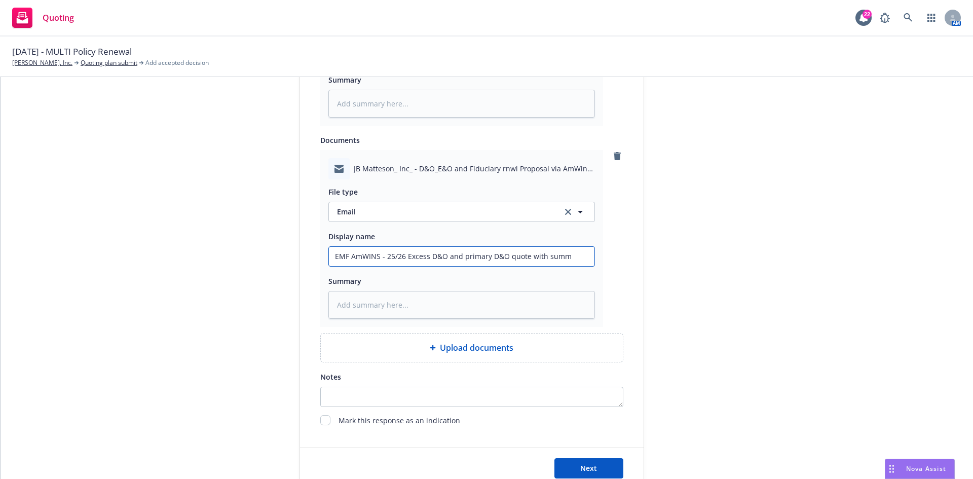
type input "EMF AmWINS - 25/26 Excess D&O and primary D&O quote with summa"
type textarea "x"
type input "EMF AmWINS - 25/26 Excess D&O and primary D&O quote with [PERSON_NAME]"
type textarea "x"
type input "EMF AmWINS - 25/26 Excess D&O and primary D&O quote with summari"
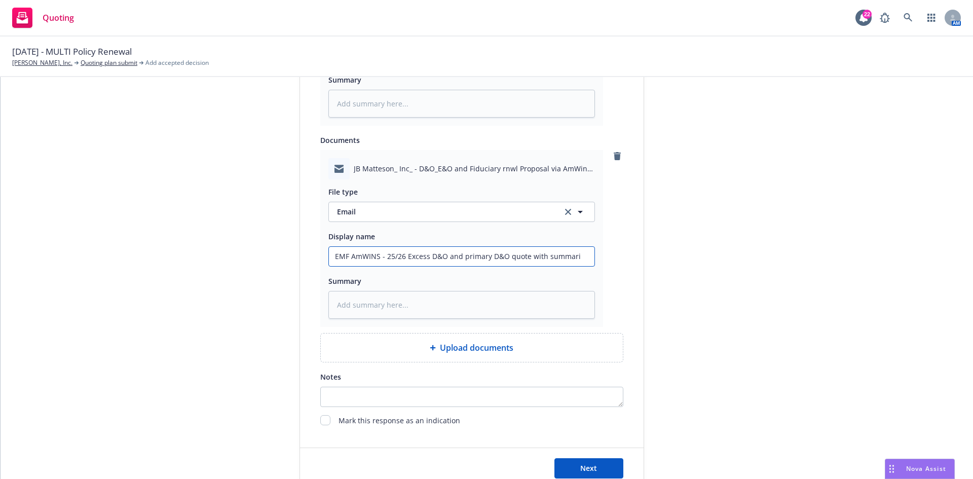
type textarea "x"
type input "EMF AmWINS - 25/26 Excess D&O and primary D&O quote with summarie"
type textarea "x"
type input "EMF AmWINS - 25/26 Excess D&O and primary D&O quote with summaries"
type textarea "x"
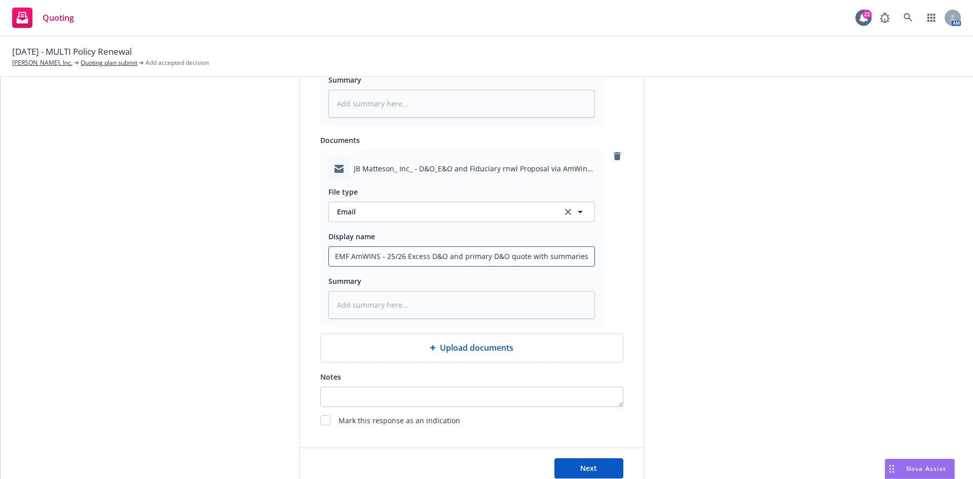
type input "EMF AmWINS - 25/26 Excess D&O and primary D&O quote with summaries"
type textarea "x"
type input "EMF AmWINS - 25/26 Excess D&O and primary D&O quote with summaries a"
type textarea "x"
type input "EMF AmWINS - 25/26 Excess D&O and primary D&O quote with summaries an"
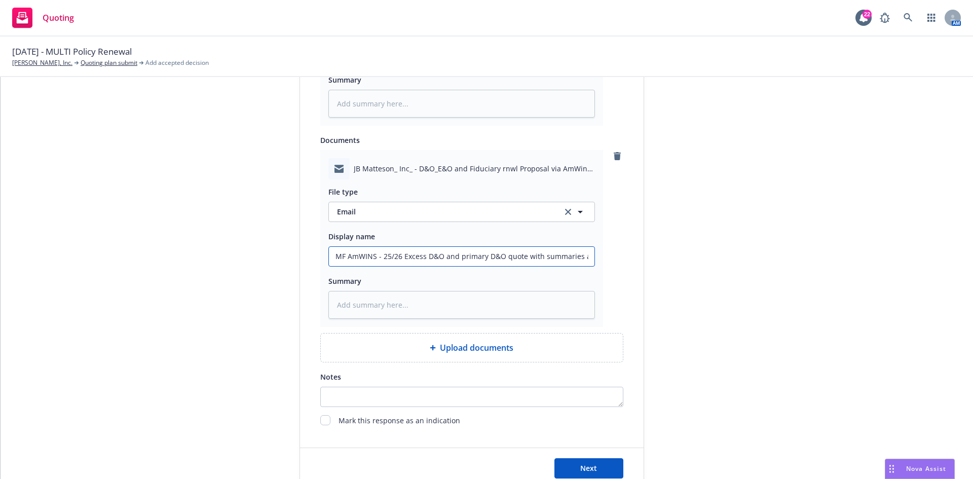
type textarea "x"
type input "EMF AmWINS - 25/26 Excess D&O and primary D&O quote with summaries and"
type textarea "x"
type input "EMF AmWINS - 25/26 Excess D&O and primary D&O quote with summaries and"
type textarea "x"
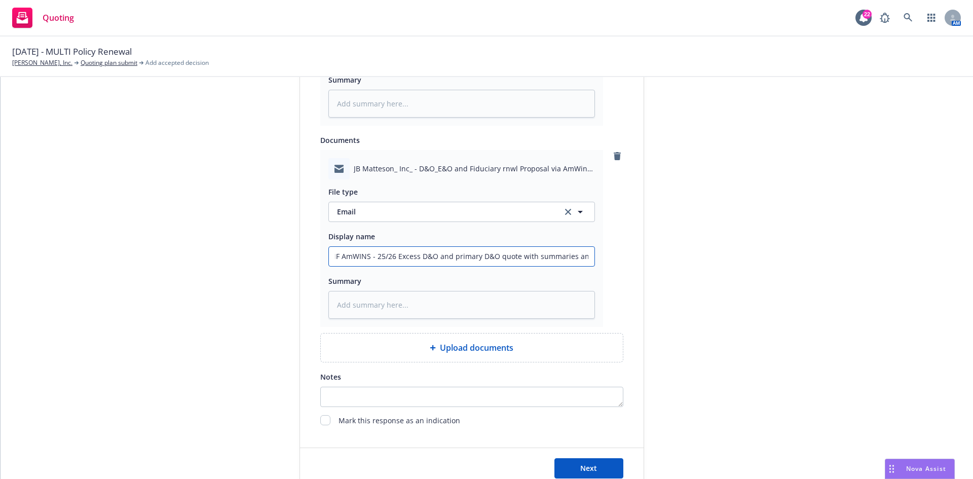
type input "EMF AmWINS - 25/26 Excess D&O and primary D&O quote with summaries and c"
type textarea "x"
type input "EMF AmWINS - 25/26 Excess D&O and primary D&O quote with summaries and co"
type textarea "x"
type input "EMF AmWINS - 25/26 Excess D&O and primary D&O quote with summaries and com"
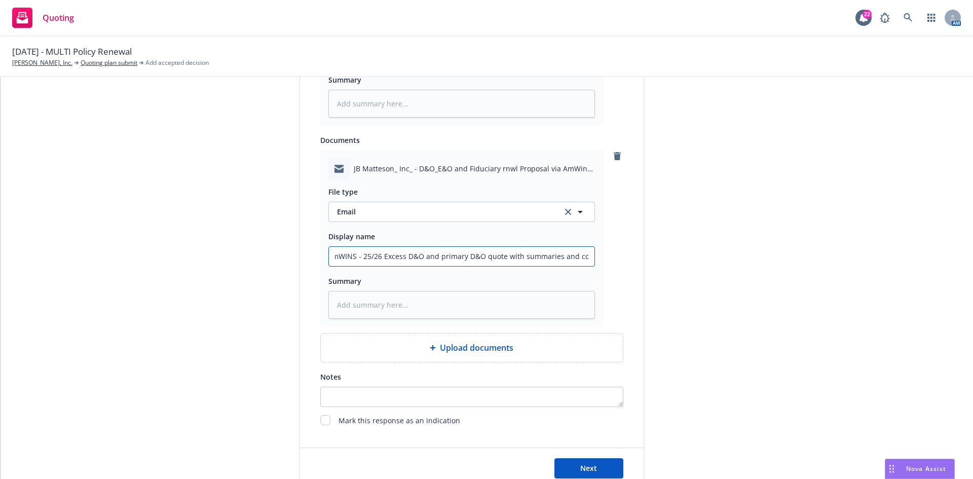
type textarea "x"
type input "EMF AmWINS - 25/26 Excess D&O and primary D&O quote with summaries and comp"
type textarea "x"
type input "EMF AmWINS - 25/26 Excess D&O and primary D&O quote with summaries and compa"
type textarea "x"
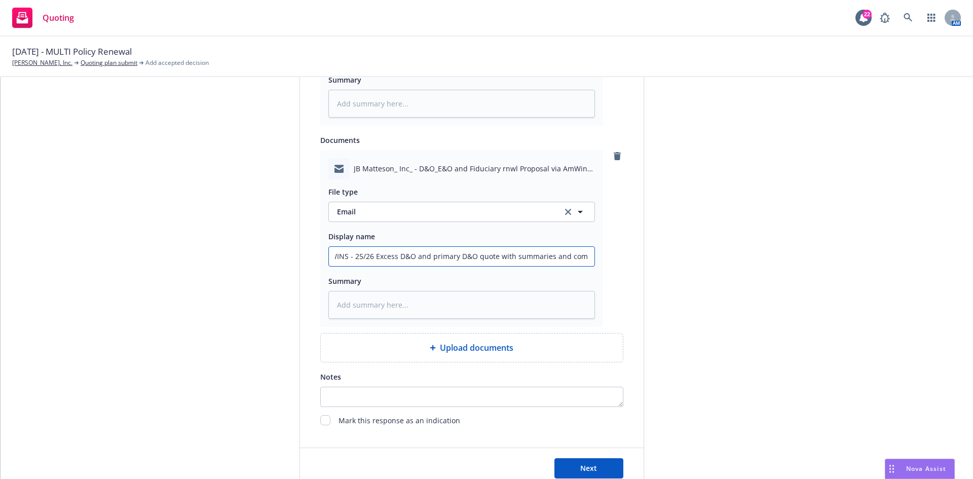
type input "EMF AmWINS - 25/26 Excess D&O and primary D&O quote with summaries and compar"
type textarea "x"
type input "EMF AmWINS - 25/26 Excess D&O and primary D&O quote with summaries and compari"
type textarea "x"
type input "EMF AmWINS - 25/26 Excess D&O and primary D&O quote with summaries and comparis"
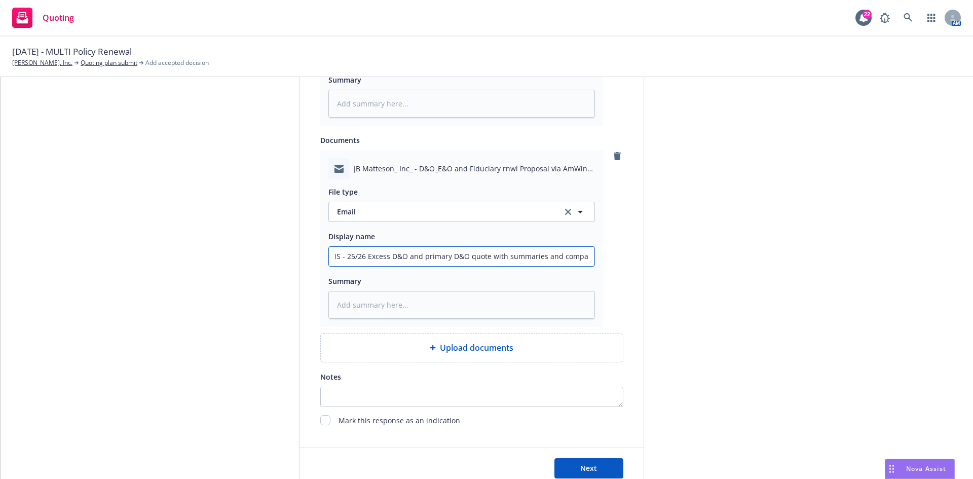
type textarea "x"
type input "EMF AmWINS - 25/26 Excess D&O and primary D&O quote with summaries and comparis…"
type textarea "x"
type input "EMF AmWINS - 25/26 Excess D&O and primary D&O quote with summaries and comparis…"
type textarea "x"
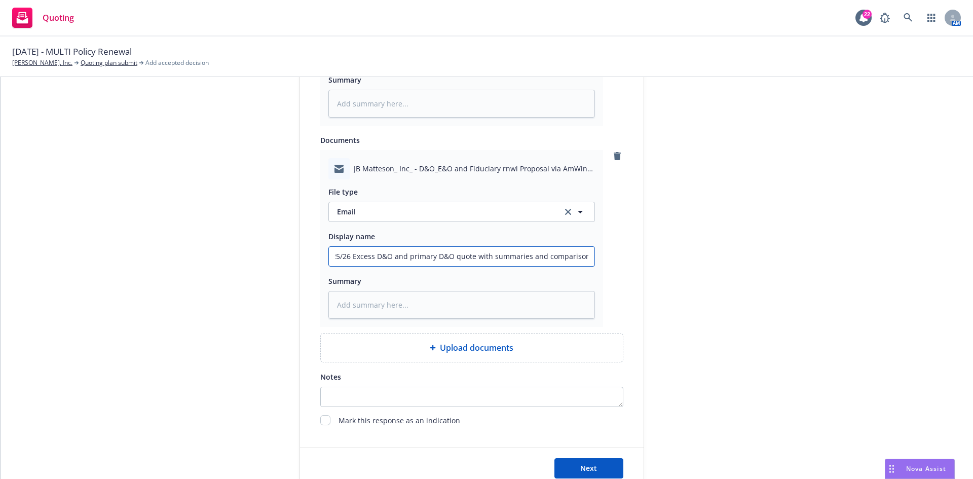
type input "EMF AmWINS - 25/26 Excess D&O and primary D&O quote with summaries and comparis…"
type textarea "x"
type input "EMF AmWINS - 25/26 Excess D&O and primary D&O quote with summaries and compariso"
type textarea "x"
type input "EMF AmWINS - 25/26 Excess D&O and primary D&O quote with summaries and comparis…"
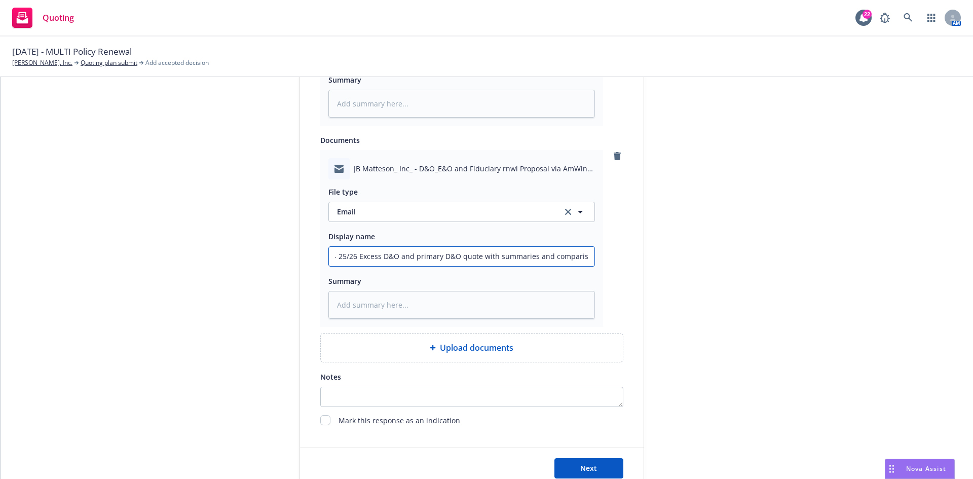
type textarea "x"
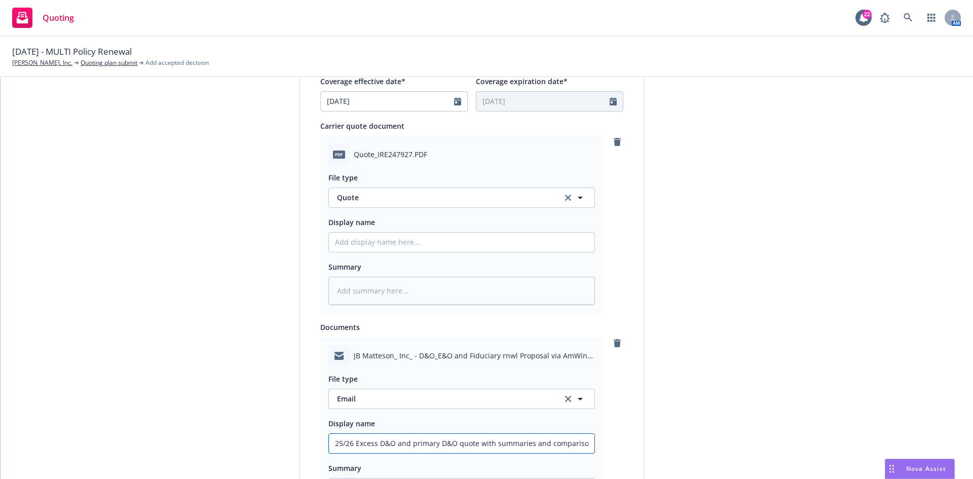
scroll to position [436, 0]
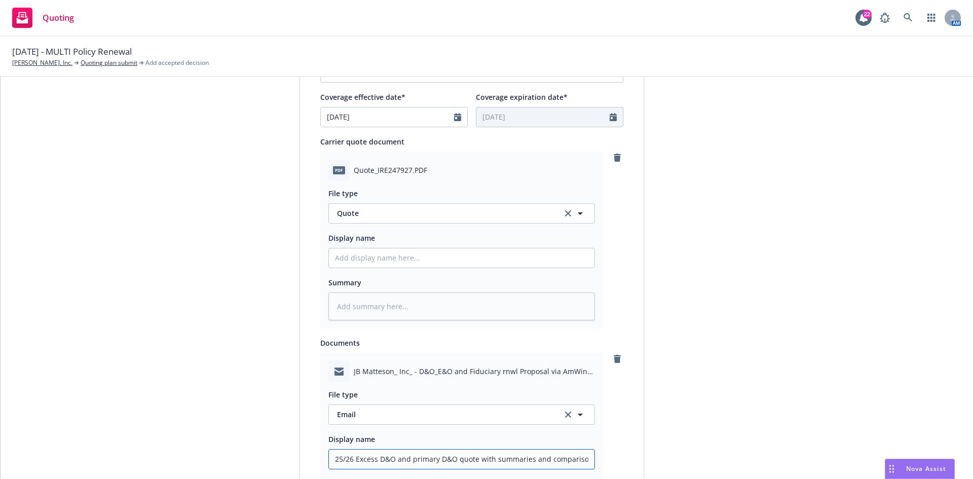
type input "EMF AmWINS - 25/26 Excess D&O and primary D&O quote with summaries and comparis…"
click at [359, 252] on input "Display name" at bounding box center [462, 257] width 266 height 19
type textarea "x"
type input "2"
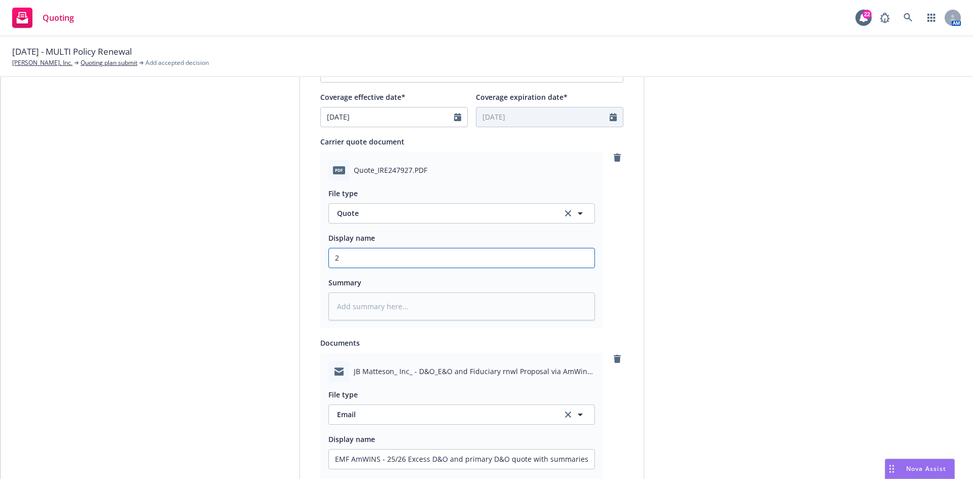
type textarea "x"
type input "25"
type textarea "x"
type input "25/"
type textarea "x"
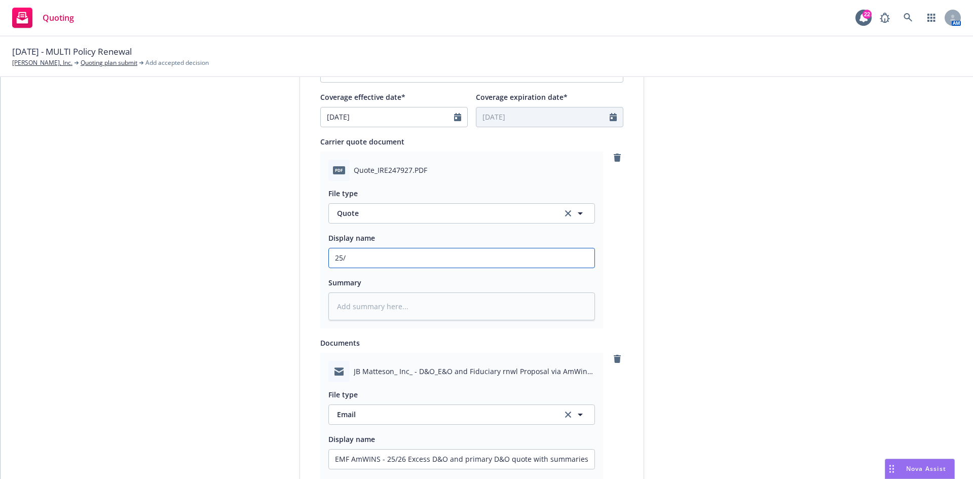
type input "25/2"
type textarea "x"
type input "25/26"
type textarea "x"
type input "25/26"
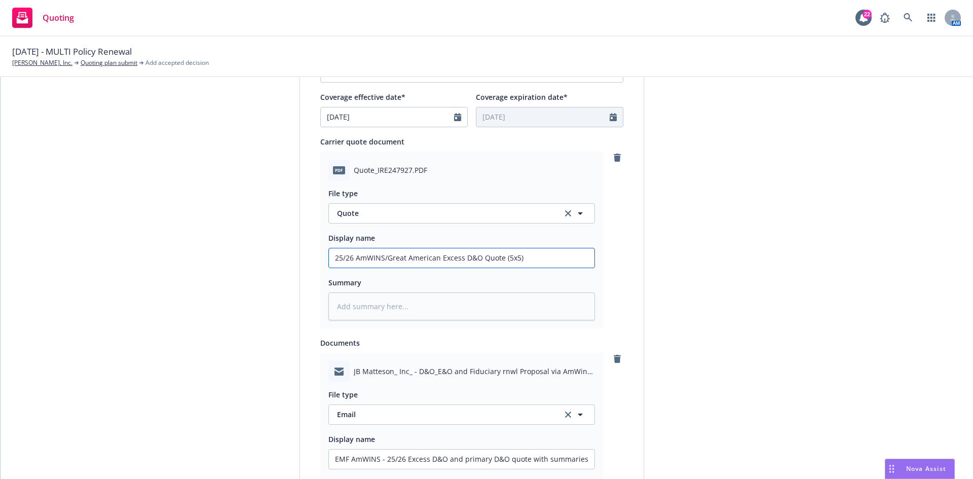
drag, startPoint x: 536, startPoint y: 262, endPoint x: 273, endPoint y: 258, distance: 263.7
click at [273, 258] on div "1 Quote initiation 2 Coverage selection 3 Billing info Quote initiation Display…" at bounding box center [487, 187] width 949 height 1010
click at [384, 313] on textarea at bounding box center [462, 307] width 267 height 28
paste textarea "25/26 AmWINS/Great American Excess D&O Quote (5x5)"
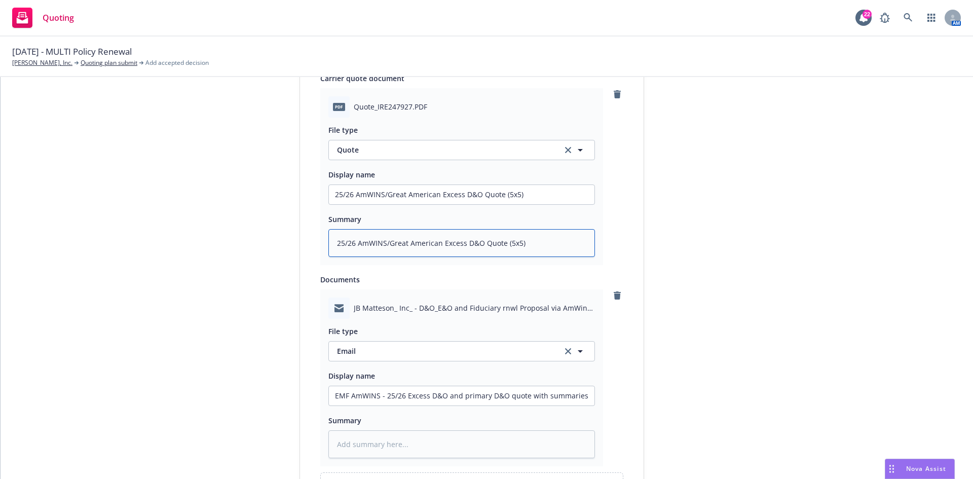
scroll to position [690, 0]
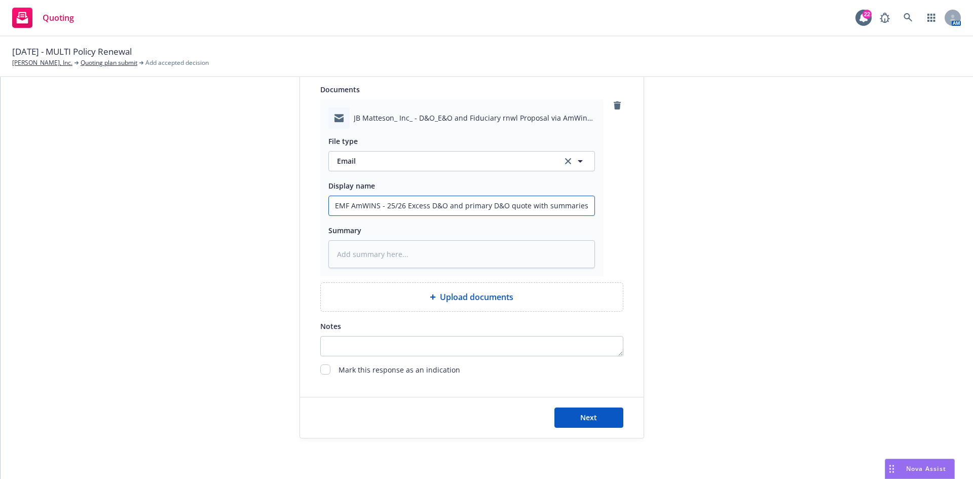
click at [542, 208] on input "EMF AmWINS - 25/26 Excess D&O and primary D&O quote with summaries and comparis…" at bounding box center [462, 205] width 266 height 19
click at [541, 207] on input "EMF AmWINS - 25/26 Excess D&O and primary D&O quote with summaries and comparis…" at bounding box center [462, 205] width 266 height 19
click at [522, 252] on textarea at bounding box center [462, 254] width 267 height 28
paste textarea "EMF AmWINS - 25/26 Excess D&O and primary D&O quote with summaries and comparis…"
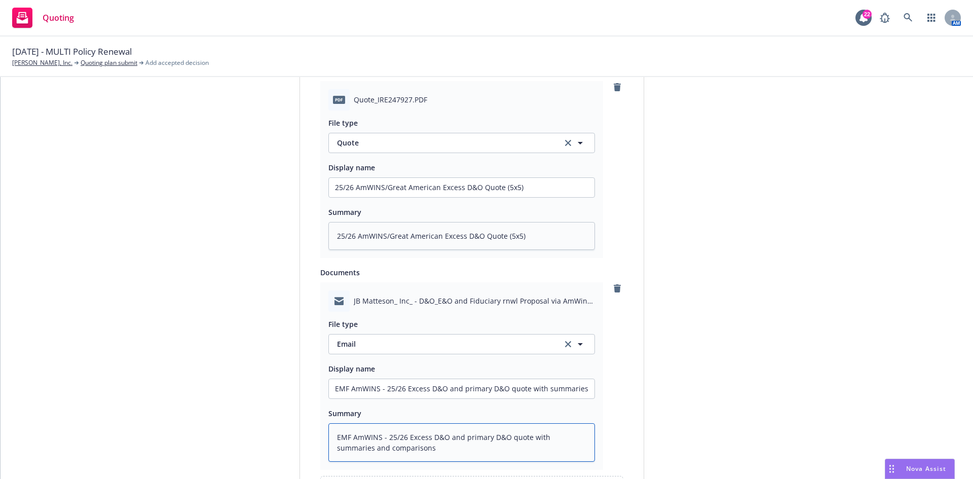
scroll to position [700, 0]
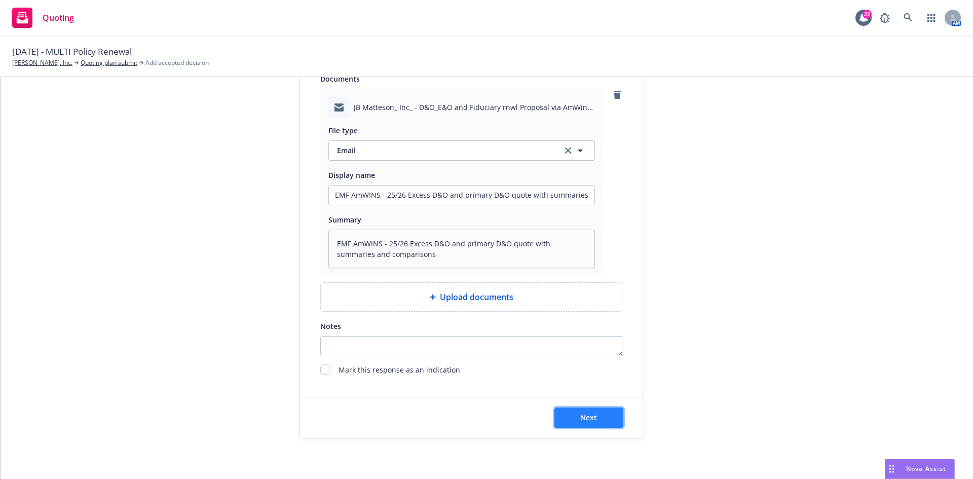
click at [593, 417] on span "Next" at bounding box center [589, 418] width 17 height 10
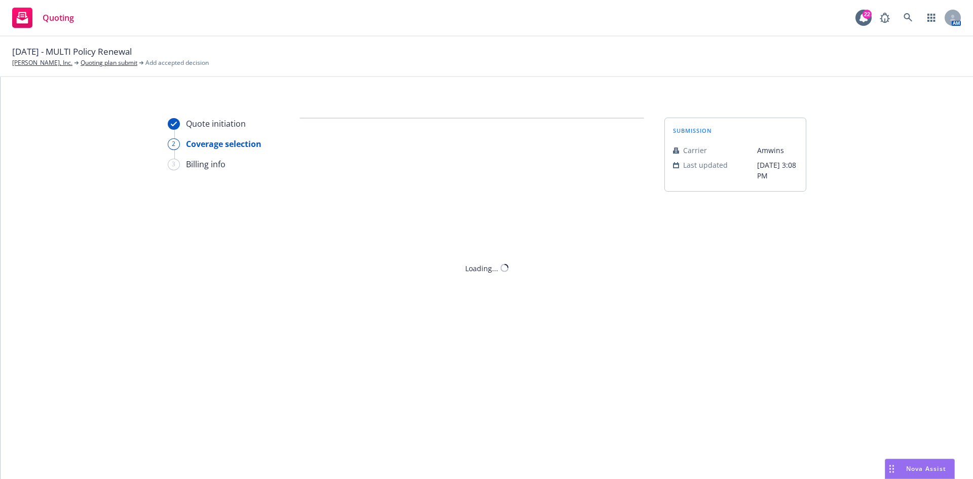
scroll to position [0, 0]
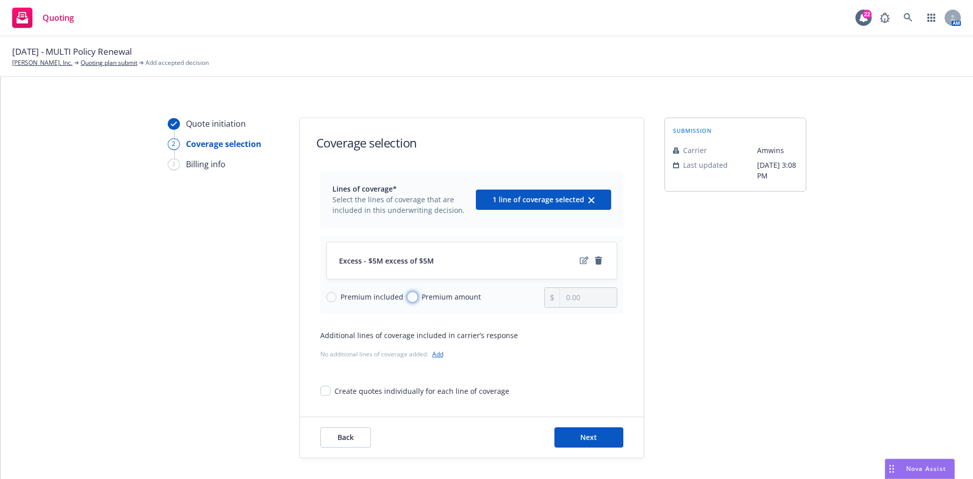
click at [408, 296] on input "Premium amount" at bounding box center [413, 297] width 10 height 10
drag, startPoint x: 586, startPoint y: 299, endPoint x: 557, endPoint y: 300, distance: 29.4
click at [560, 300] on input "0.00" at bounding box center [588, 297] width 56 height 19
drag, startPoint x: 582, startPoint y: 301, endPoint x: 587, endPoint y: 299, distance: 5.3
click at [582, 301] on input "43.00" at bounding box center [588, 297] width 56 height 19
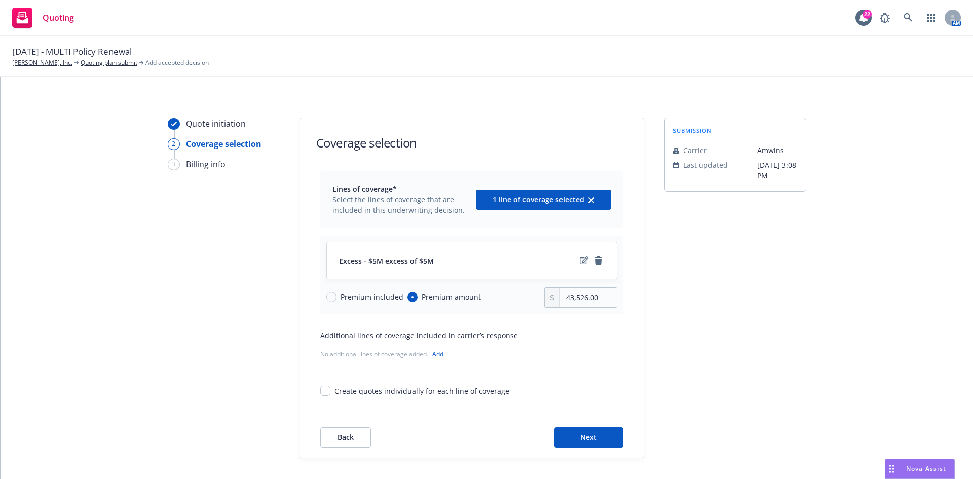
click at [656, 330] on div "Quote initiation 2 Coverage selection 3 Billing info Coverage selection Lines o…" at bounding box center [487, 288] width 949 height 341
click at [581, 438] on span "Next" at bounding box center [589, 437] width 17 height 10
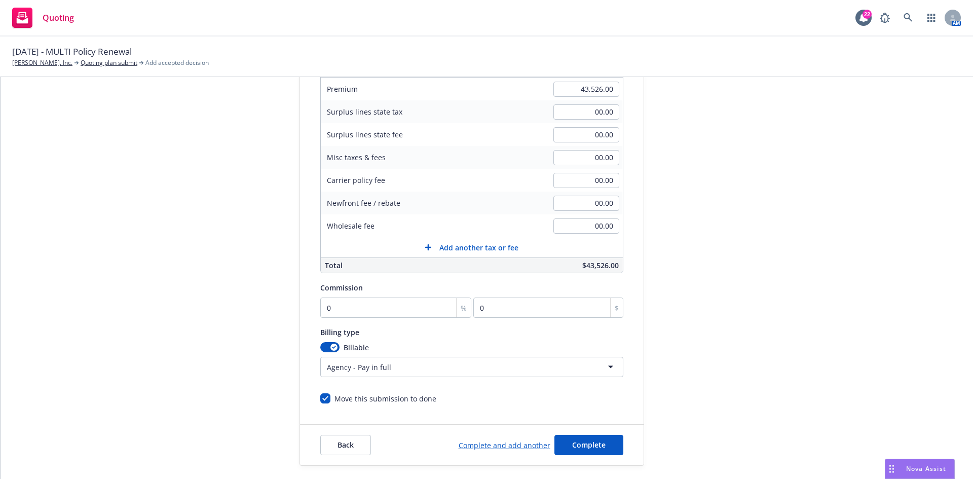
scroll to position [198, 0]
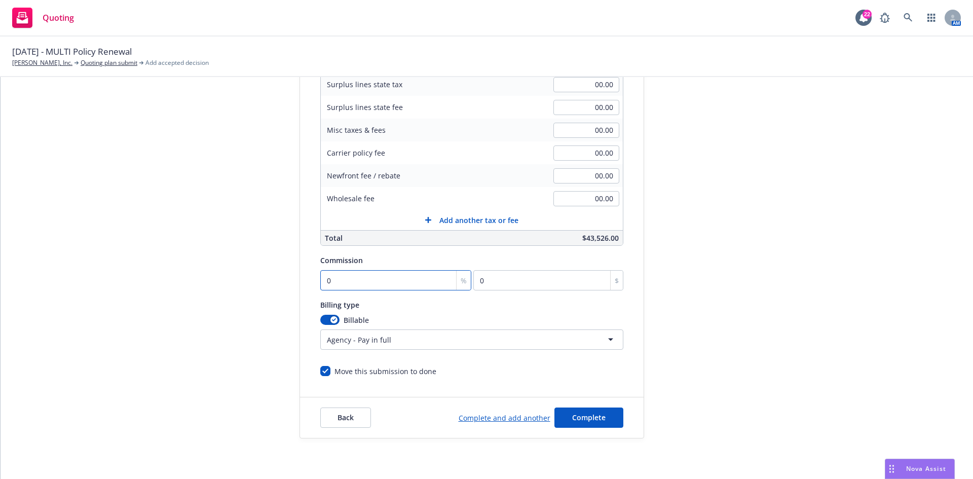
click at [338, 280] on input "0" at bounding box center [396, 280] width 152 height 20
click at [254, 315] on div "Quote initiation Coverage selection 3 Billing info" at bounding box center [224, 179] width 112 height 519
click at [590, 416] on span "Complete" at bounding box center [588, 418] width 33 height 10
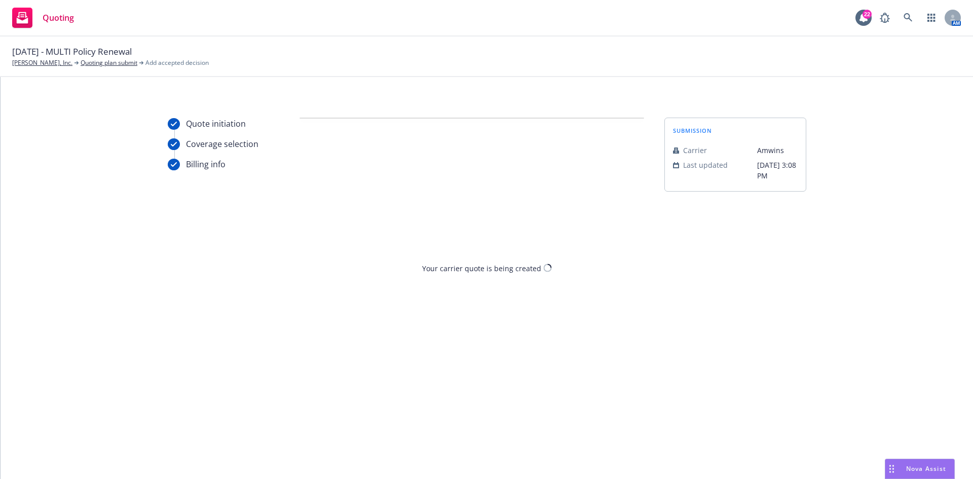
scroll to position [0, 0]
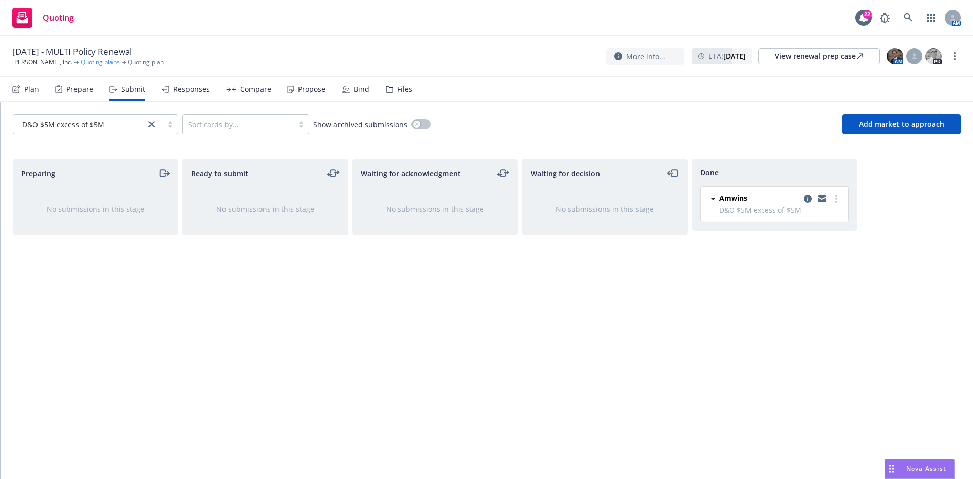
click at [81, 65] on link "Quoting plans" at bounding box center [100, 62] width 39 height 9
